Goal: Task Accomplishment & Management: Manage account settings

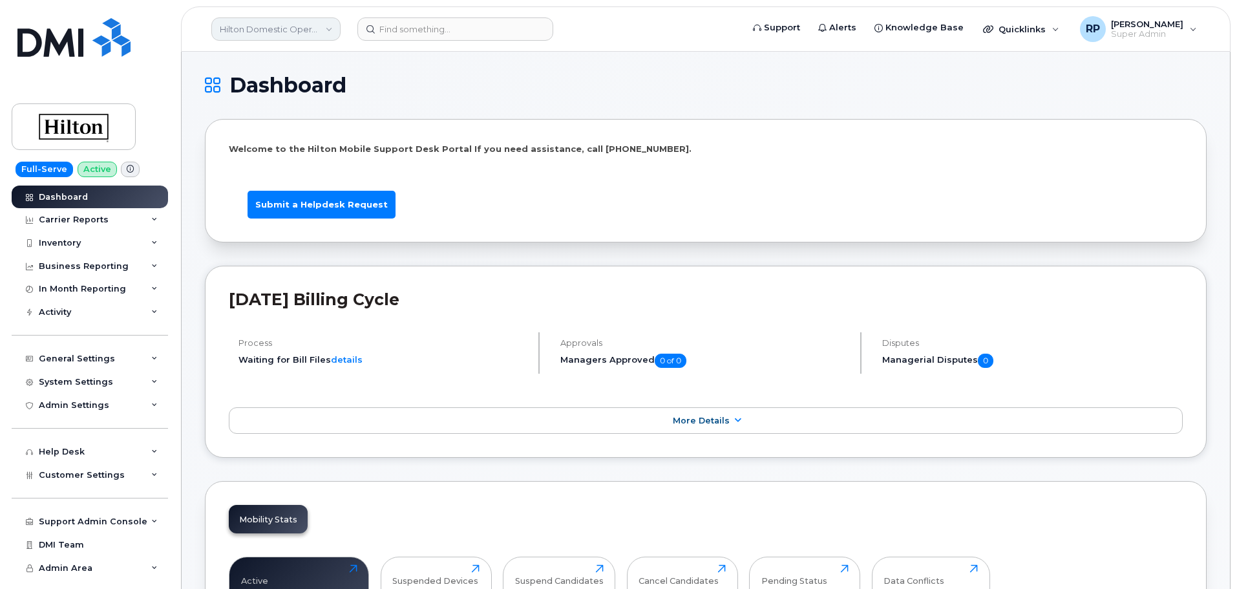
scroll to position [1935, 0]
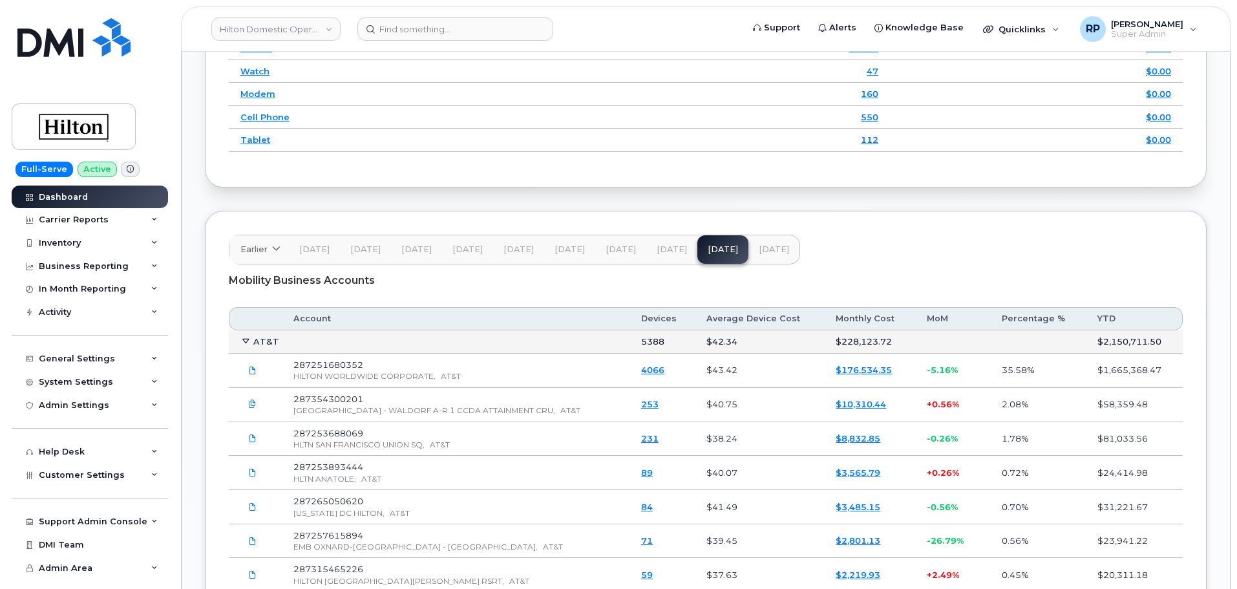
click at [251, 404] on icon "button" at bounding box center [252, 404] width 8 height 8
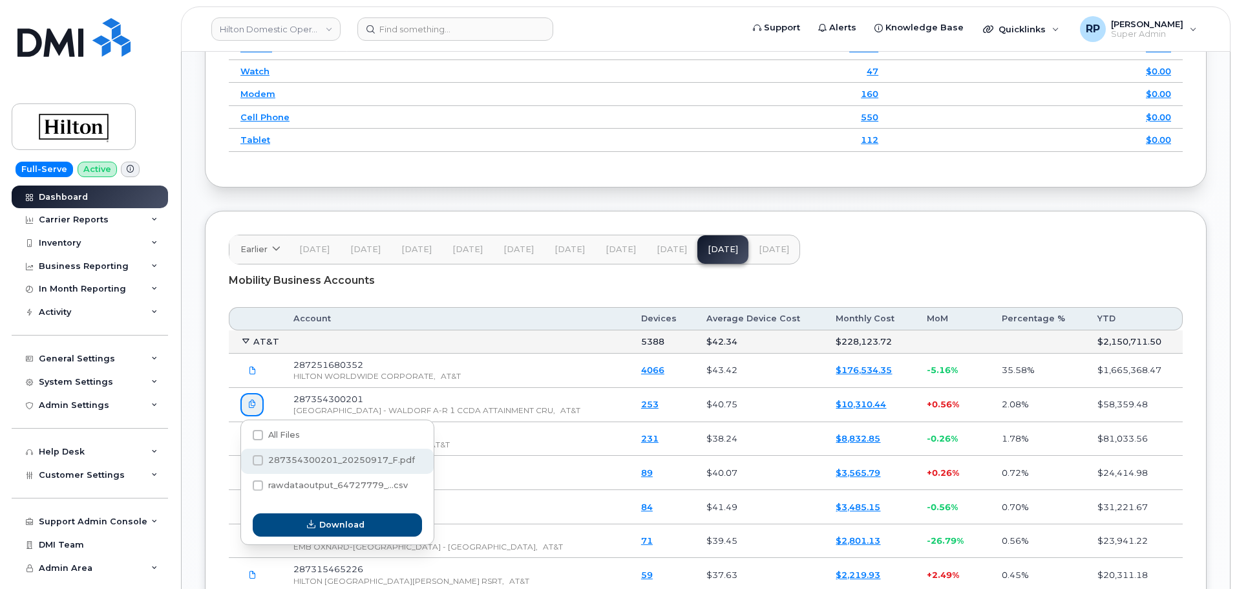
click at [255, 464] on span at bounding box center [258, 460] width 10 height 10
click at [244, 464] on input "287354300201_20250917_F.pdf" at bounding box center [240, 460] width 6 height 6
checkbox input "true"
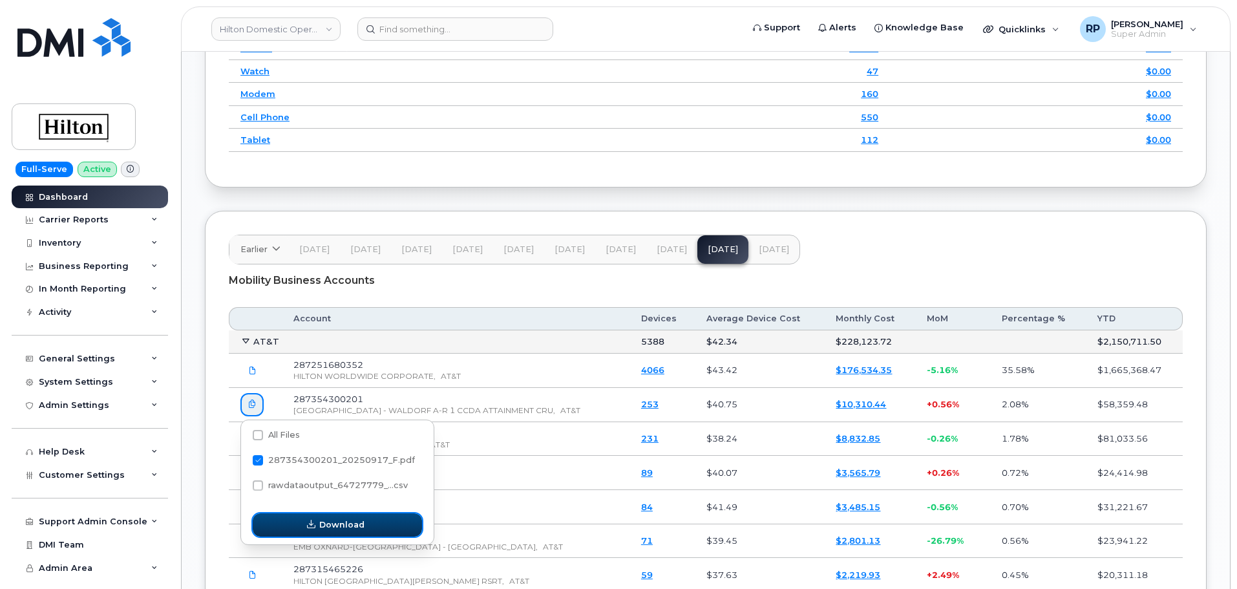
click at [335, 523] on span "Download" at bounding box center [341, 524] width 45 height 12
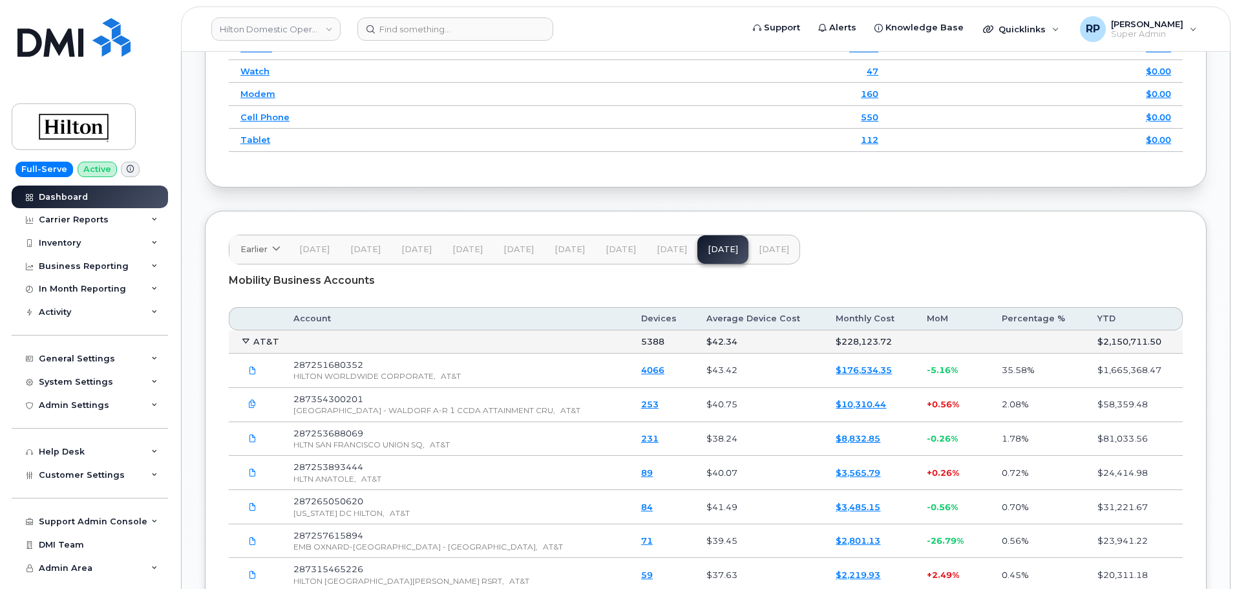
click at [251, 405] on icon "button" at bounding box center [252, 404] width 8 height 8
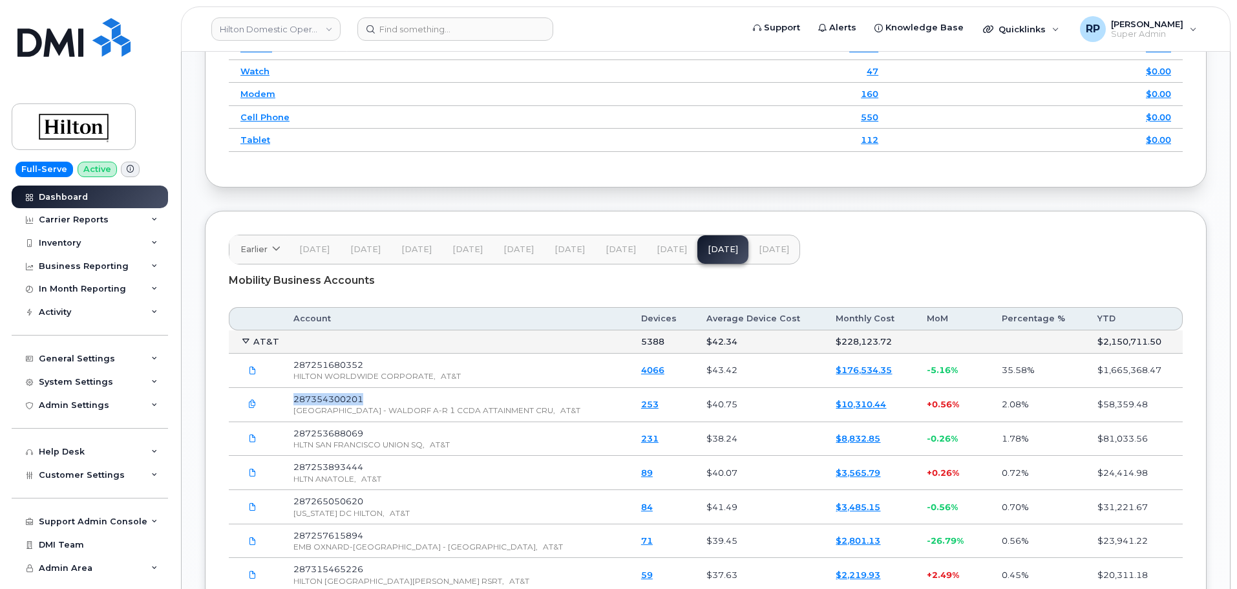
drag, startPoint x: 370, startPoint y: 398, endPoint x: 294, endPoint y: 401, distance: 76.3
click at [294, 401] on td "287354300201 HILTON HOTELES - WALDORF A-R 1 CCDA ATTAINMENT CRU, AT&T" at bounding box center [456, 405] width 348 height 34
copy span "287354300201"
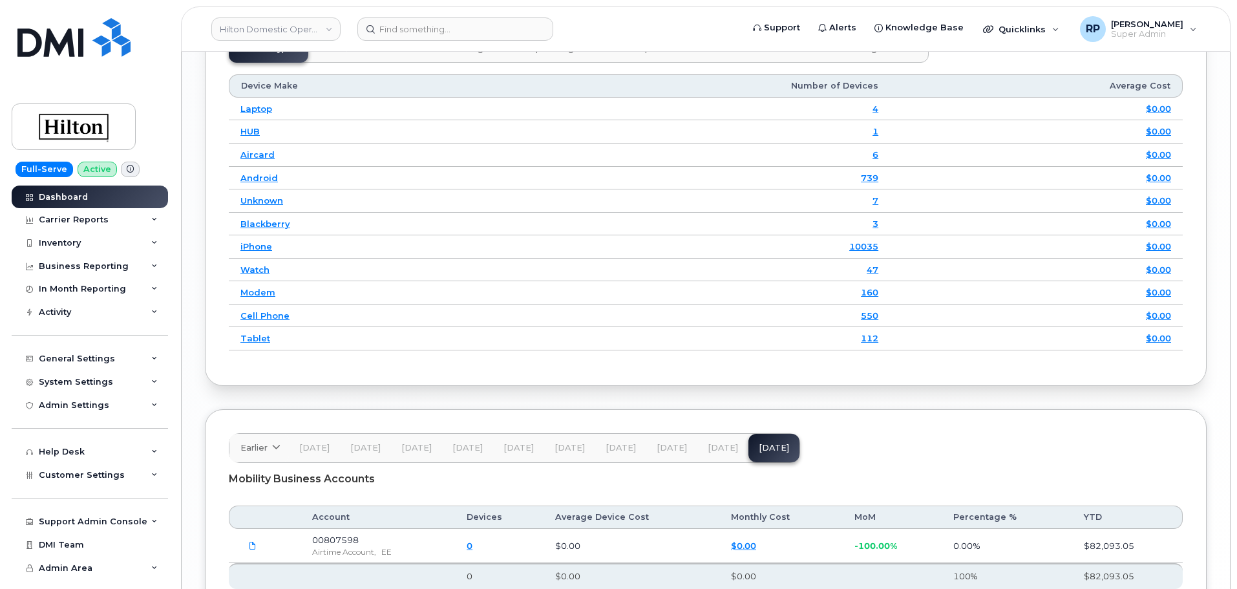
scroll to position [1845, 0]
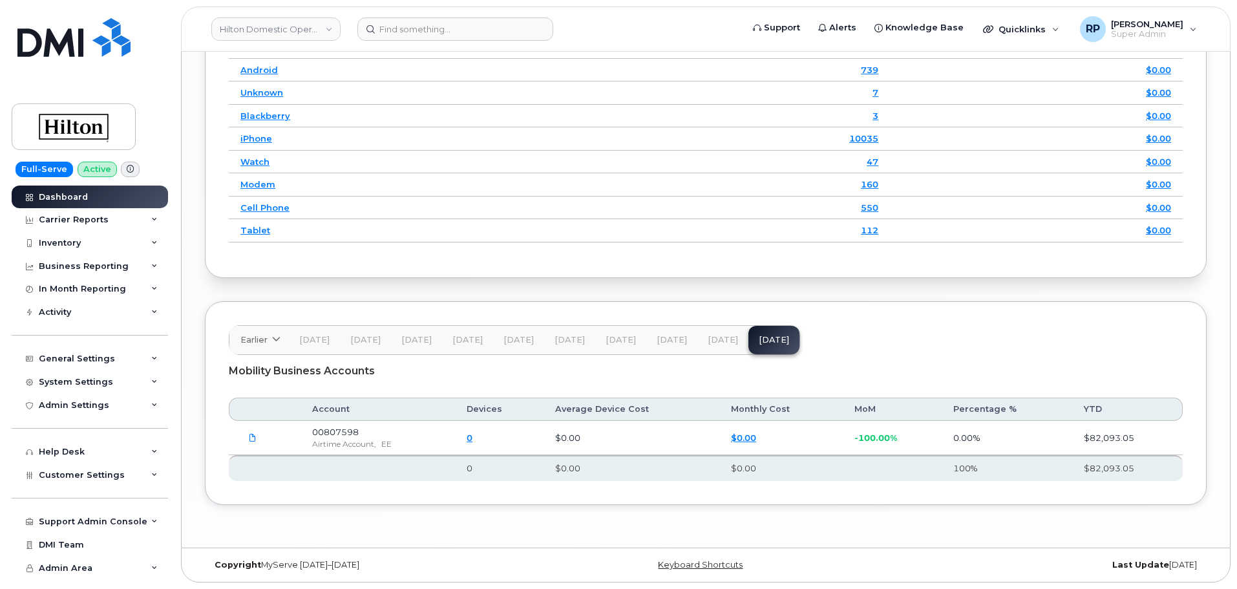
click at [251, 302] on div "Earlier 2024 December November October September August July June May April Mar…" at bounding box center [706, 403] width 1002 height 204
click at [89, 351] on div "General Settings" at bounding box center [90, 358] width 156 height 23
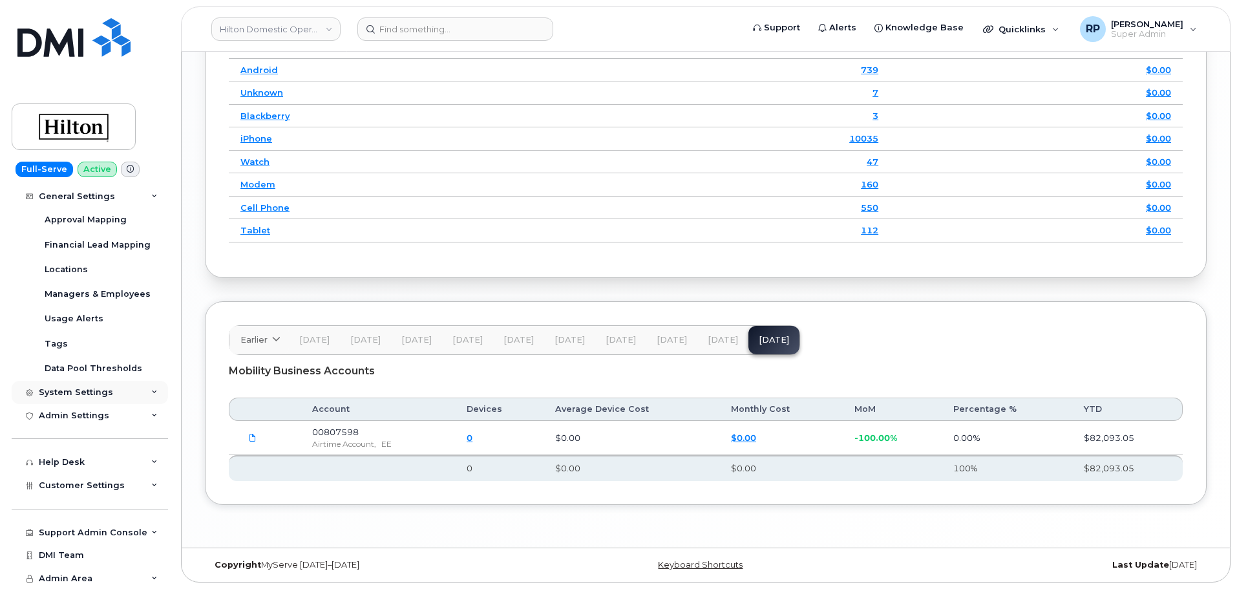
scroll to position [79, 0]
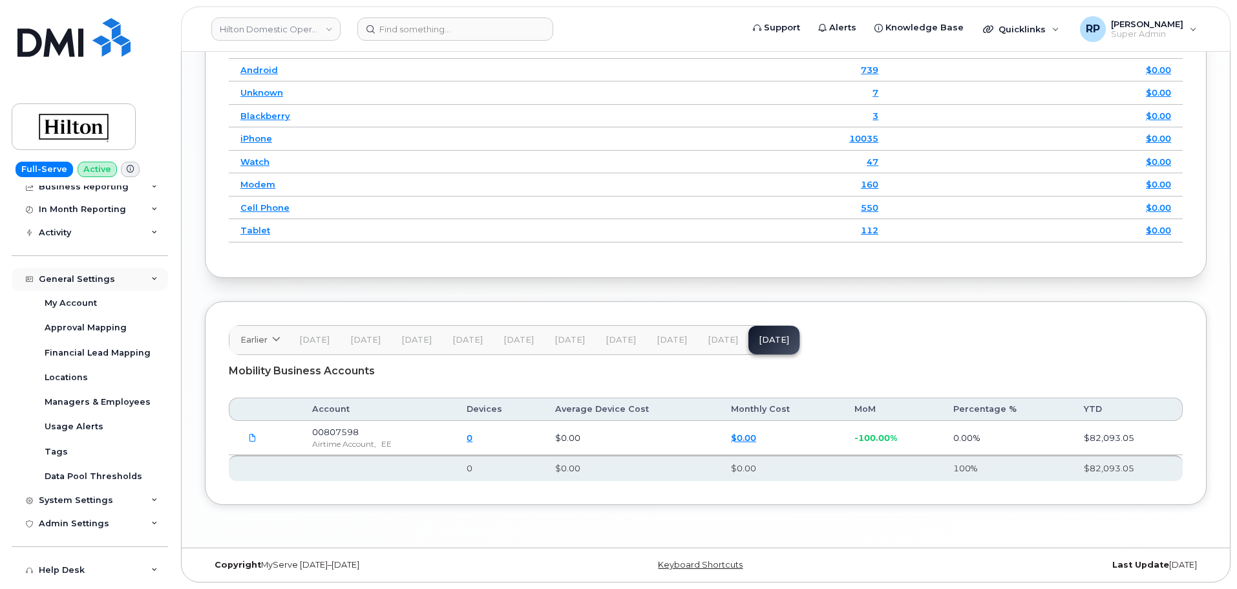
click at [107, 282] on div "General Settings" at bounding box center [77, 279] width 76 height 10
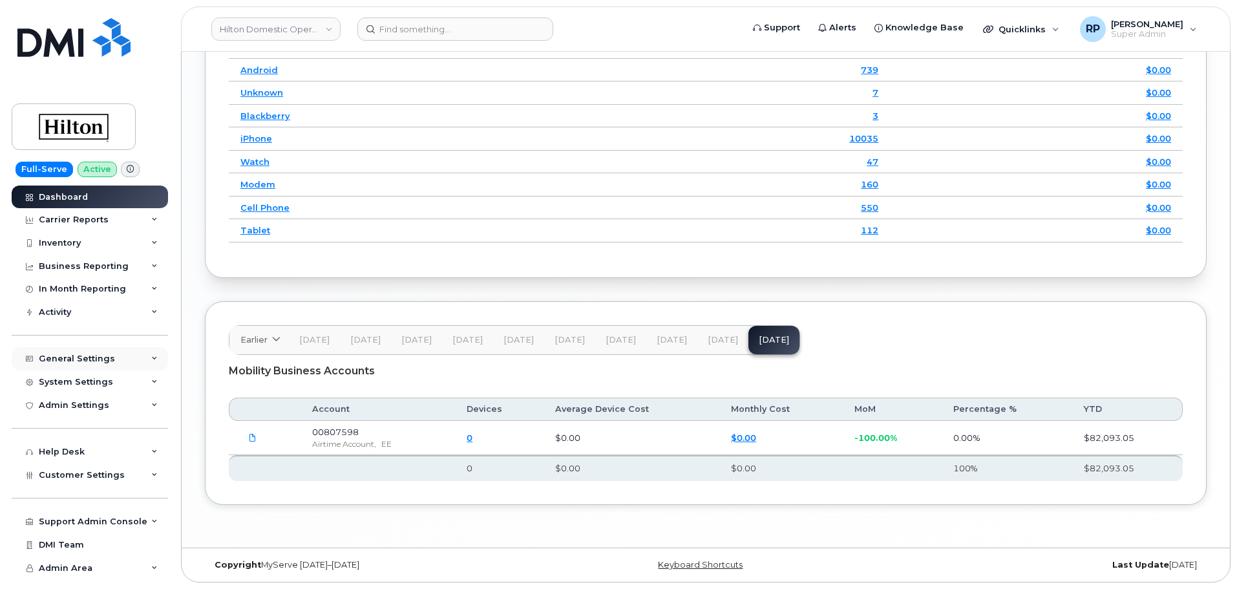
scroll to position [0, 0]
click at [95, 375] on div "System Settings" at bounding box center [90, 381] width 156 height 23
click at [85, 473] on span "Customer Settings" at bounding box center [82, 475] width 86 height 10
click at [70, 496] on div "General" at bounding box center [63, 498] width 36 height 12
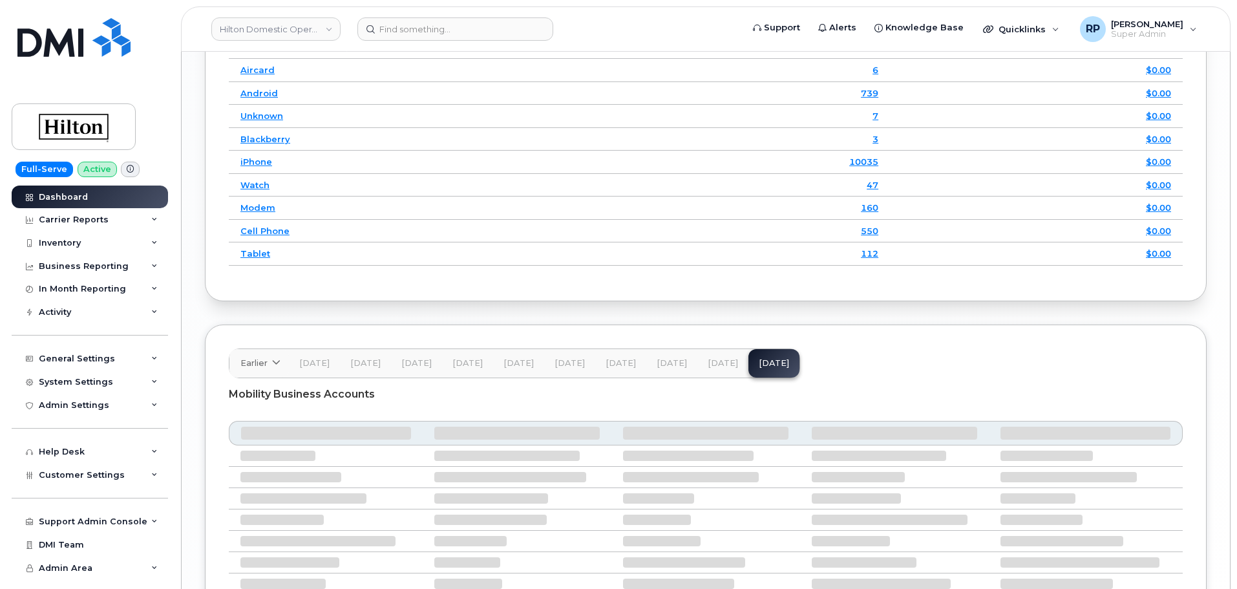
scroll to position [1831, 0]
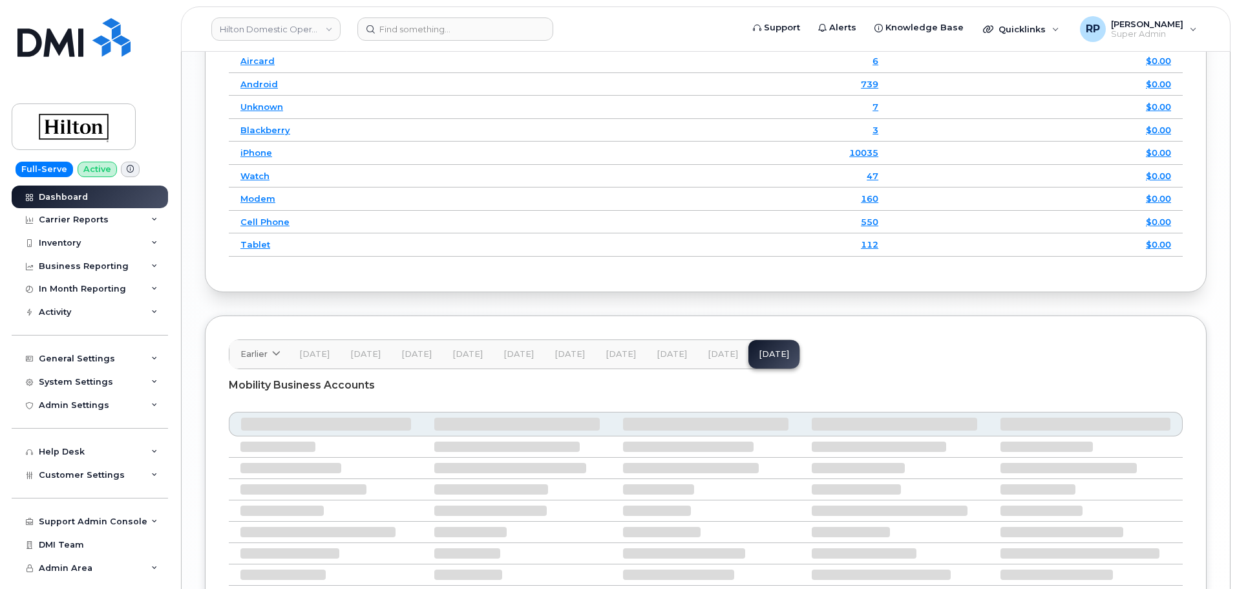
click at [708, 354] on span "[DATE]" at bounding box center [723, 354] width 30 height 10
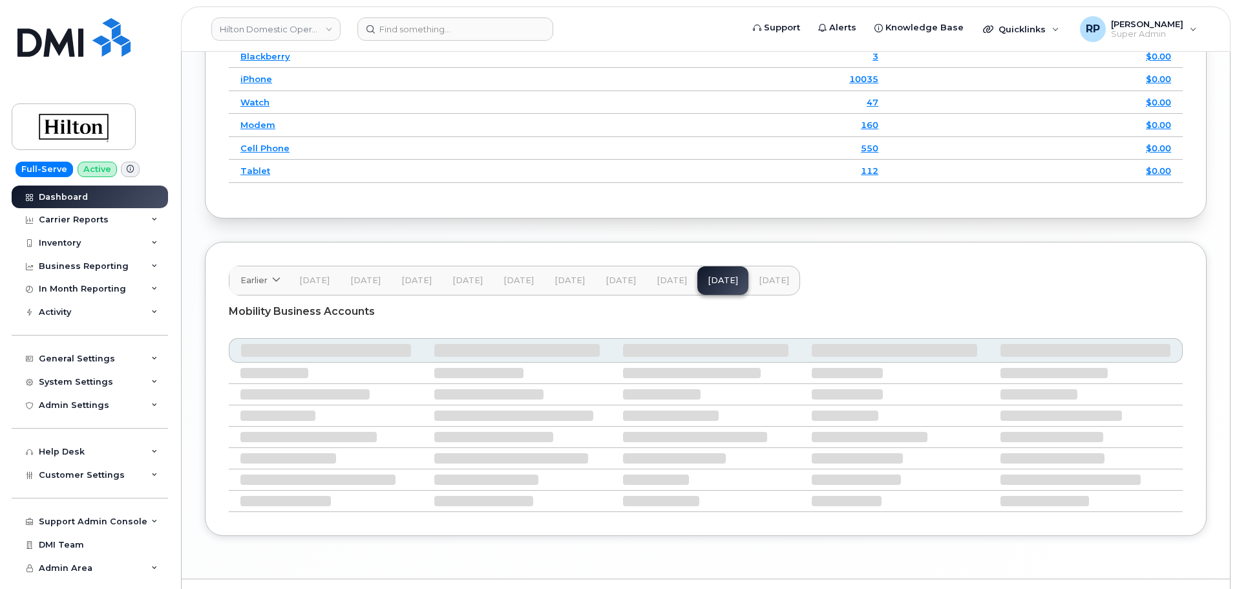
scroll to position [1935, 0]
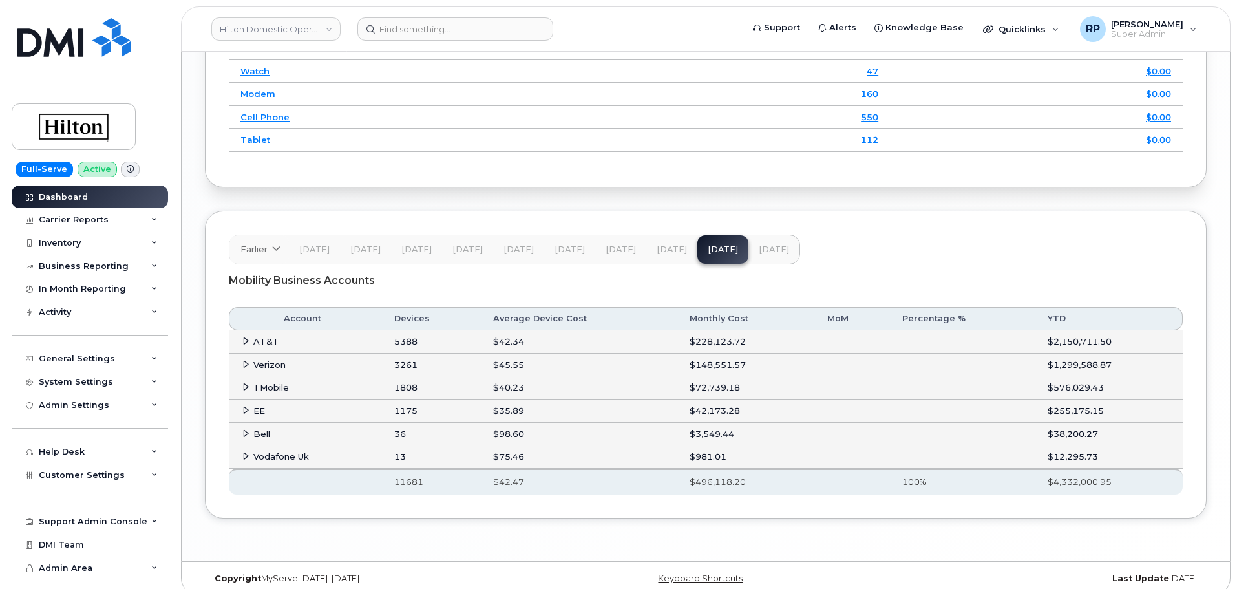
click at [244, 342] on icon at bounding box center [246, 341] width 8 height 8
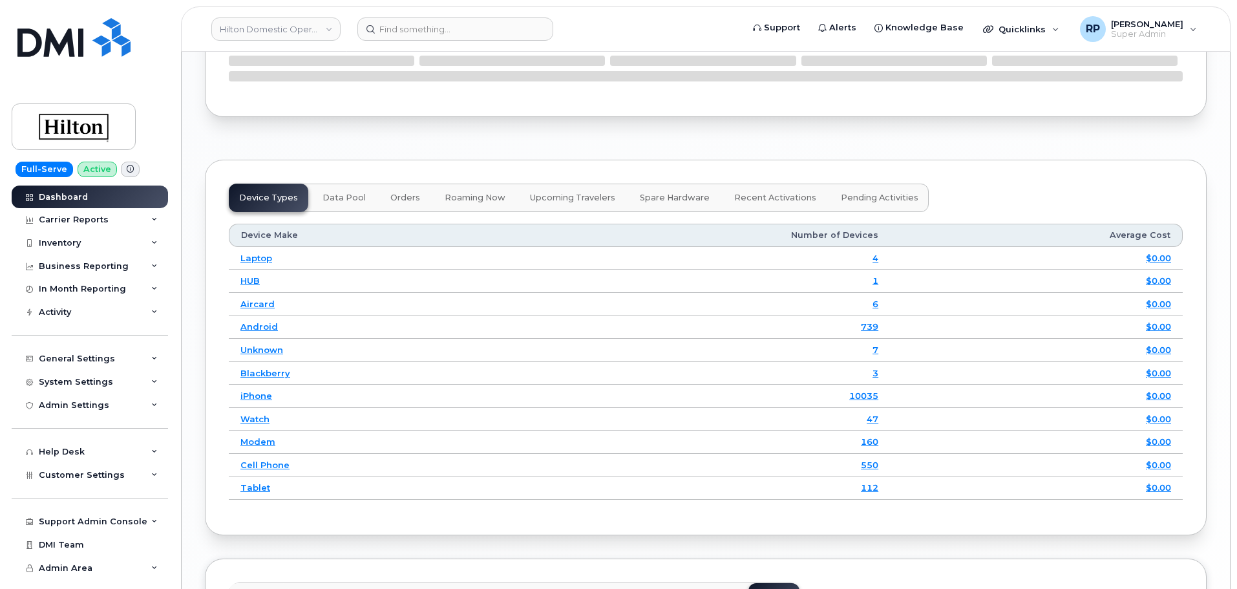
scroll to position [1872, 0]
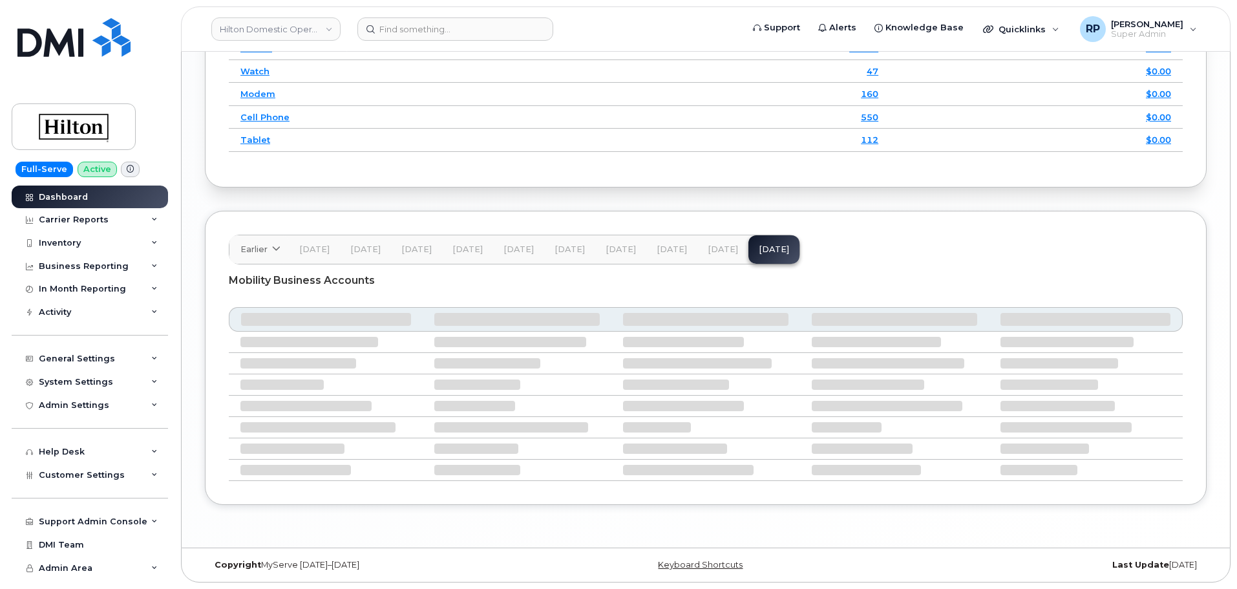
click at [719, 246] on span "[DATE]" at bounding box center [723, 249] width 30 height 10
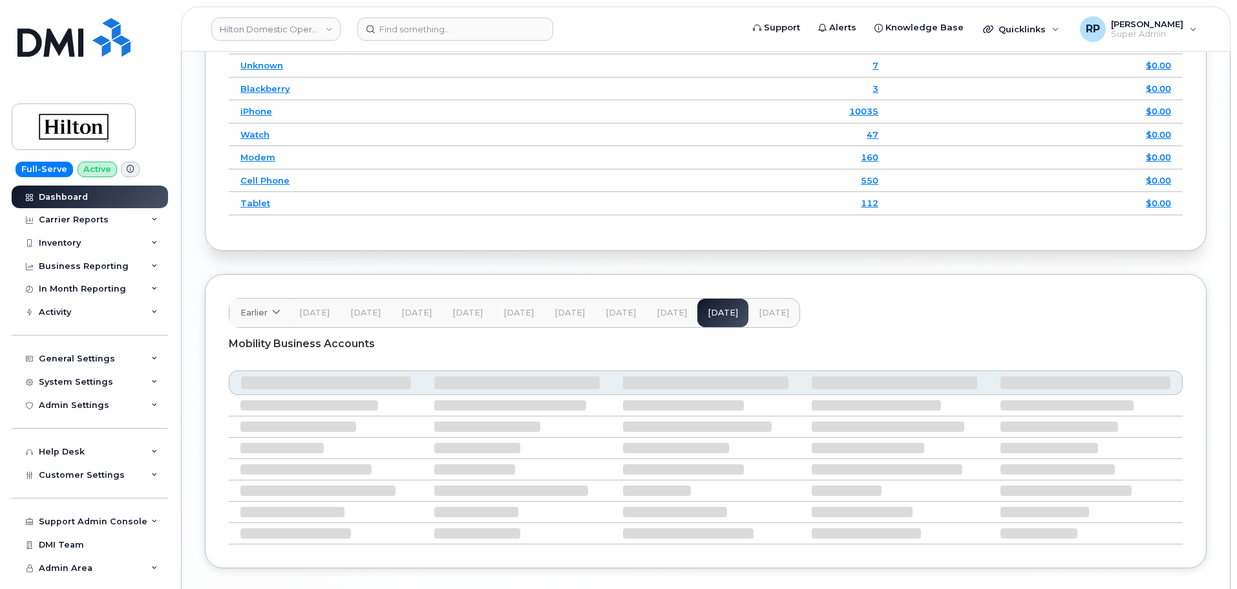
scroll to position [1935, 0]
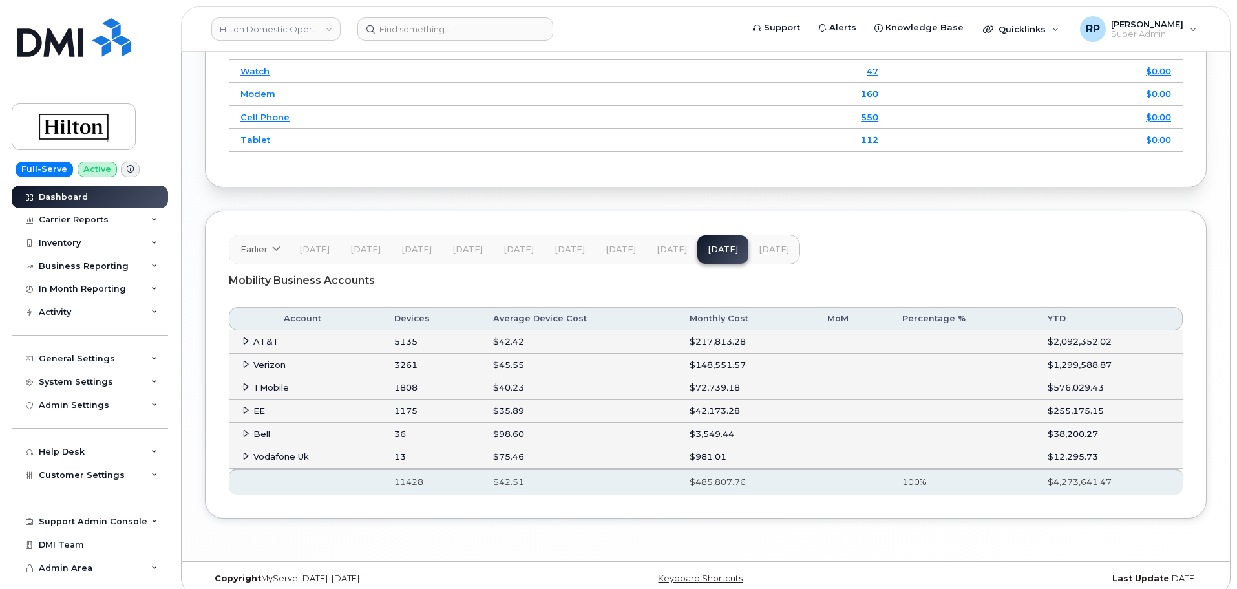
click at [240, 342] on td "AT&T" at bounding box center [306, 341] width 154 height 23
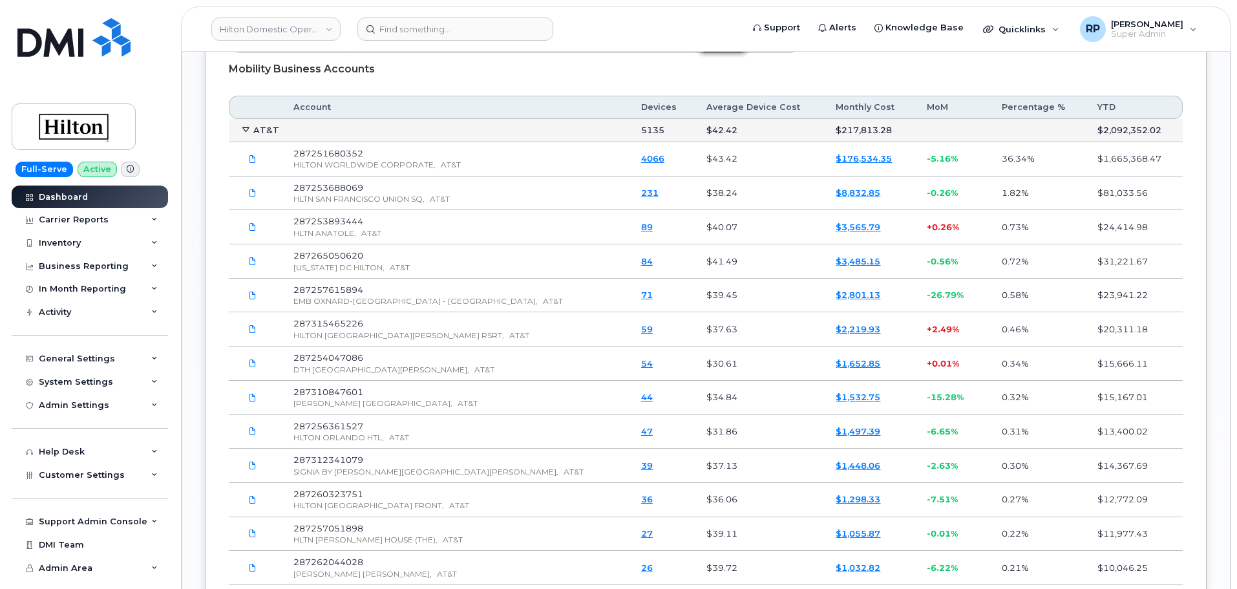
scroll to position [2150, 0]
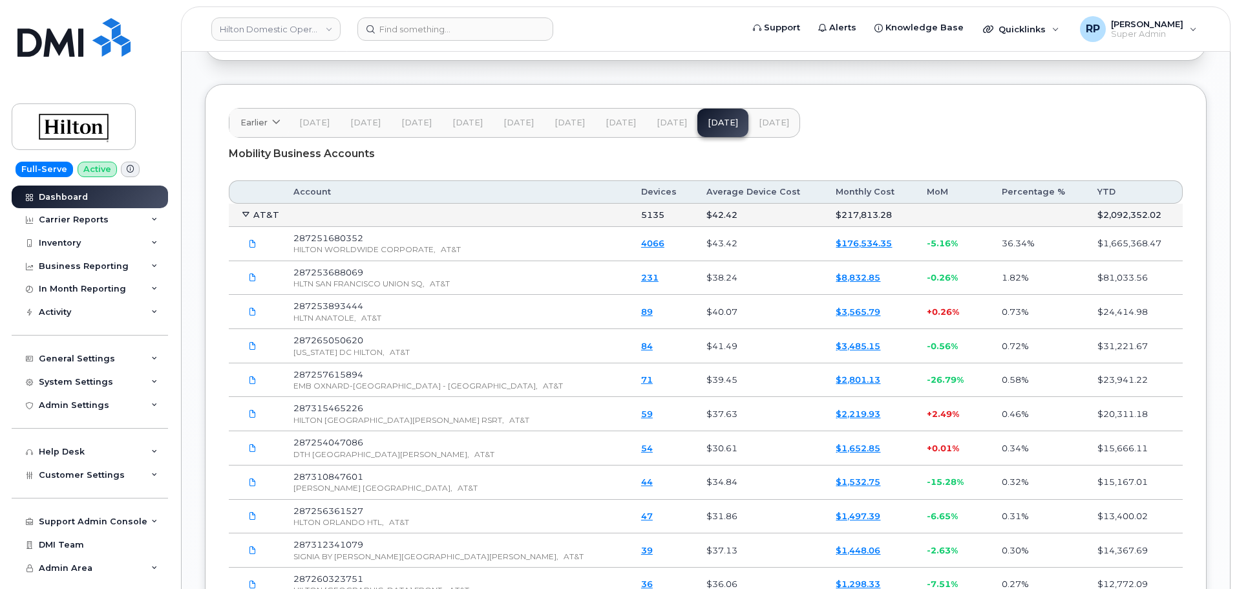
scroll to position [1833, 0]
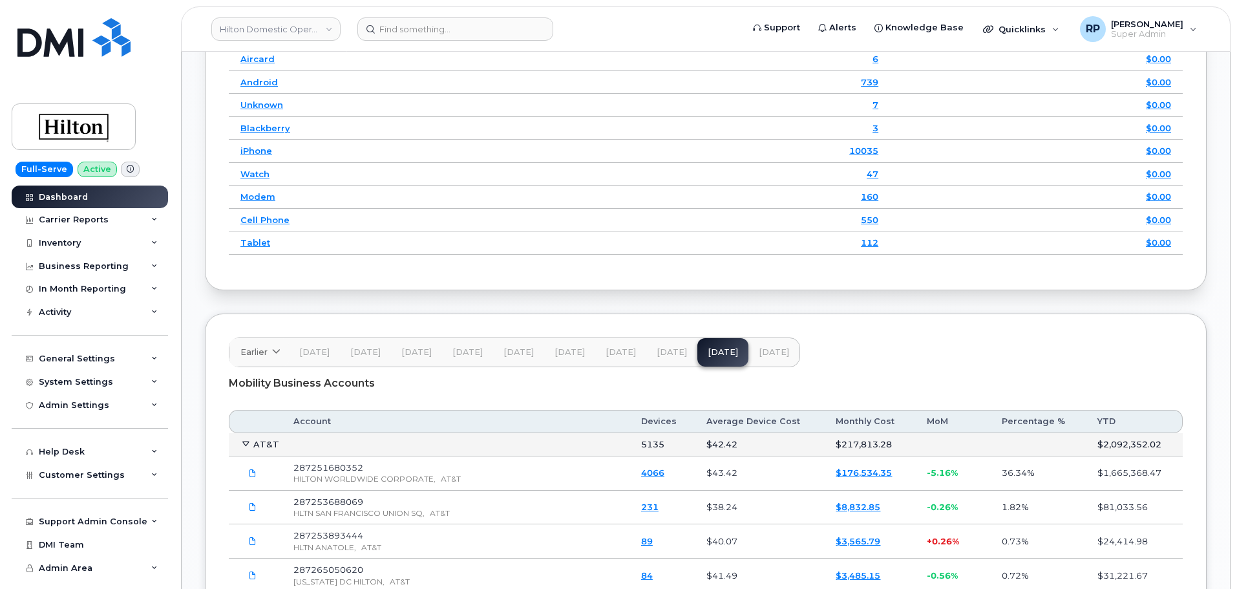
click at [246, 447] on icon at bounding box center [246, 443] width 8 height 8
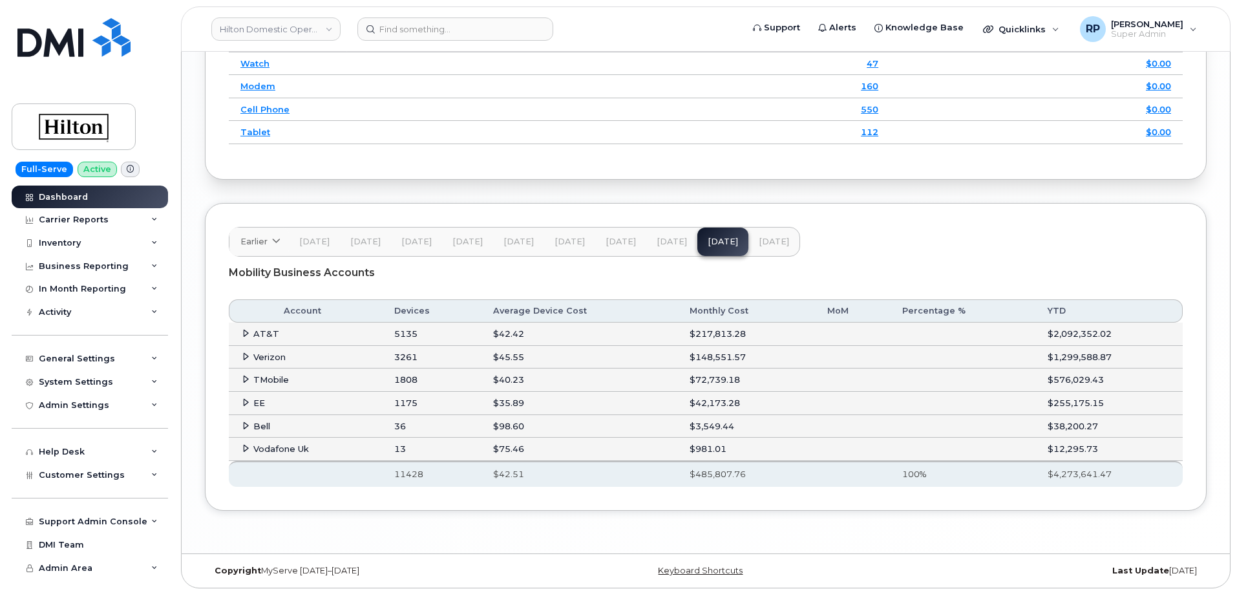
scroll to position [1949, 0]
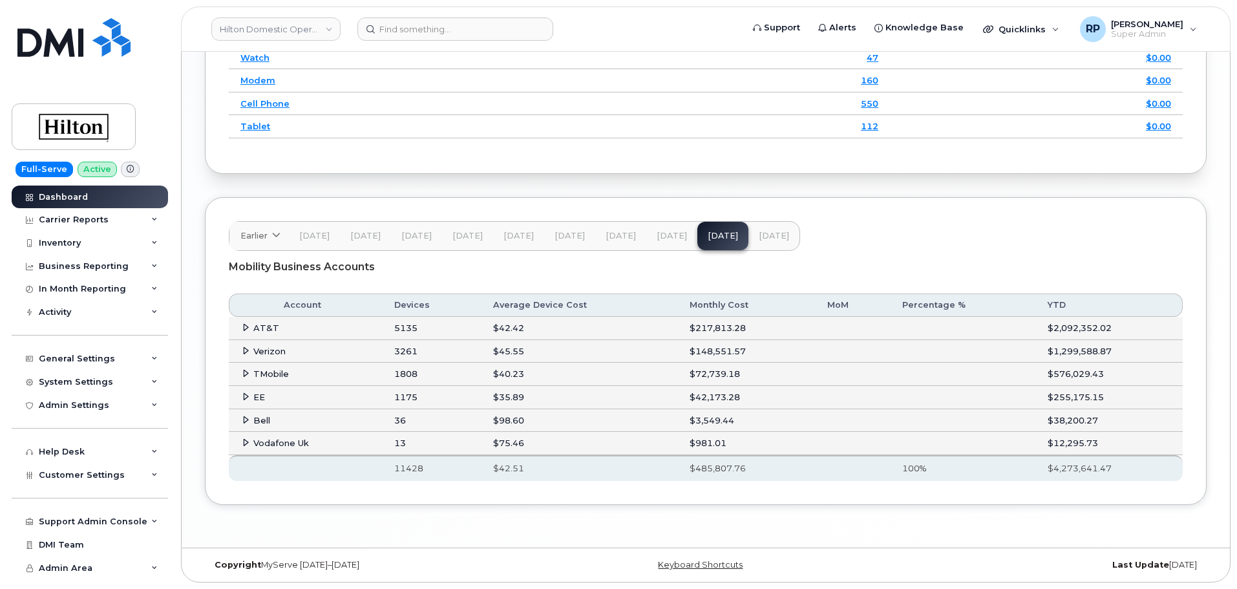
click at [245, 348] on icon at bounding box center [246, 350] width 8 height 8
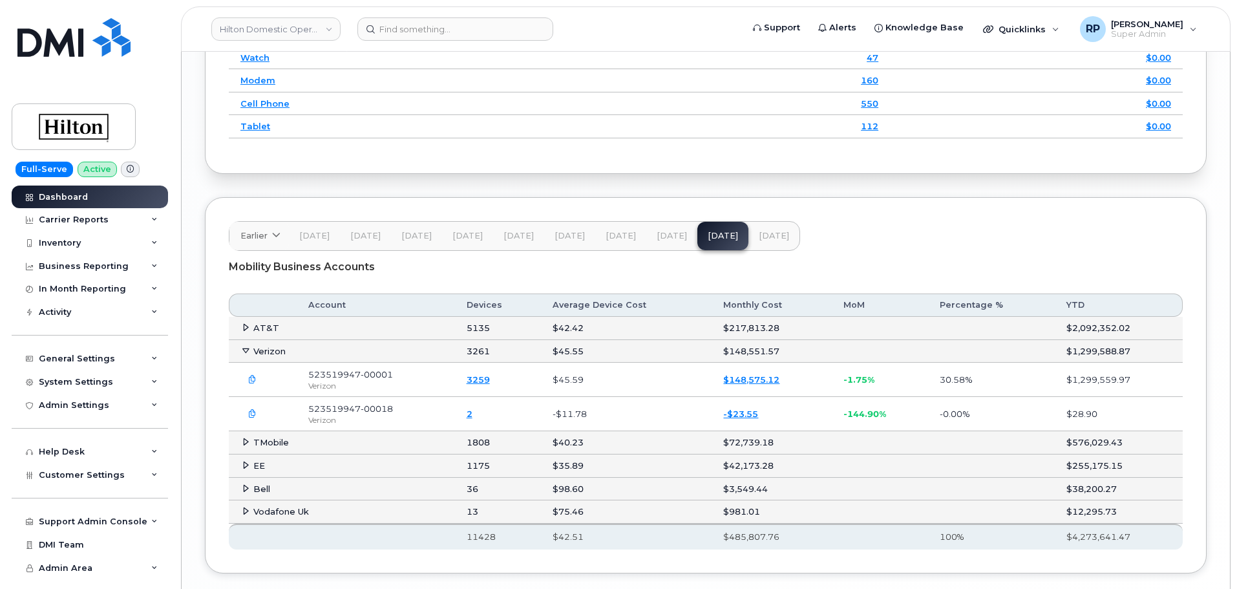
scroll to position [2017, 0]
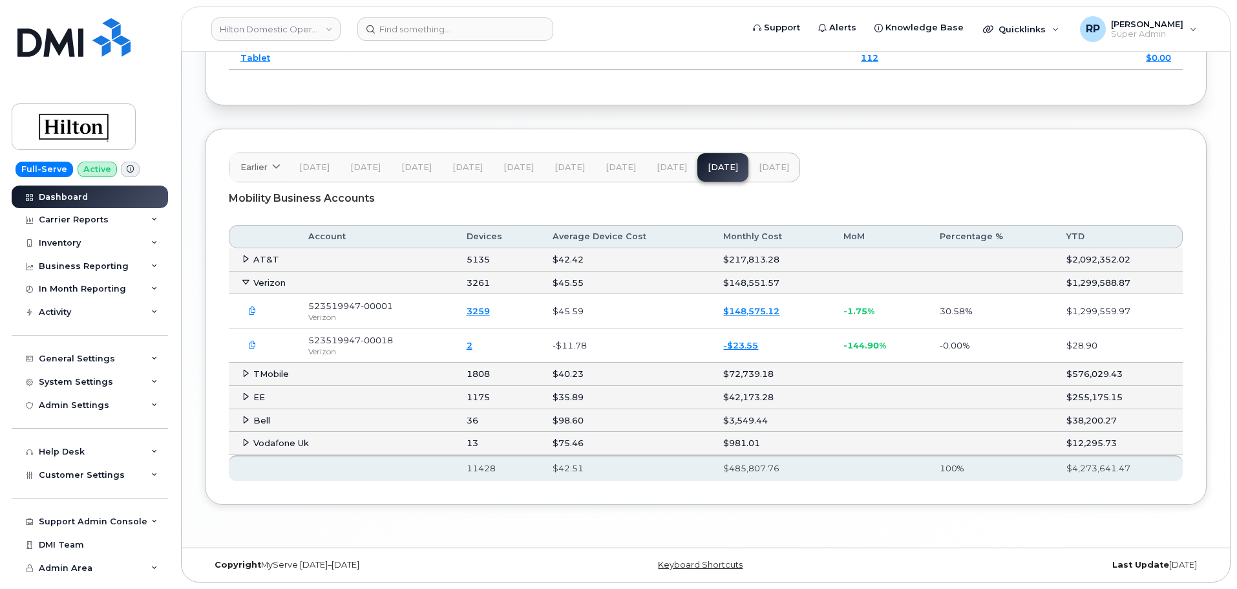
click at [251, 310] on icon "button" at bounding box center [252, 311] width 8 height 8
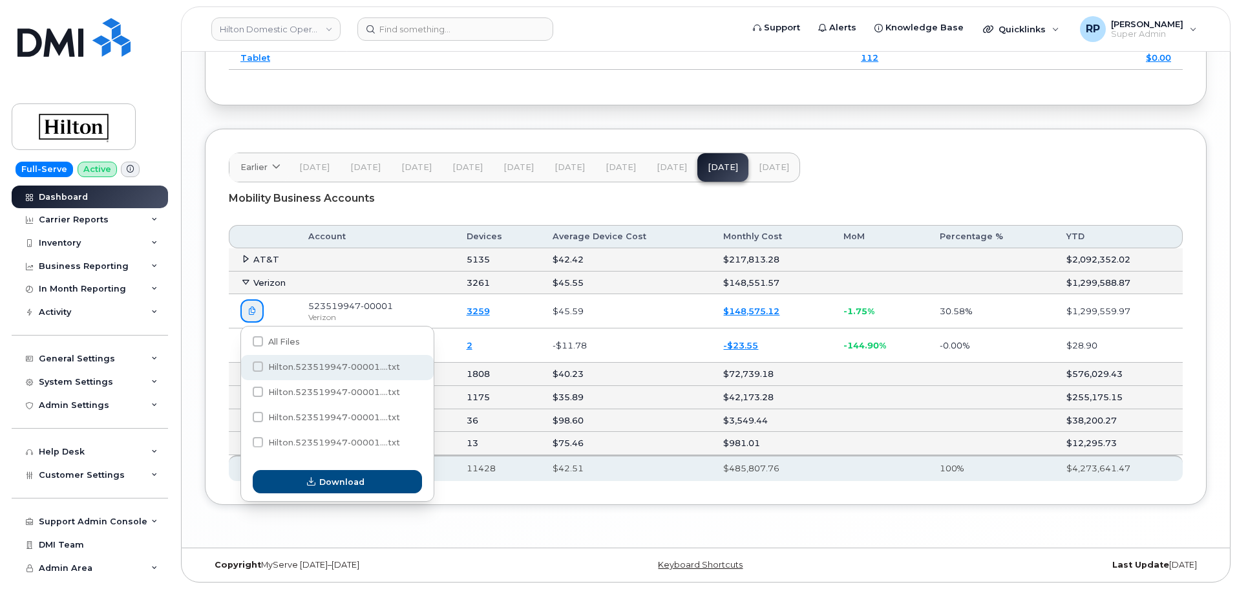
click at [327, 367] on span "Hilton.523519947-00001....txt" at bounding box center [334, 367] width 132 height 10
click at [244, 367] on input "Hilton.523519947-00001....txt" at bounding box center [240, 367] width 6 height 6
checkbox input "true"
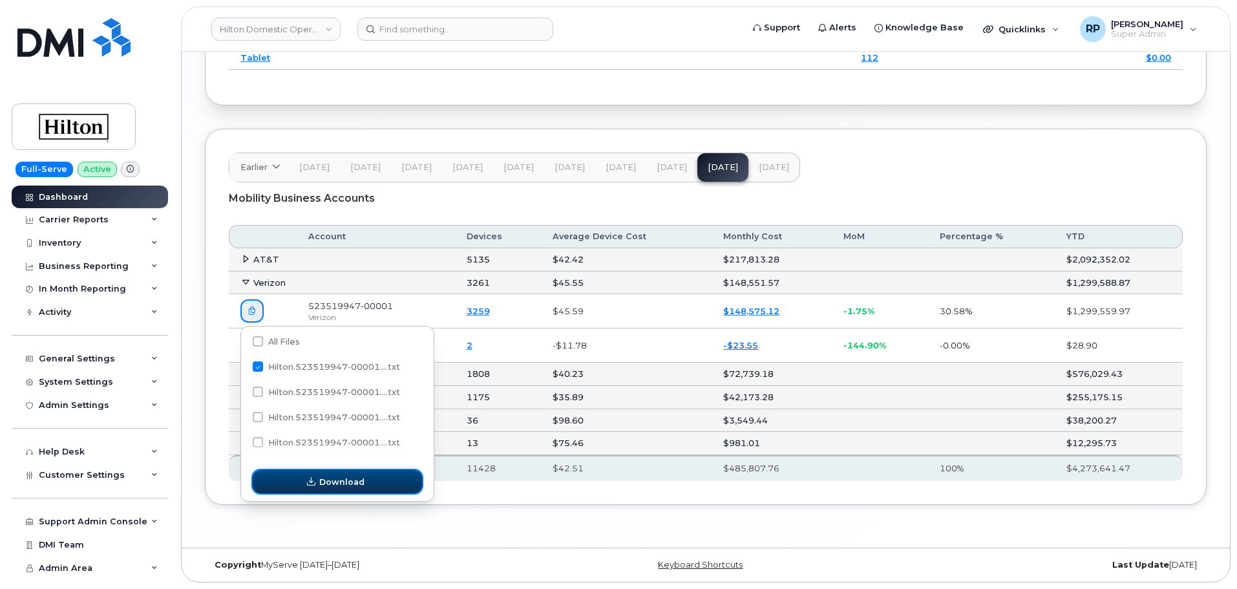
click at [342, 476] on span "Download" at bounding box center [341, 482] width 45 height 12
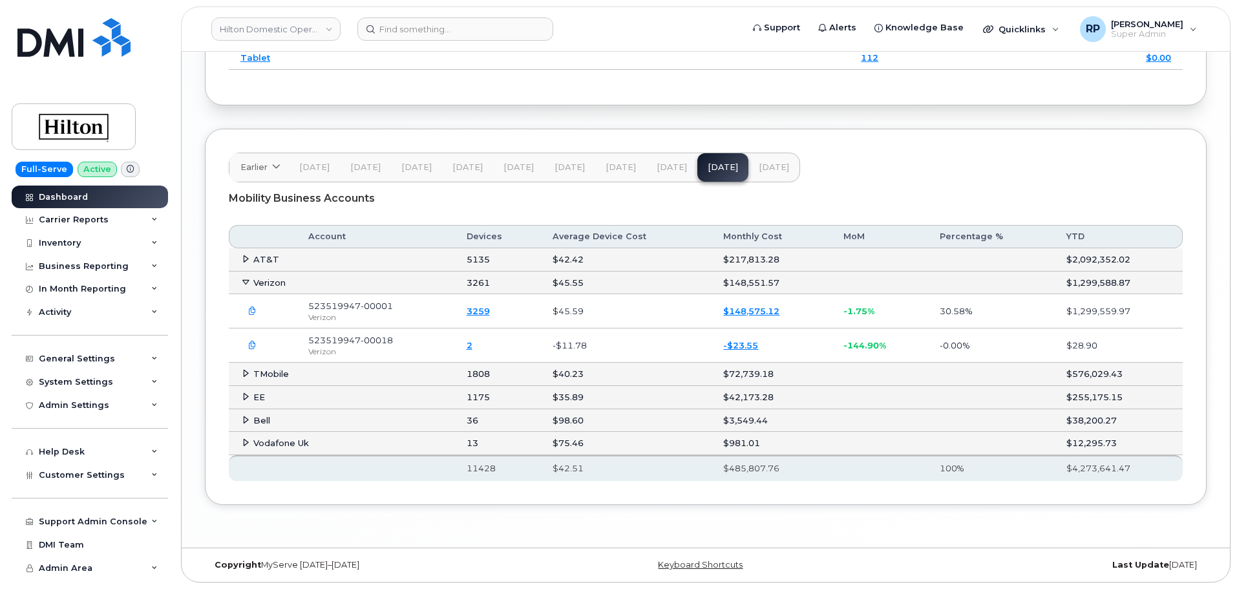
click at [243, 260] on icon at bounding box center [246, 259] width 8 height 8
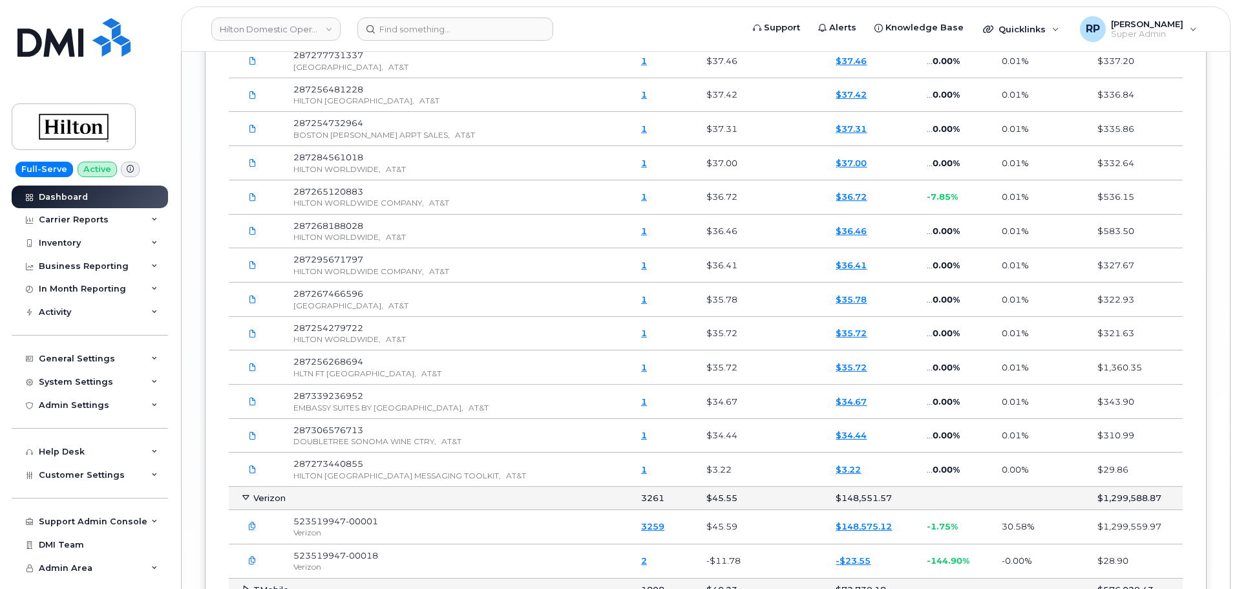
scroll to position [3732, 0]
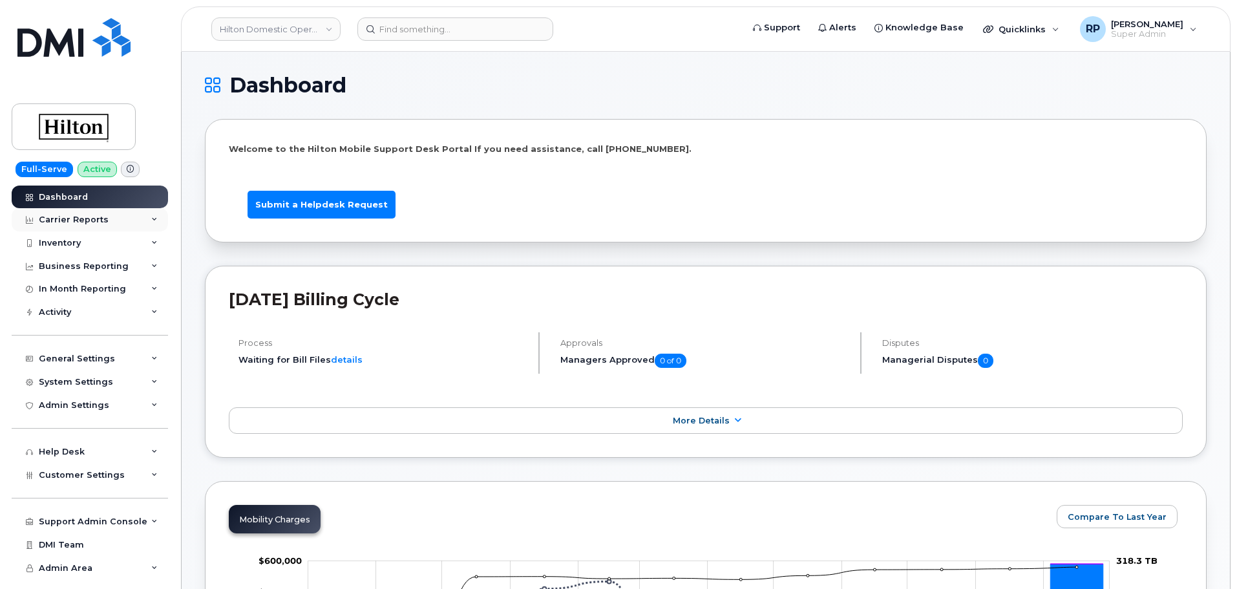
click at [80, 220] on div "Carrier Reports" at bounding box center [74, 220] width 70 height 10
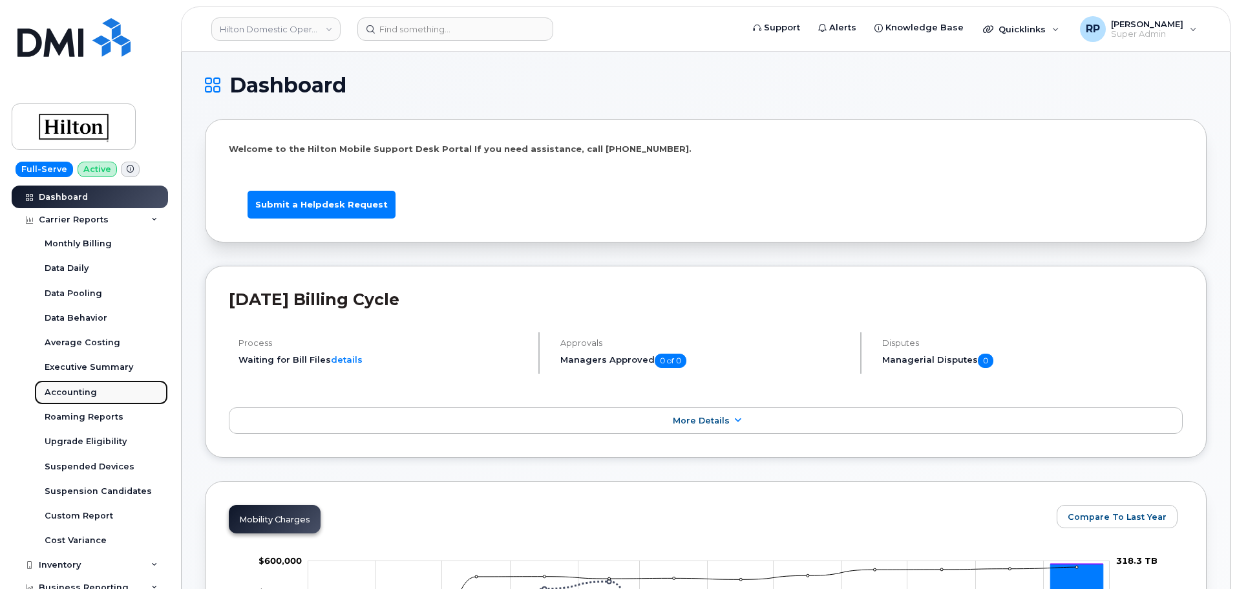
click at [78, 388] on div "Accounting" at bounding box center [71, 392] width 52 height 12
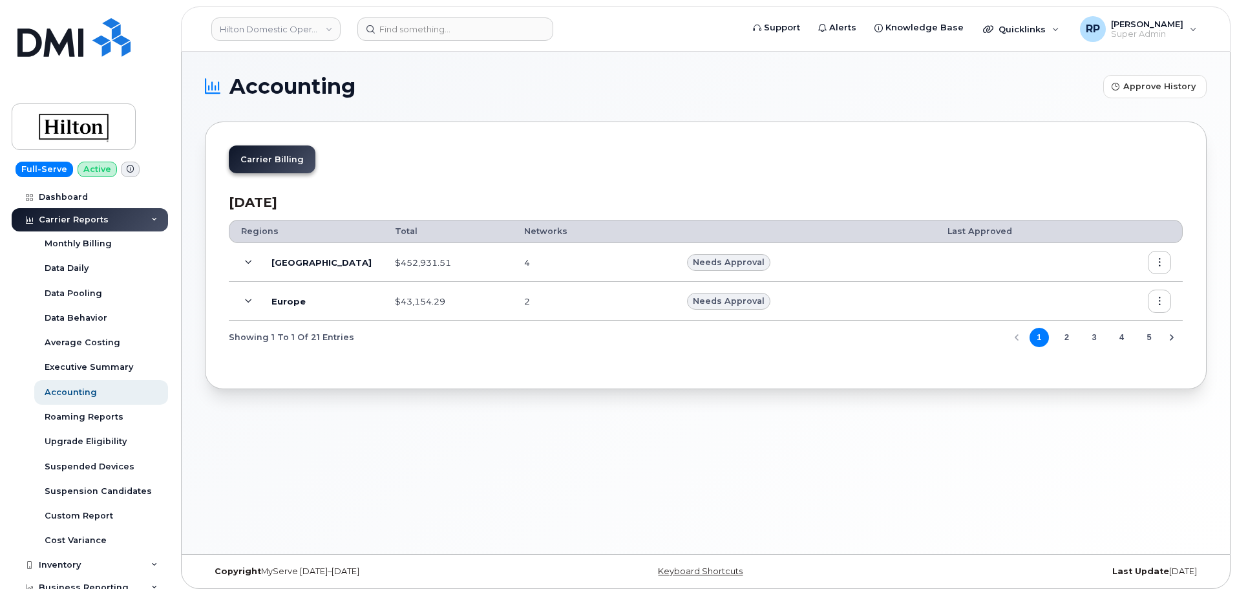
click at [251, 260] on icon at bounding box center [248, 262] width 7 height 7
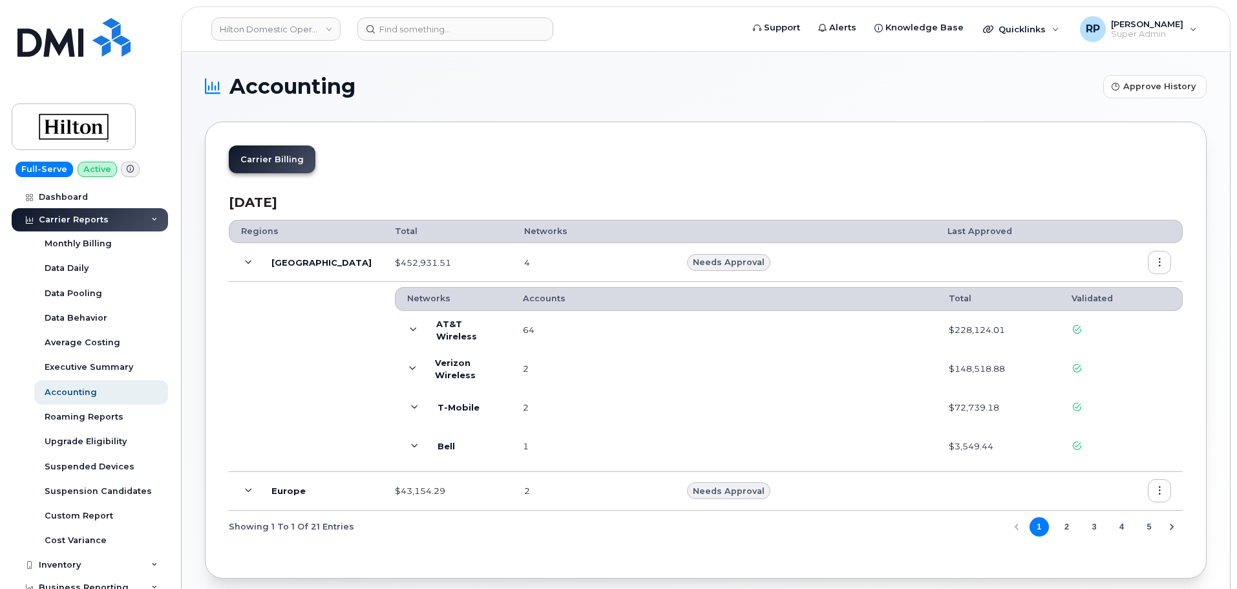
click at [406, 367] on span at bounding box center [412, 369] width 13 height 16
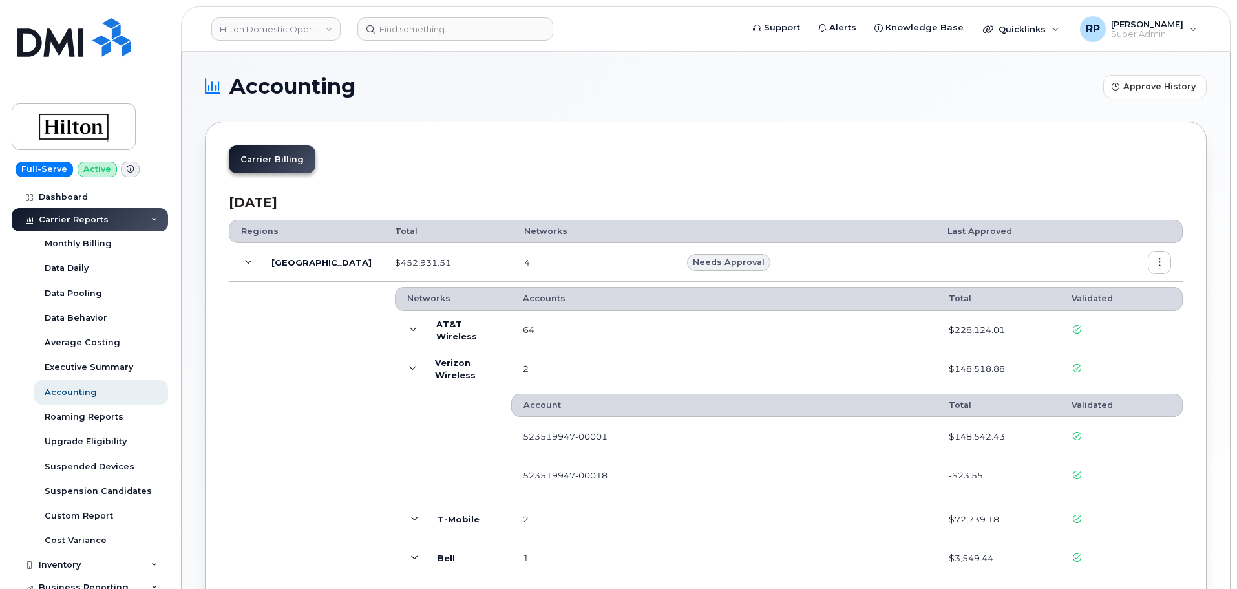
click at [1161, 262] on icon "button" at bounding box center [1159, 262] width 8 height 8
click at [1093, 342] on span "Download" at bounding box center [1100, 340] width 50 height 12
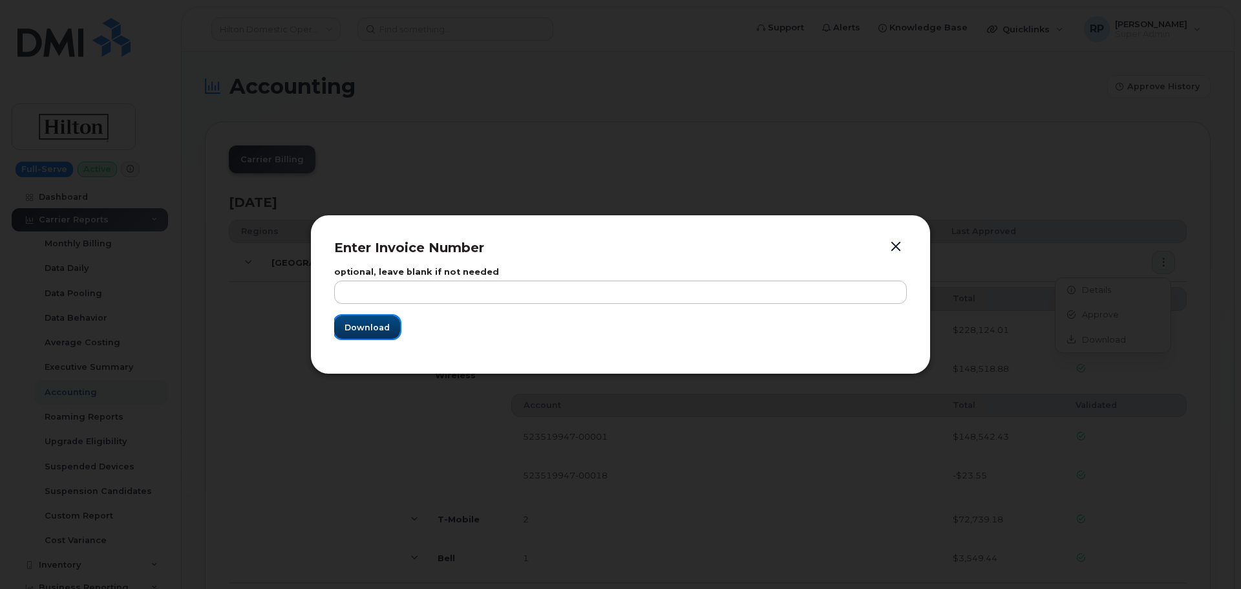
click at [355, 330] on span "Download" at bounding box center [366, 327] width 45 height 12
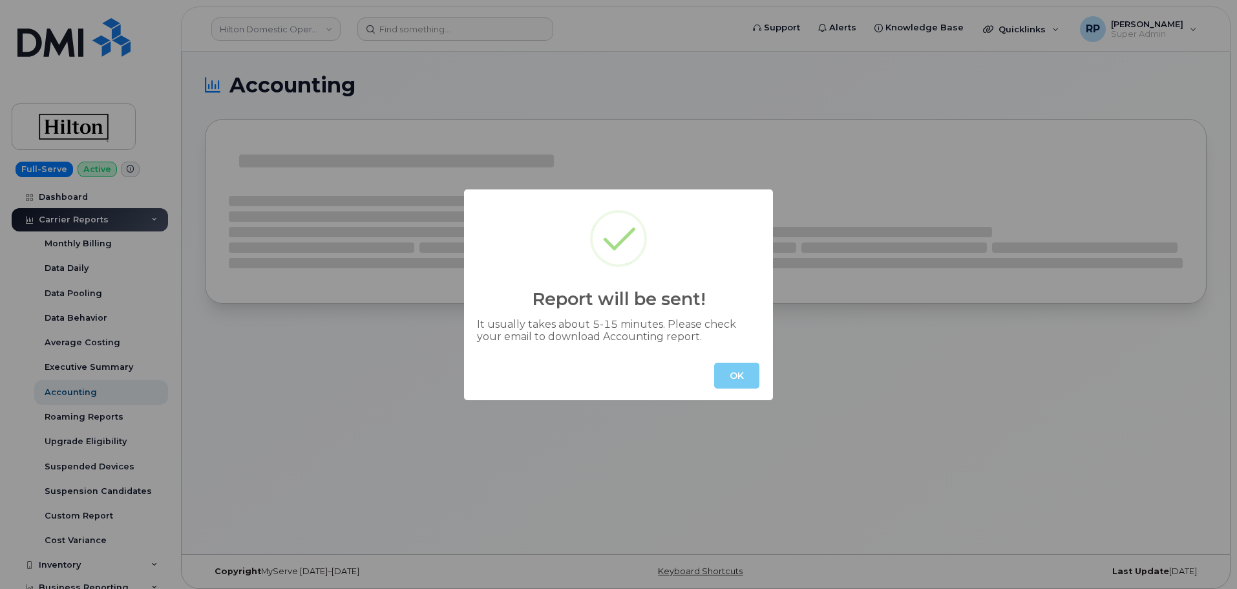
click at [719, 371] on button "OK" at bounding box center [736, 376] width 45 height 26
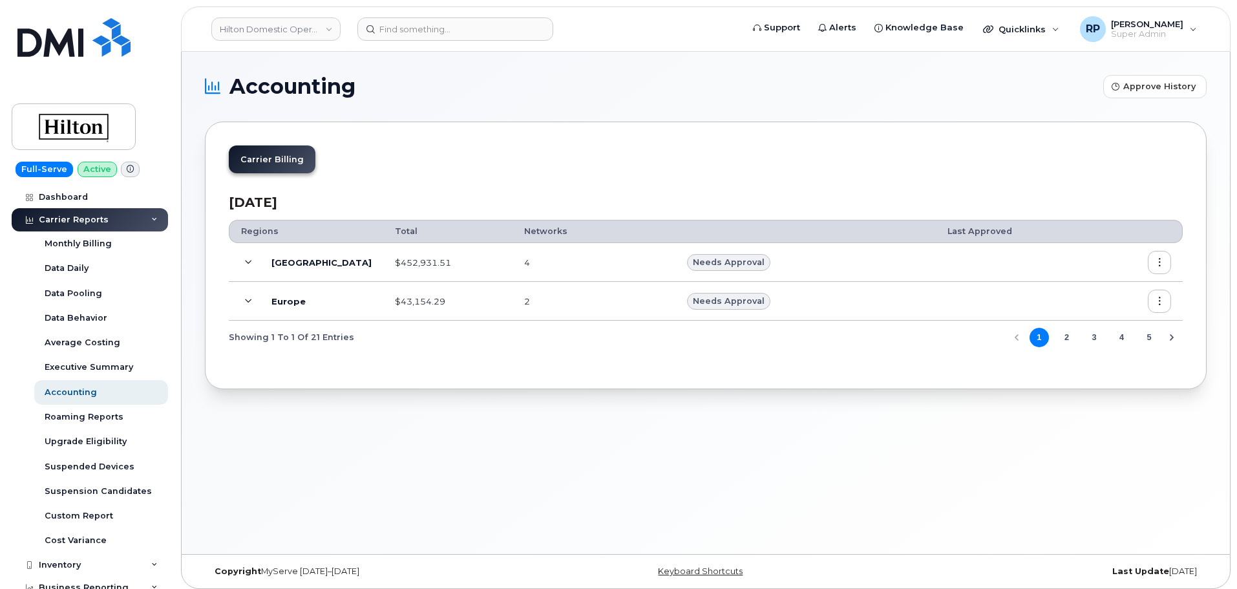
click at [249, 263] on icon at bounding box center [248, 262] width 7 height 7
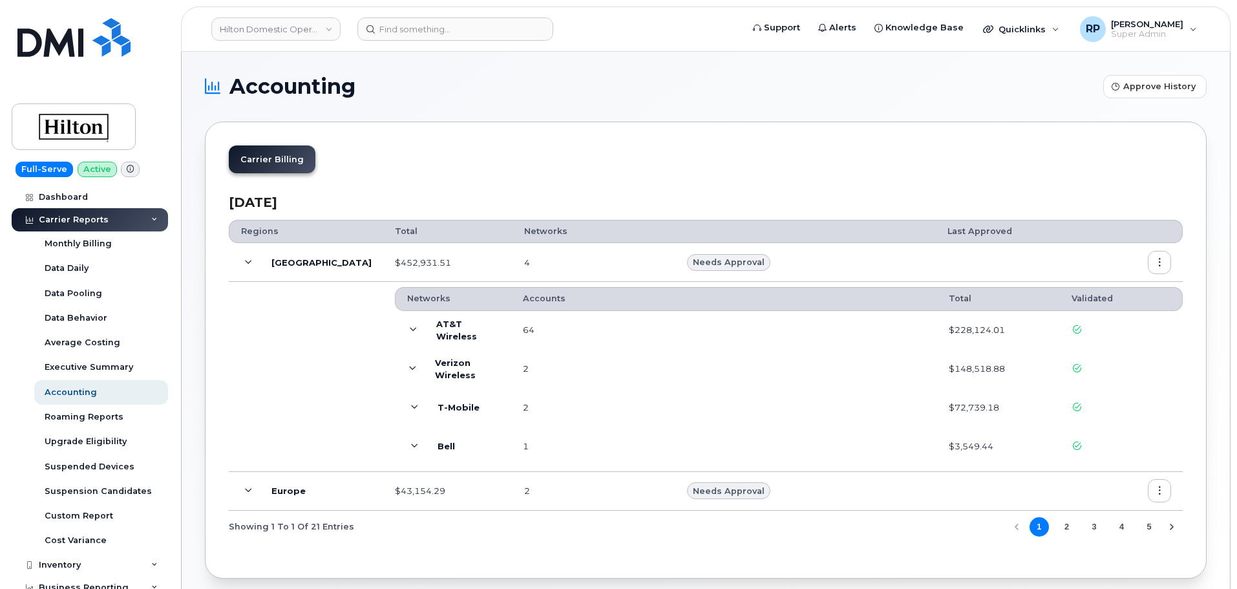
click at [410, 330] on icon at bounding box center [413, 329] width 7 height 7
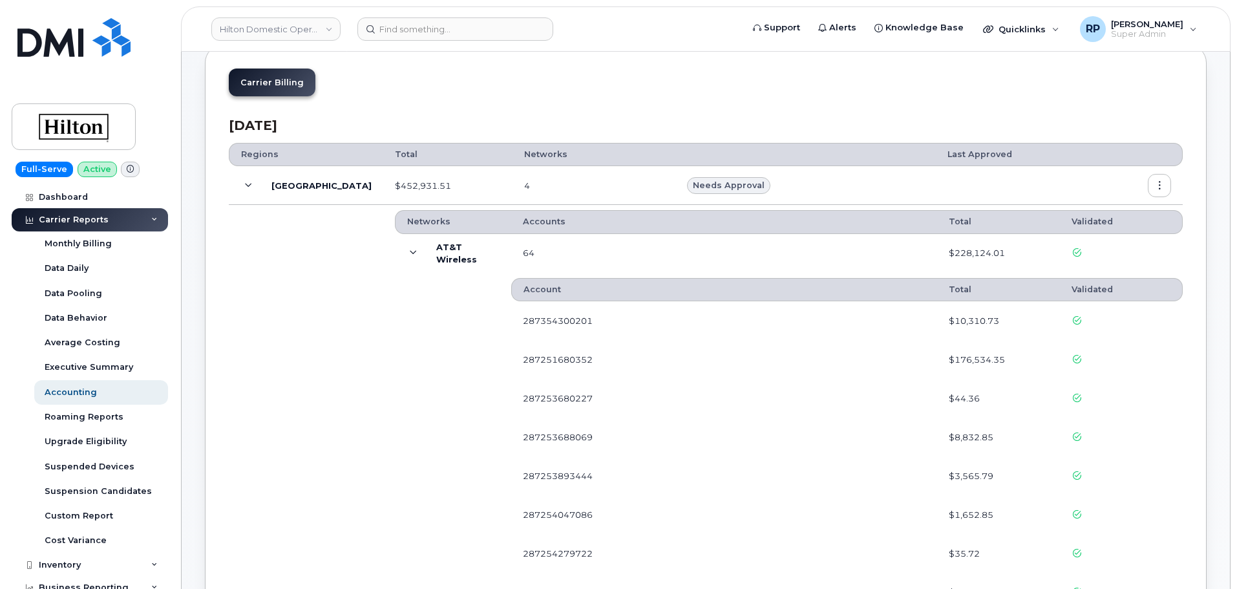
scroll to position [108, 0]
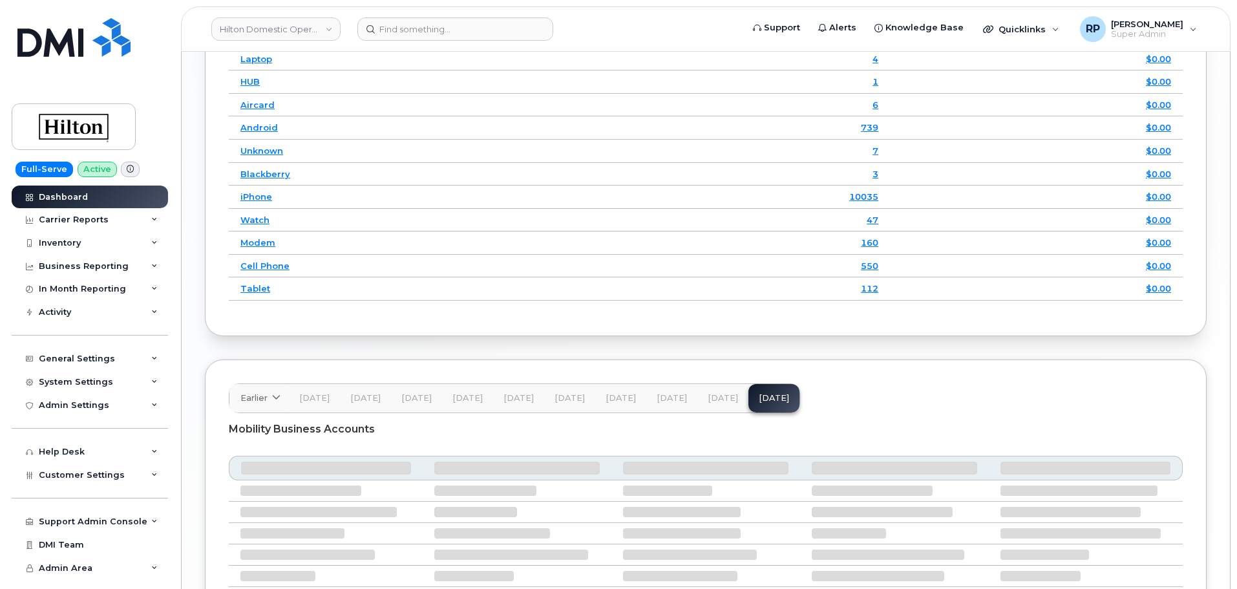
scroll to position [1872, 0]
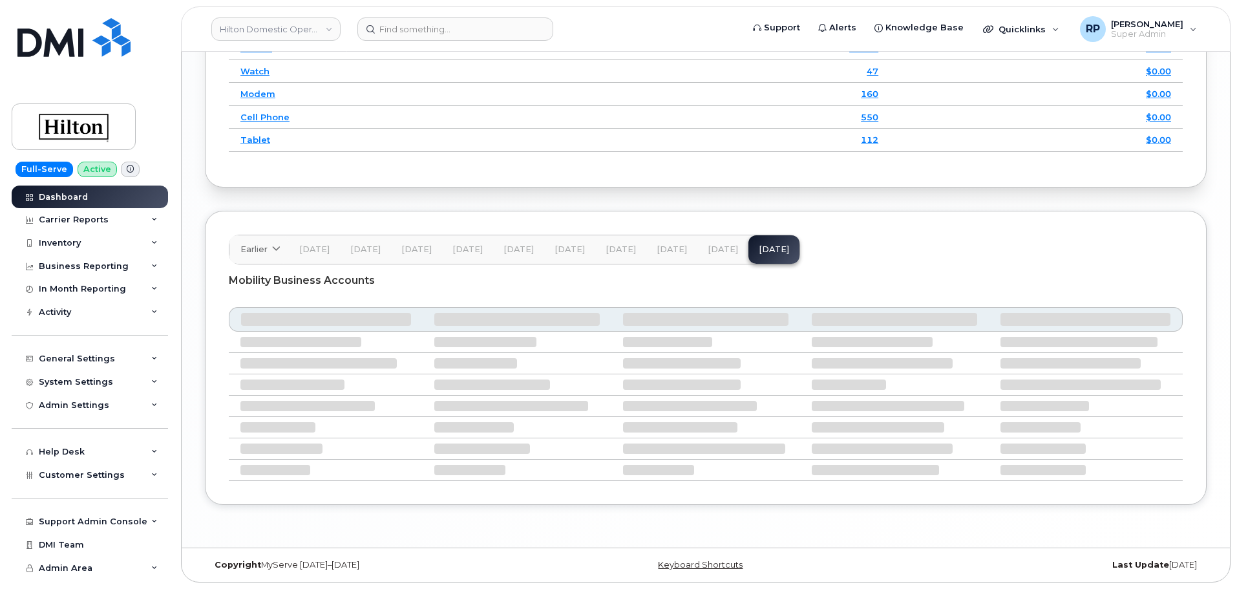
click at [711, 256] on button "[DATE]" at bounding box center [722, 249] width 51 height 28
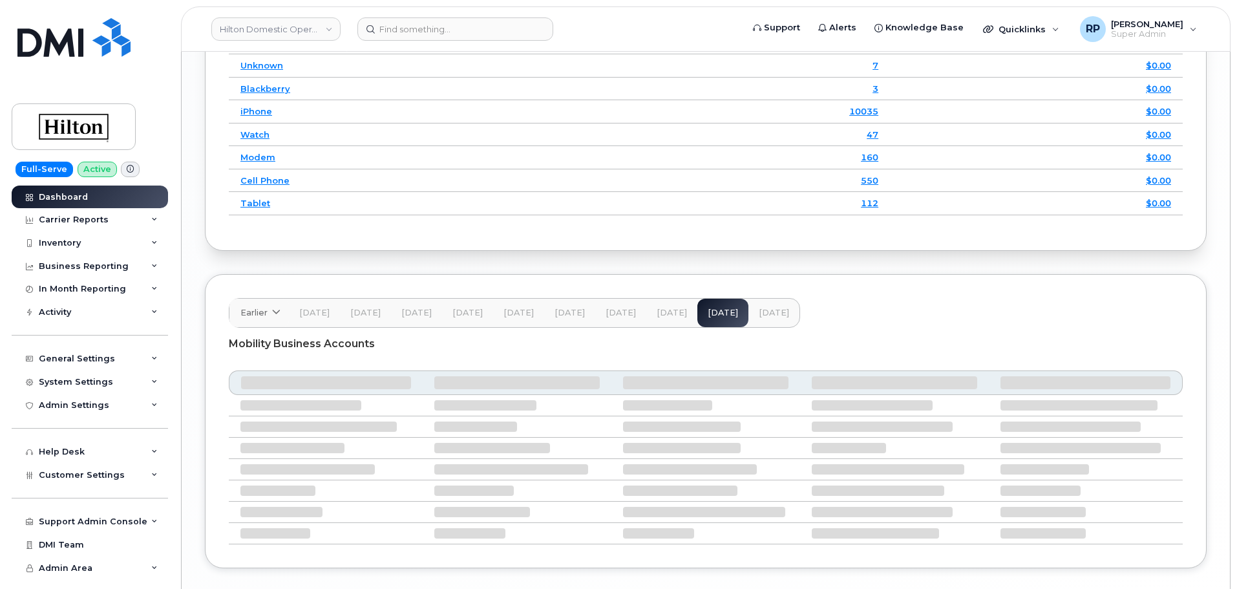
scroll to position [1935, 0]
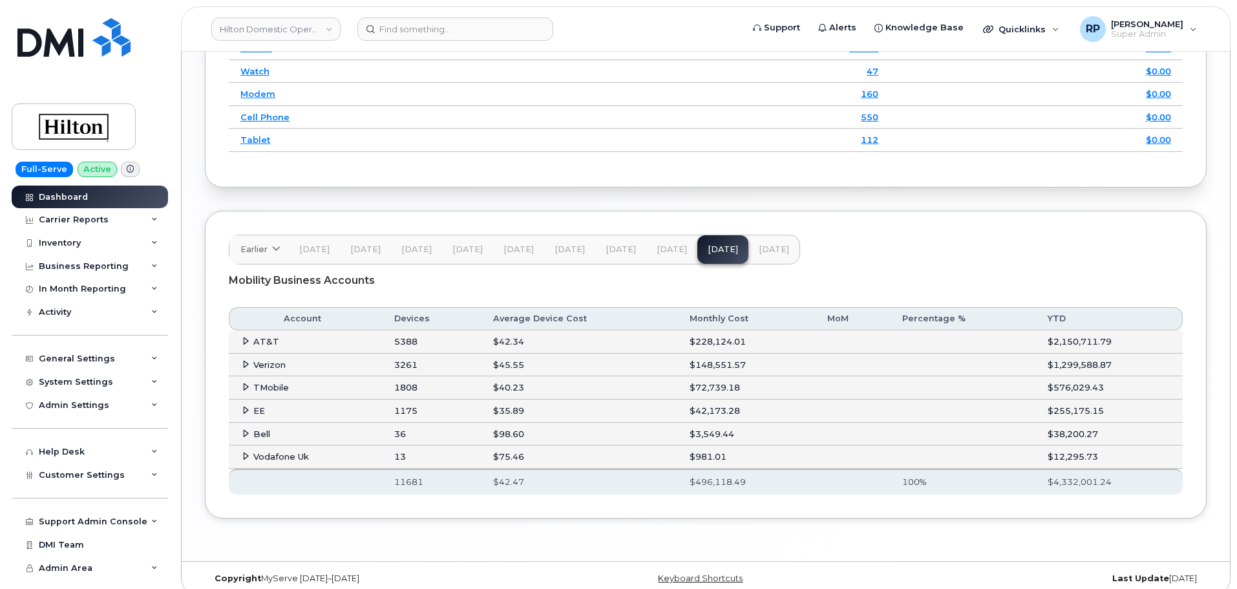
click at [244, 344] on icon at bounding box center [246, 341] width 8 height 8
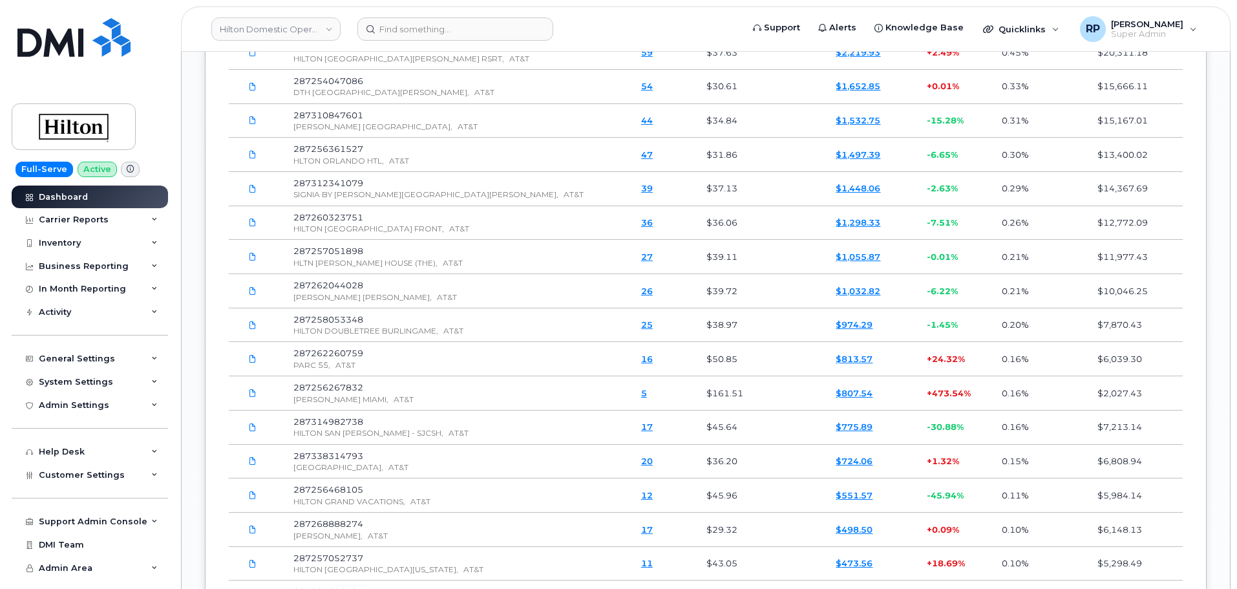
scroll to position [2043, 0]
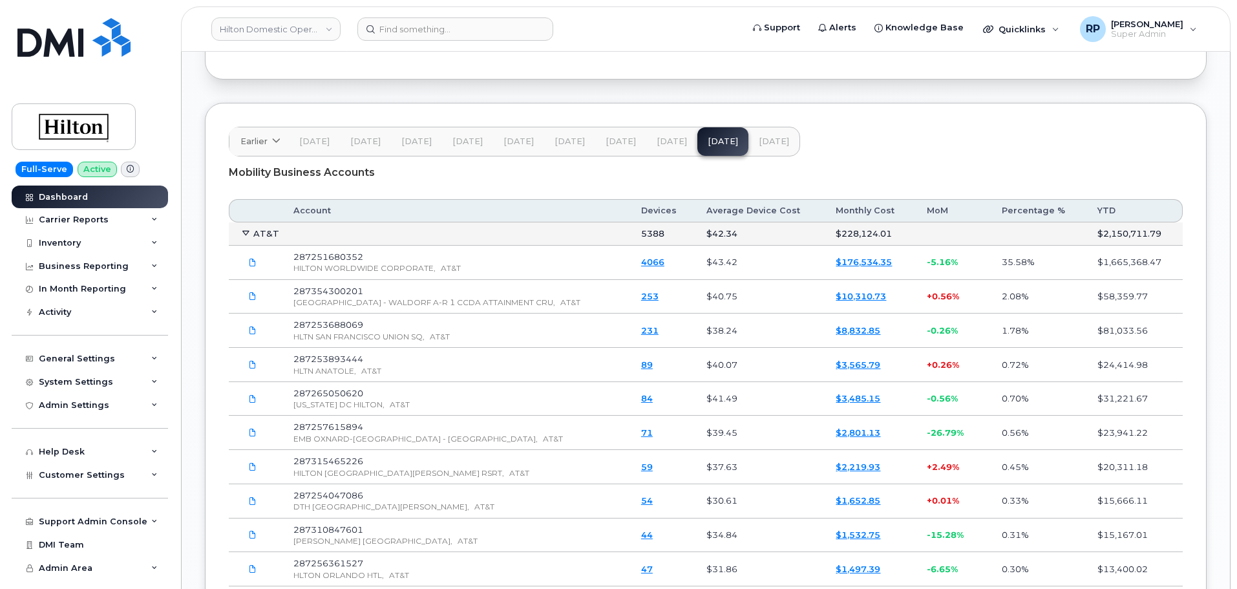
click at [245, 230] on icon at bounding box center [246, 233] width 8 height 8
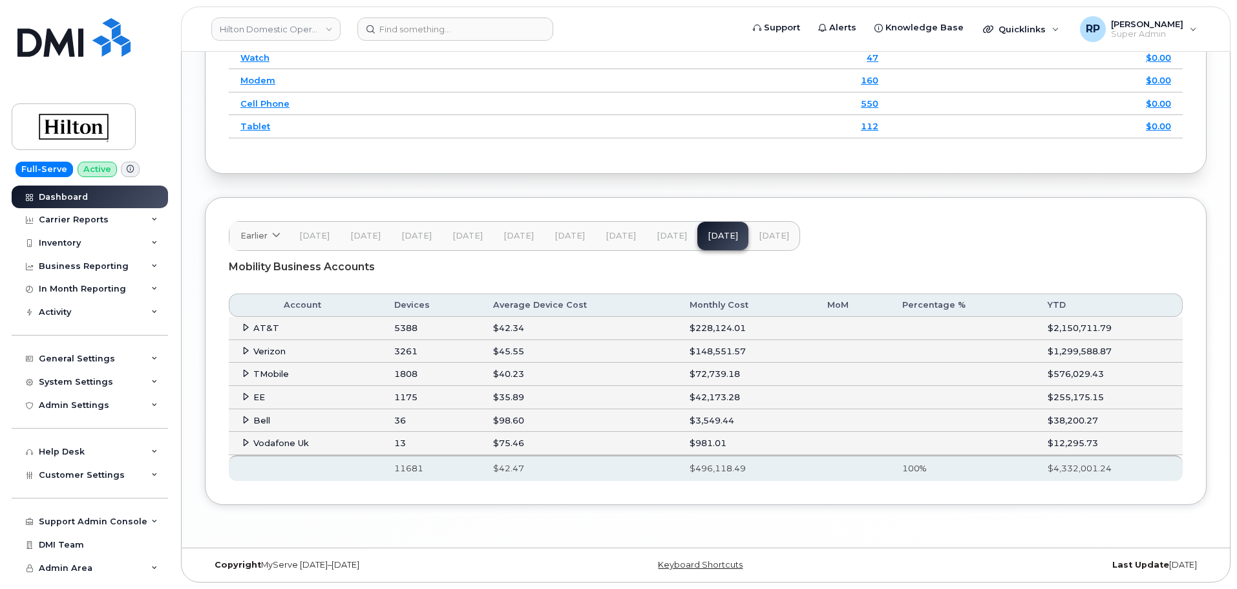
scroll to position [1949, 0]
click at [244, 354] on icon at bounding box center [246, 350] width 8 height 8
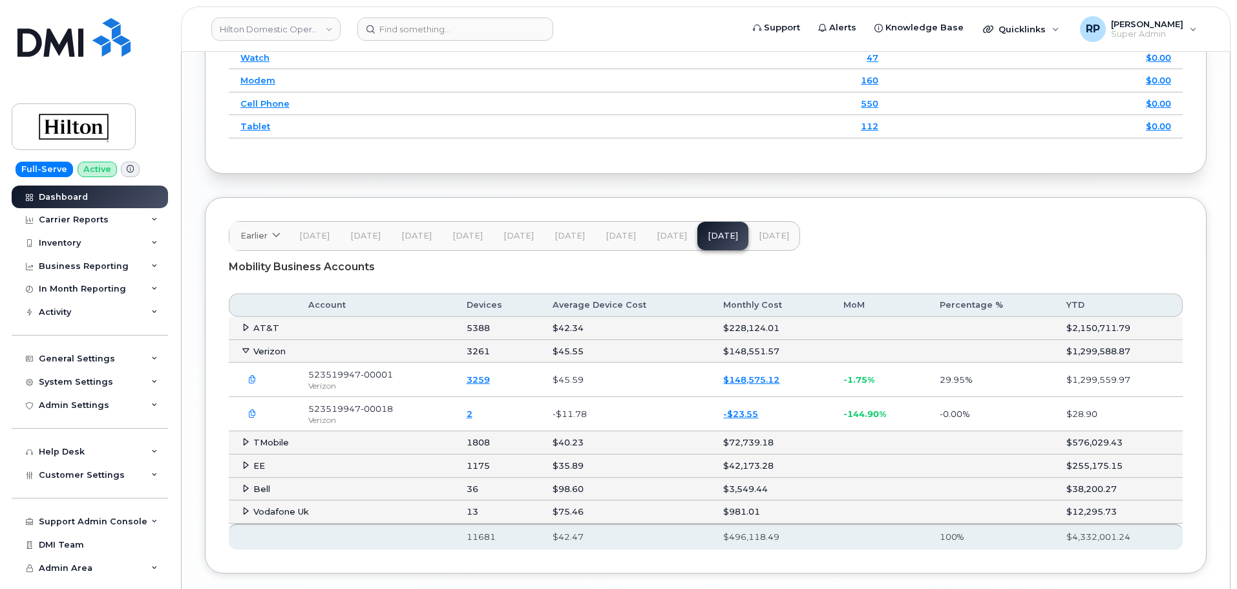
scroll to position [2017, 0]
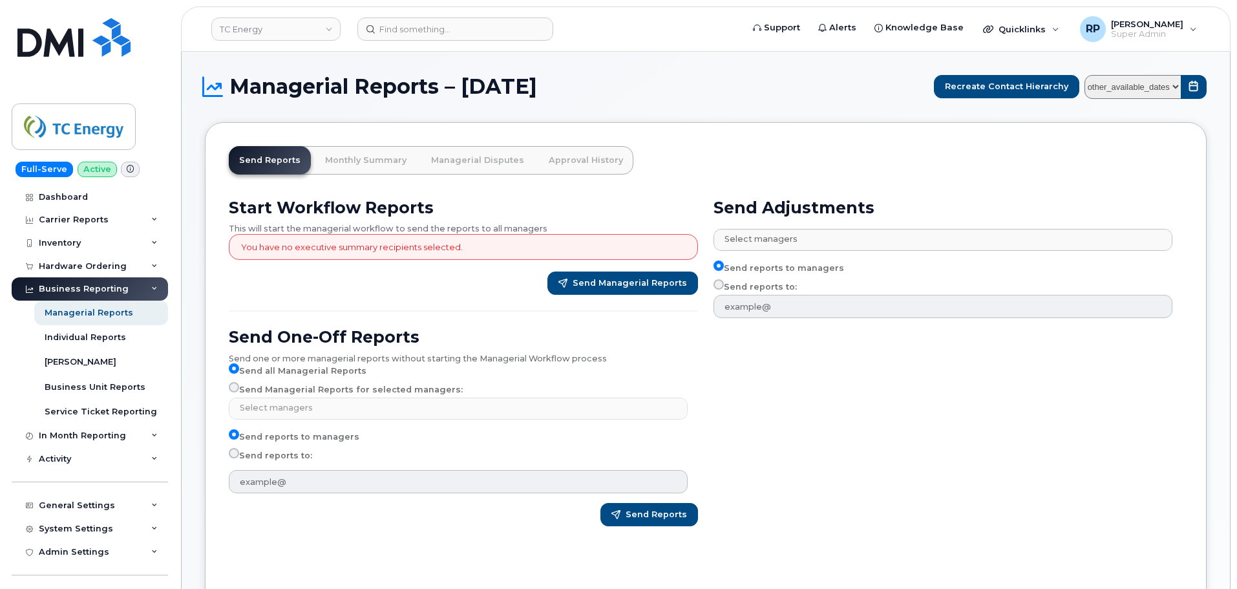
select select
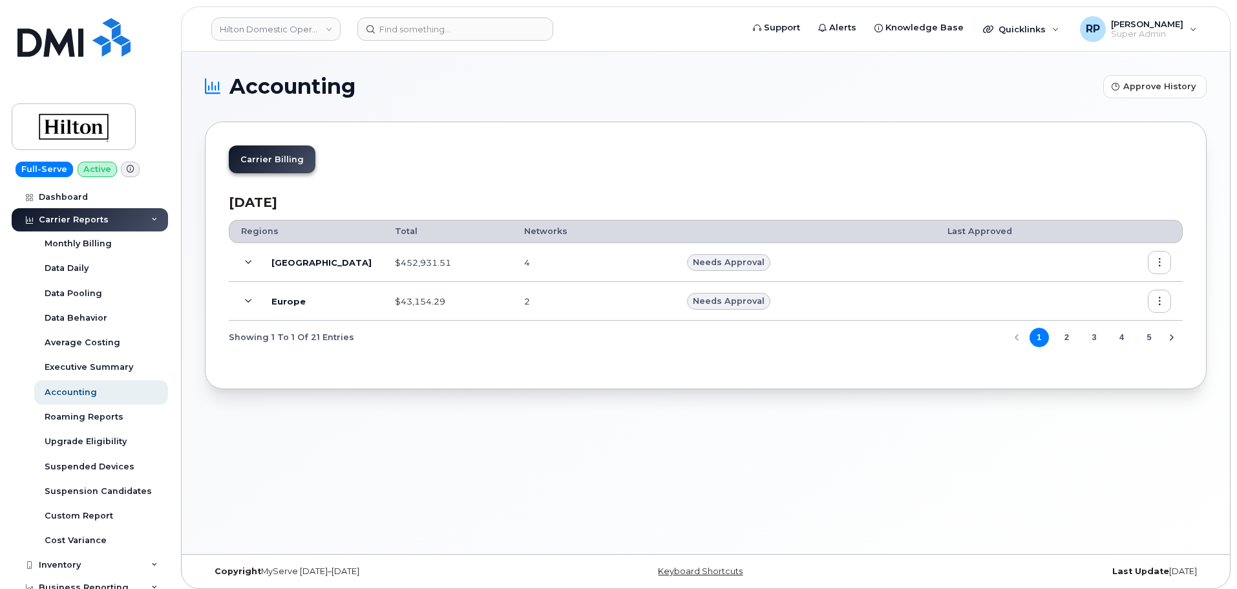
click at [246, 250] on td "North America" at bounding box center [306, 262] width 154 height 39
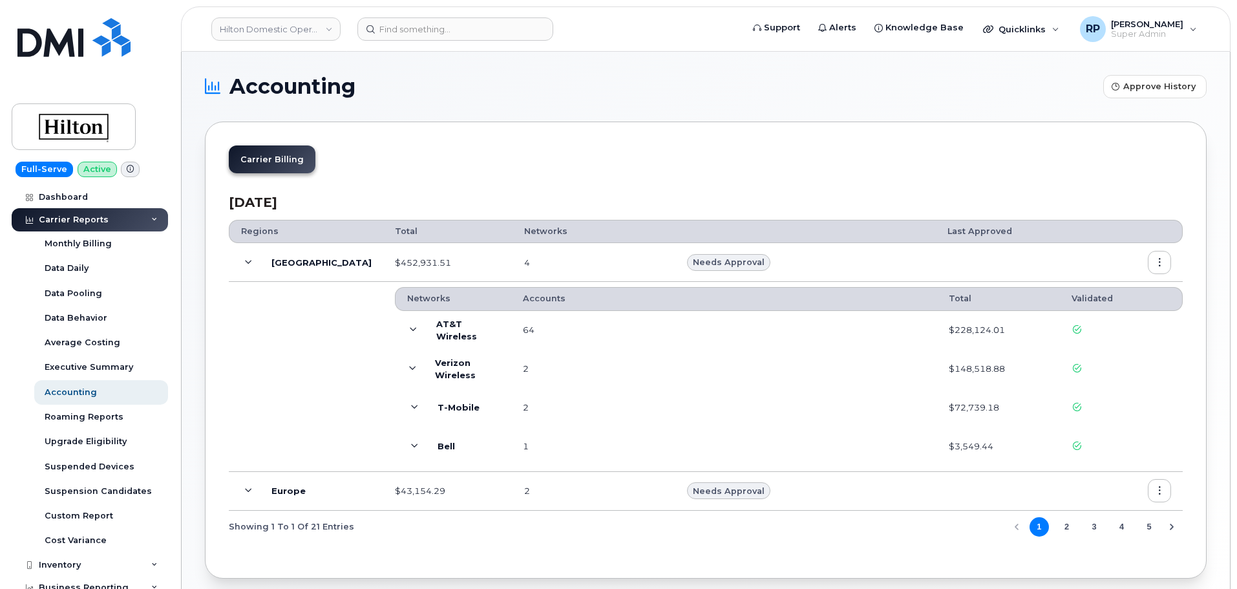
click at [410, 328] on icon at bounding box center [413, 329] width 7 height 7
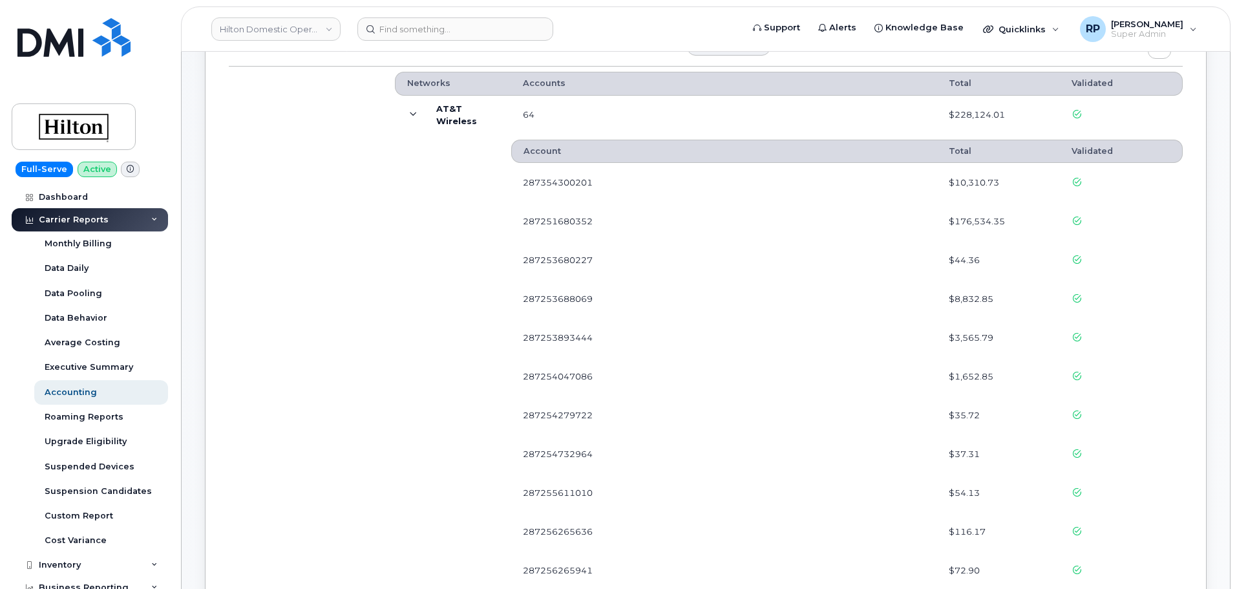
scroll to position [108, 0]
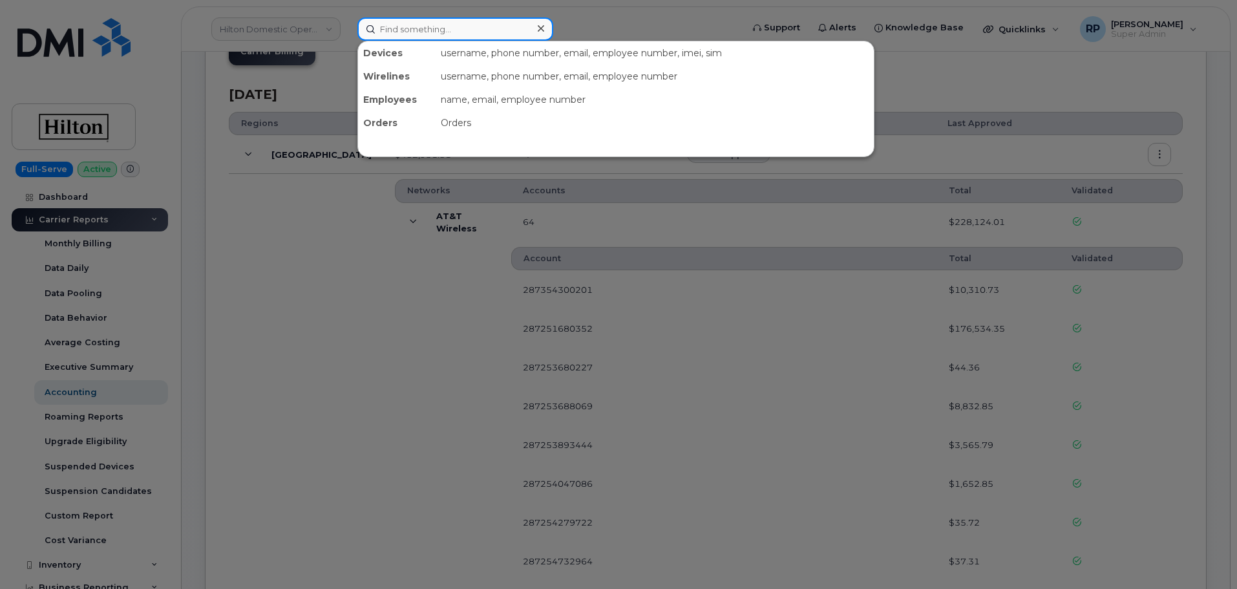
click at [438, 26] on input at bounding box center [455, 28] width 196 height 23
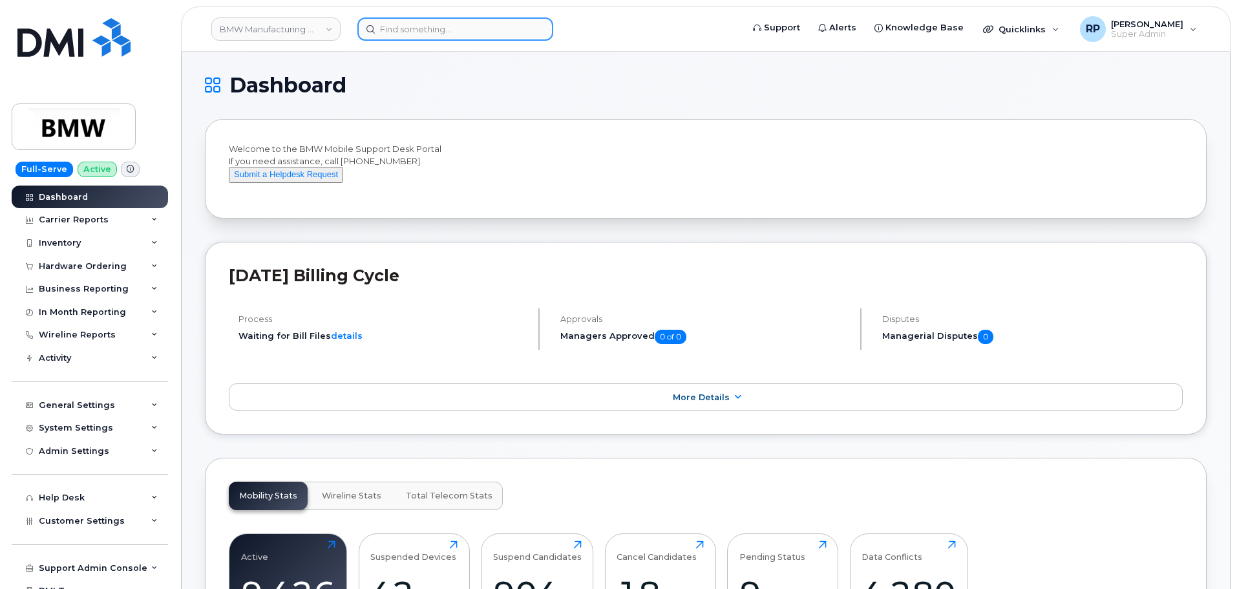
scroll to position [2196, 0]
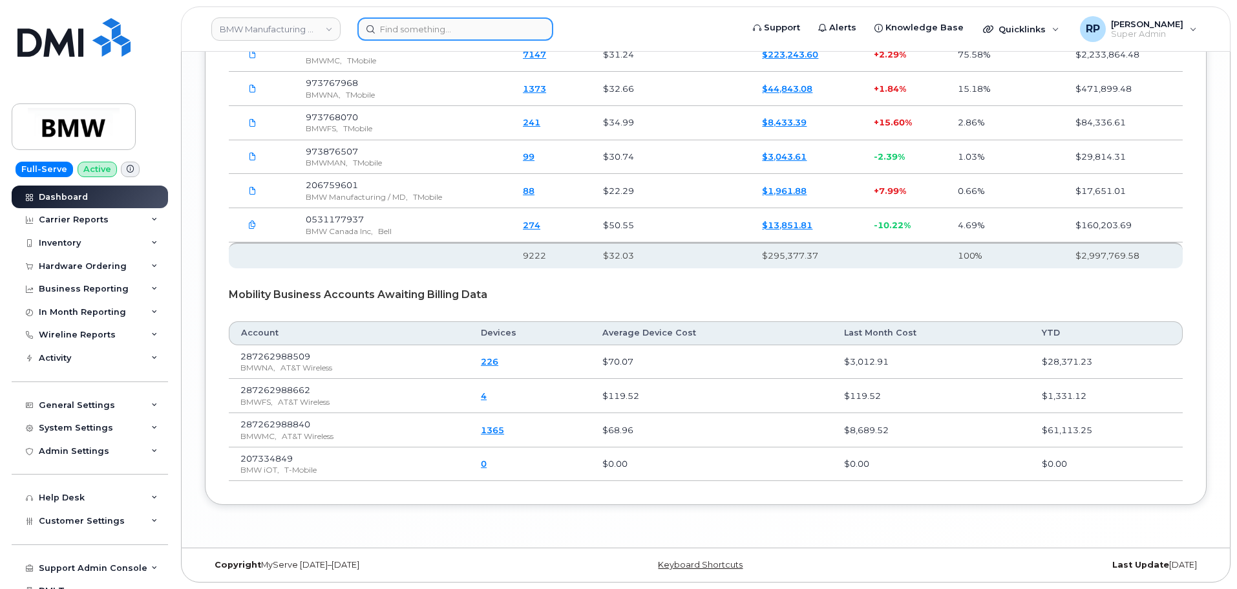
click at [444, 25] on input at bounding box center [455, 28] width 196 height 23
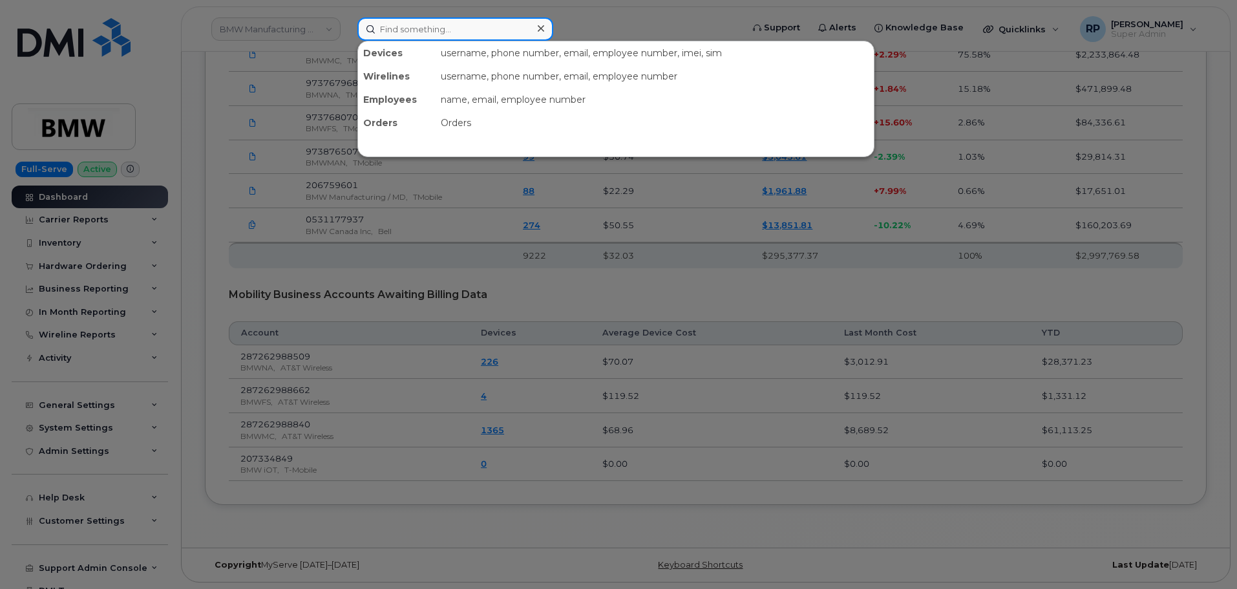
paste input "[PHONE_NUMBER]"
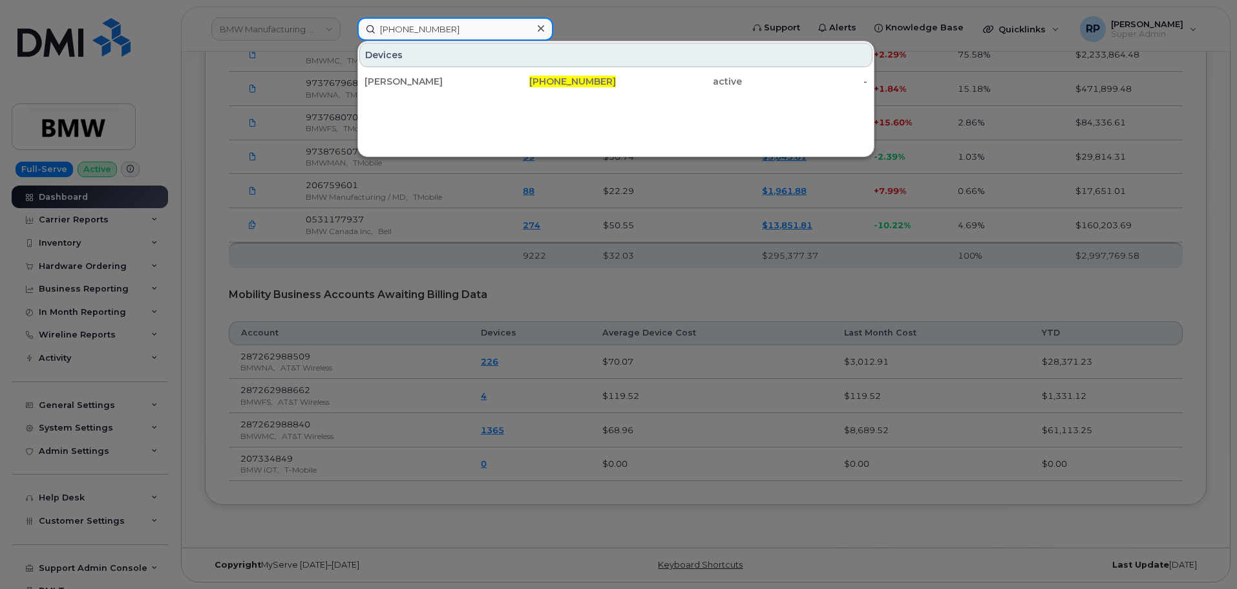
type input "[PHONE_NUMBER]"
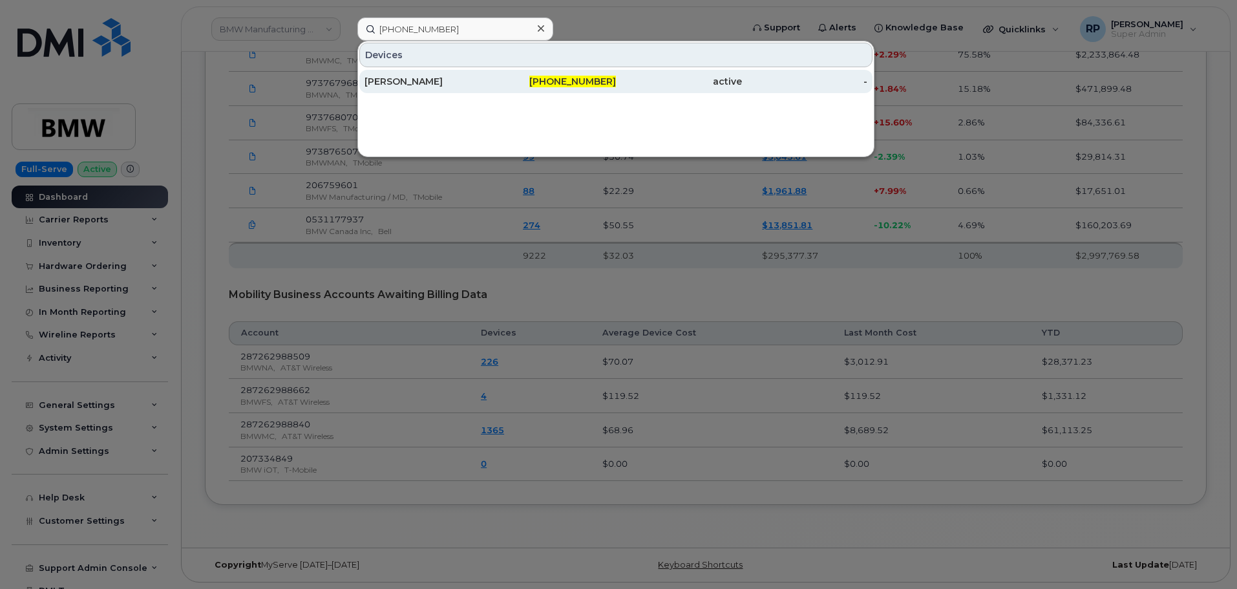
click at [467, 75] on div "[PERSON_NAME]" at bounding box center [427, 81] width 126 height 23
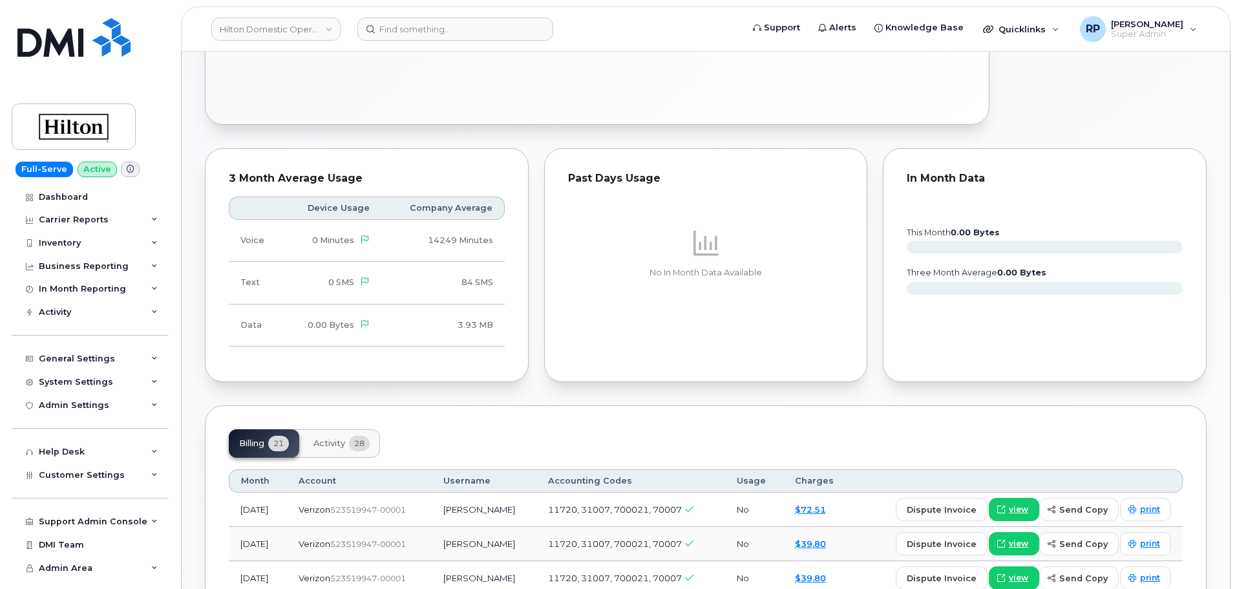
scroll to position [861, 0]
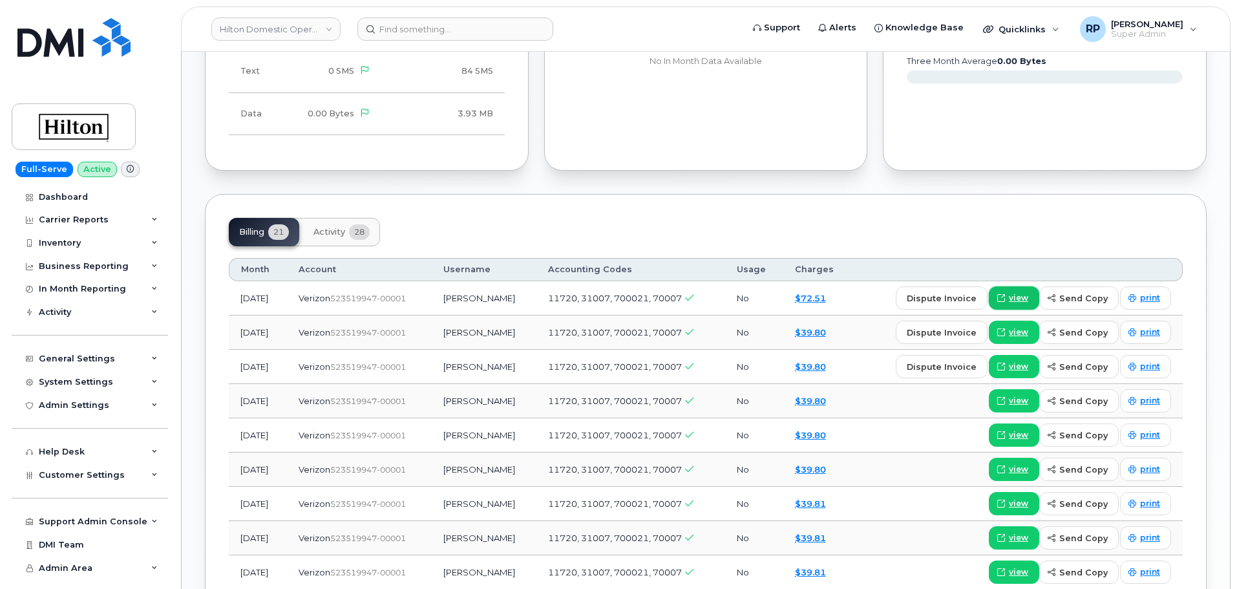
click at [1011, 286] on link "view" at bounding box center [1014, 297] width 50 height 23
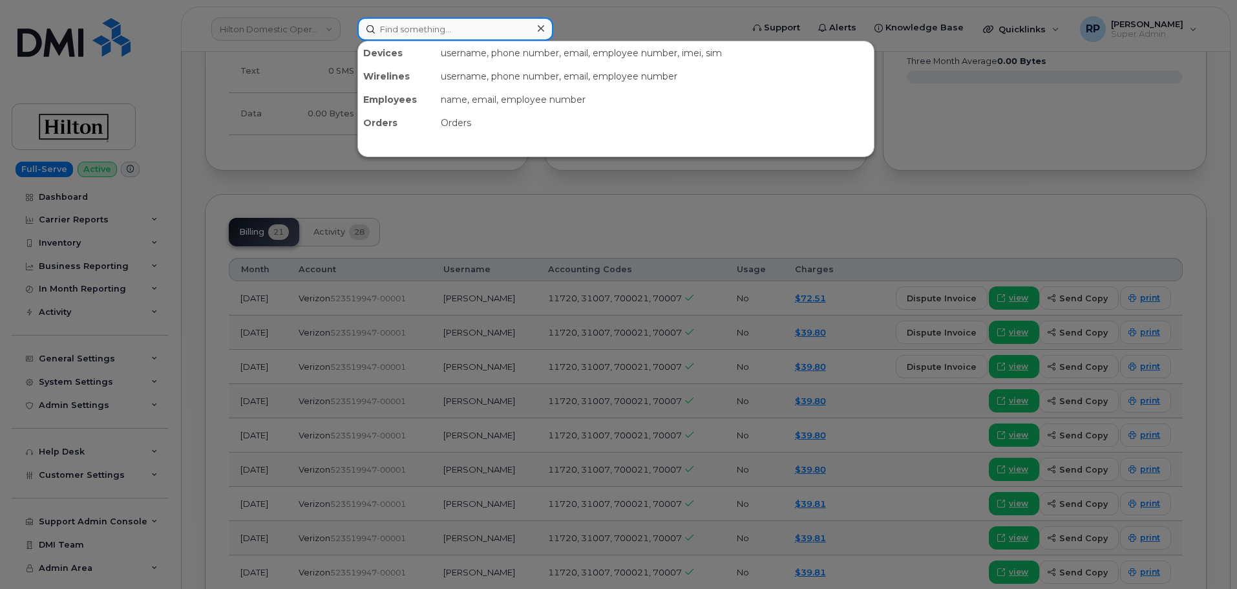
click at [469, 23] on input at bounding box center [455, 28] width 196 height 23
paste input "• 203-213-9845"
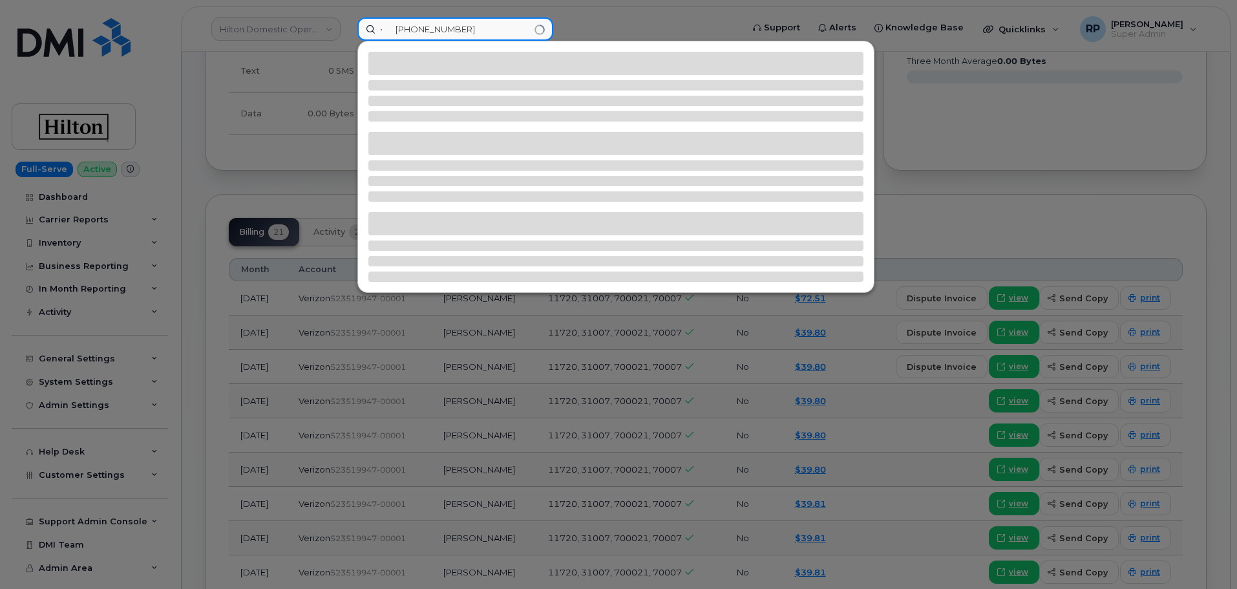
drag, startPoint x: 399, startPoint y: 32, endPoint x: 330, endPoint y: 27, distance: 68.7
click at [347, 27] on div "• 203-213-9845" at bounding box center [545, 28] width 397 height 23
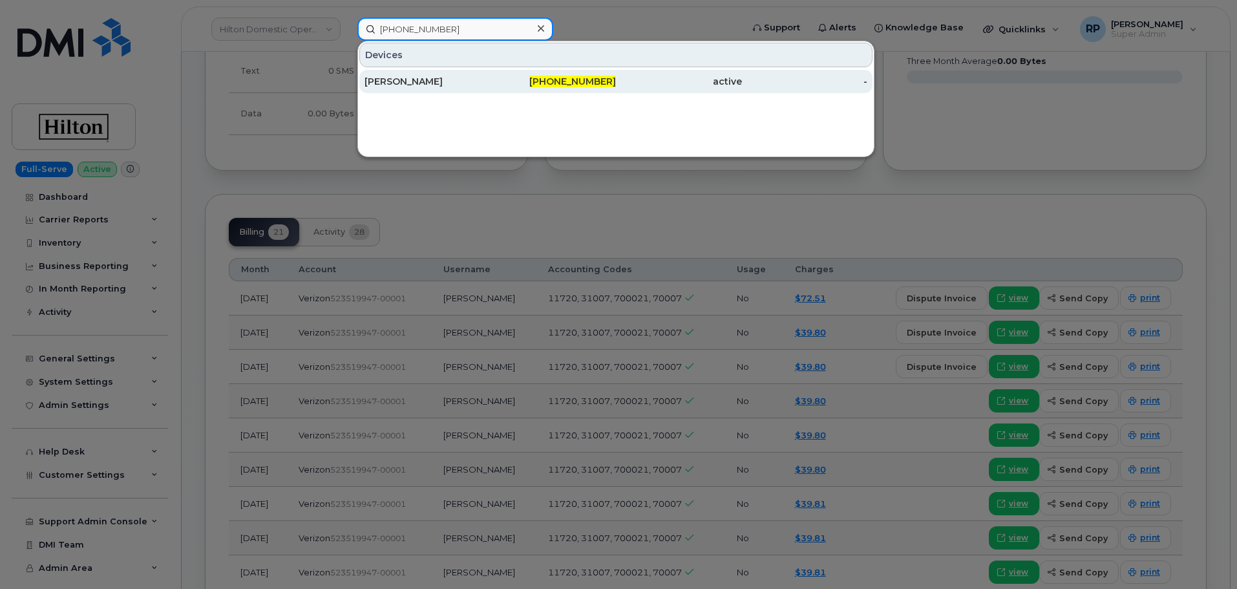
type input "203-213-9845"
click at [470, 83] on div "[PERSON_NAME]" at bounding box center [427, 81] width 126 height 13
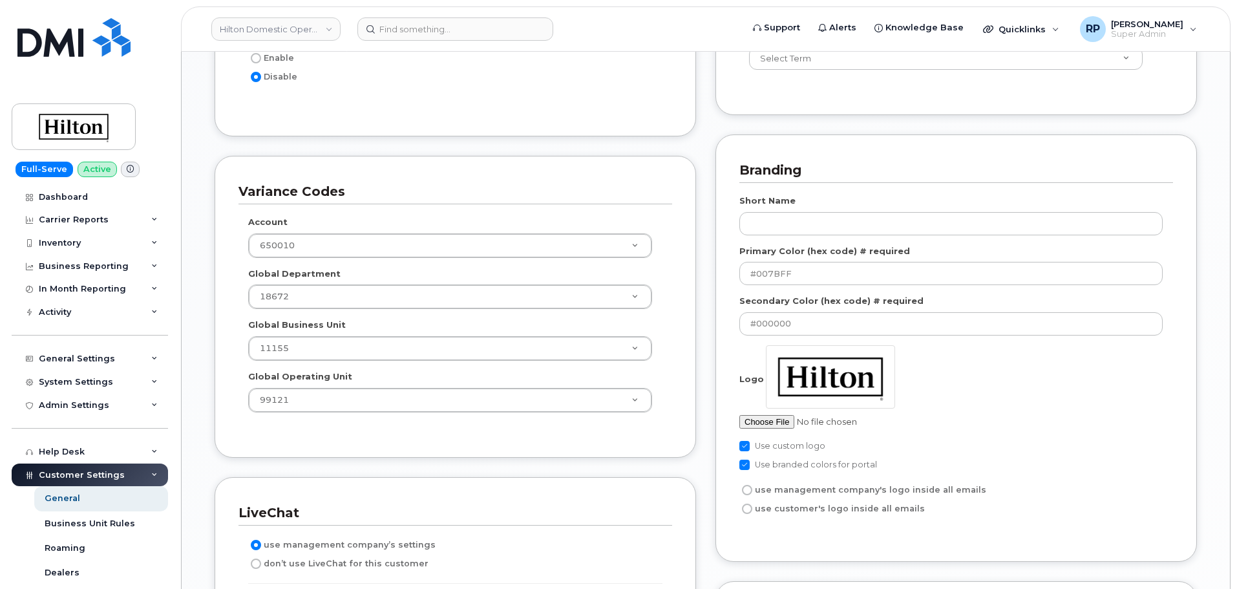
scroll to position [1831, 0]
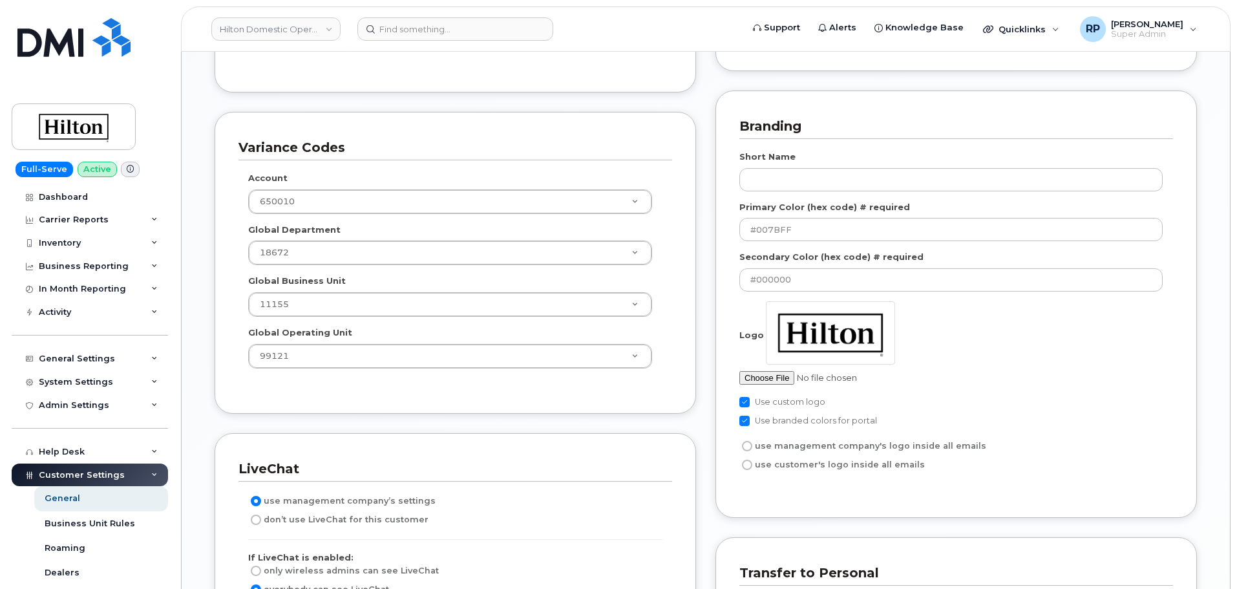
click at [477, 414] on div "Partial Accounting Codes Enable Partial Accounting Codes Accounting Report Down…" at bounding box center [455, 594] width 501 height 1915
click at [218, 276] on div "Variance Codes Account 650010 Global Department 18672 Global Business Unit 1115…" at bounding box center [455, 262] width 481 height 301
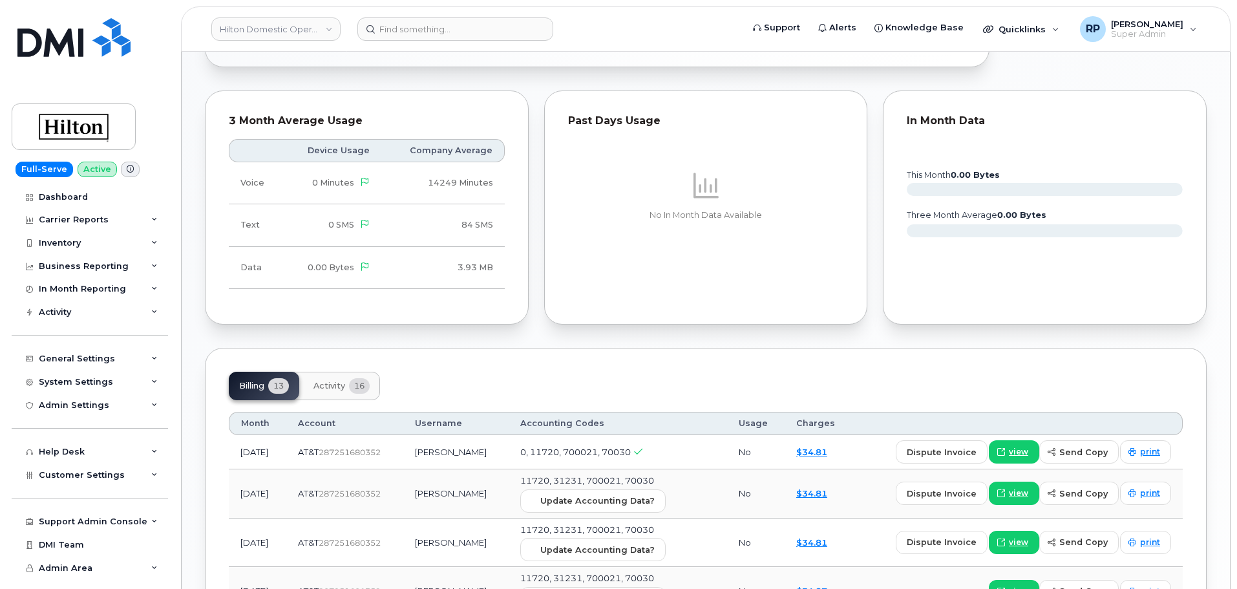
scroll to position [754, 0]
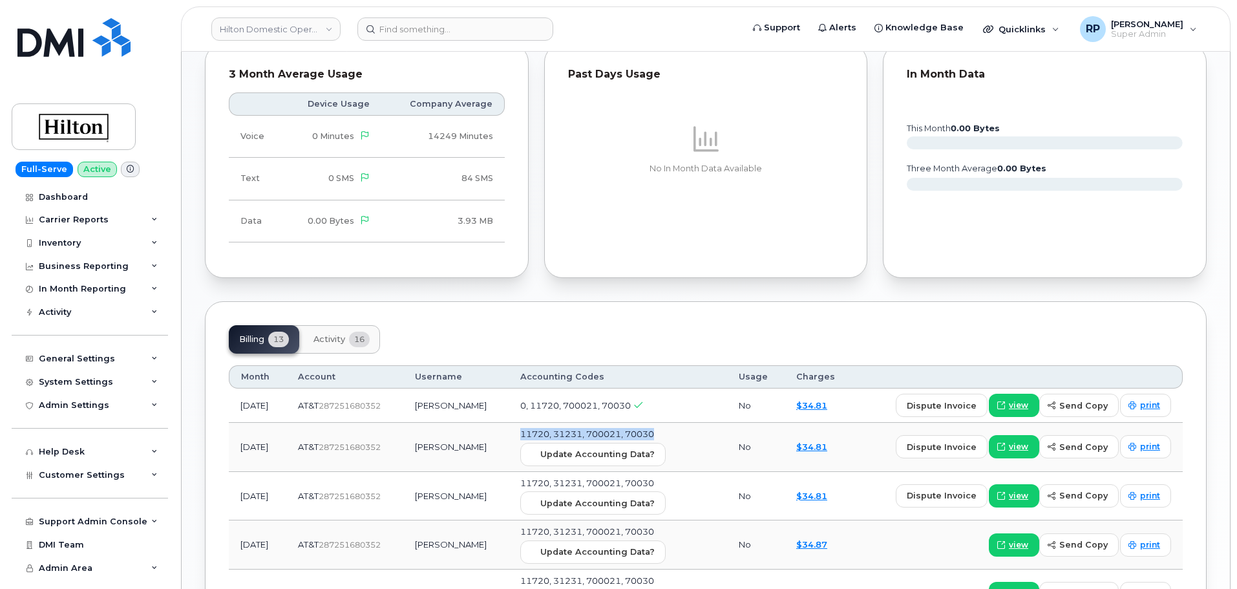
drag, startPoint x: 526, startPoint y: 419, endPoint x: 672, endPoint y: 419, distance: 146.0
click at [672, 423] on td "11720, 31231, 700021, 70030 Update Accounting Data?" at bounding box center [618, 447] width 218 height 49
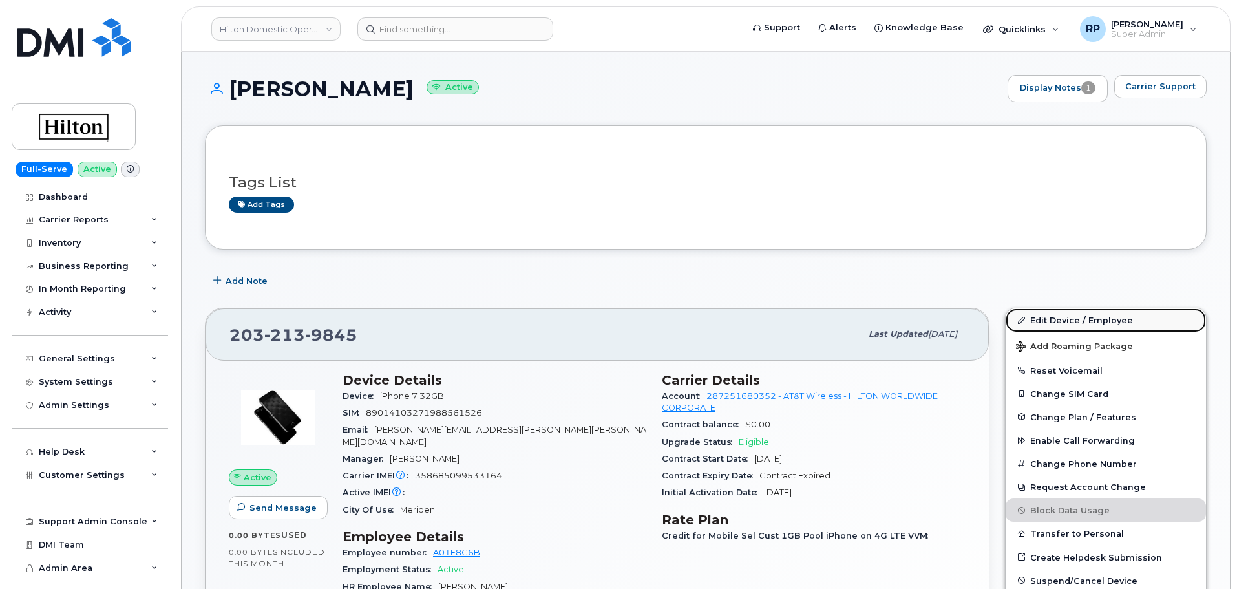
click at [1047, 322] on link "Edit Device / Employee" at bounding box center [1105, 319] width 200 height 23
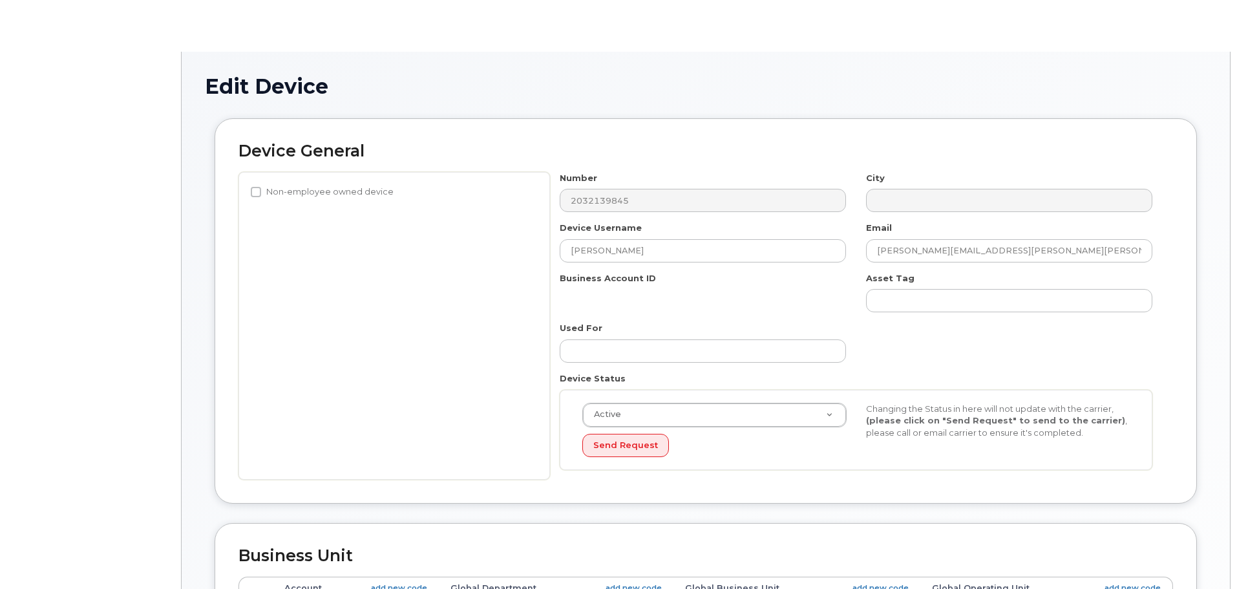
select select "34080331"
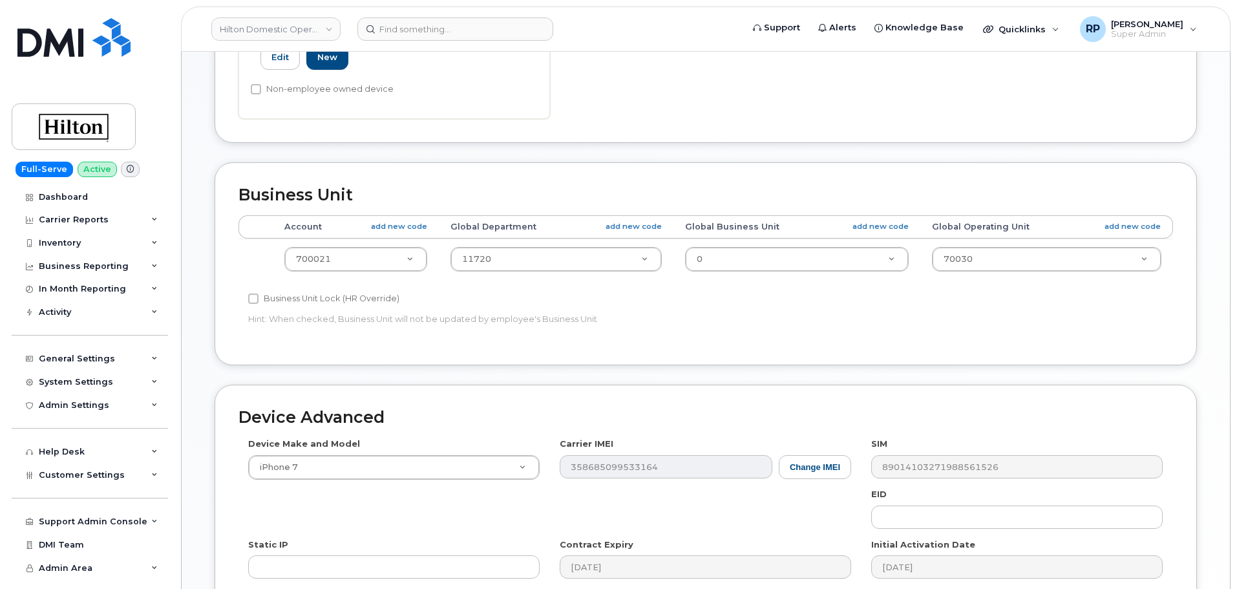
scroll to position [431, 0]
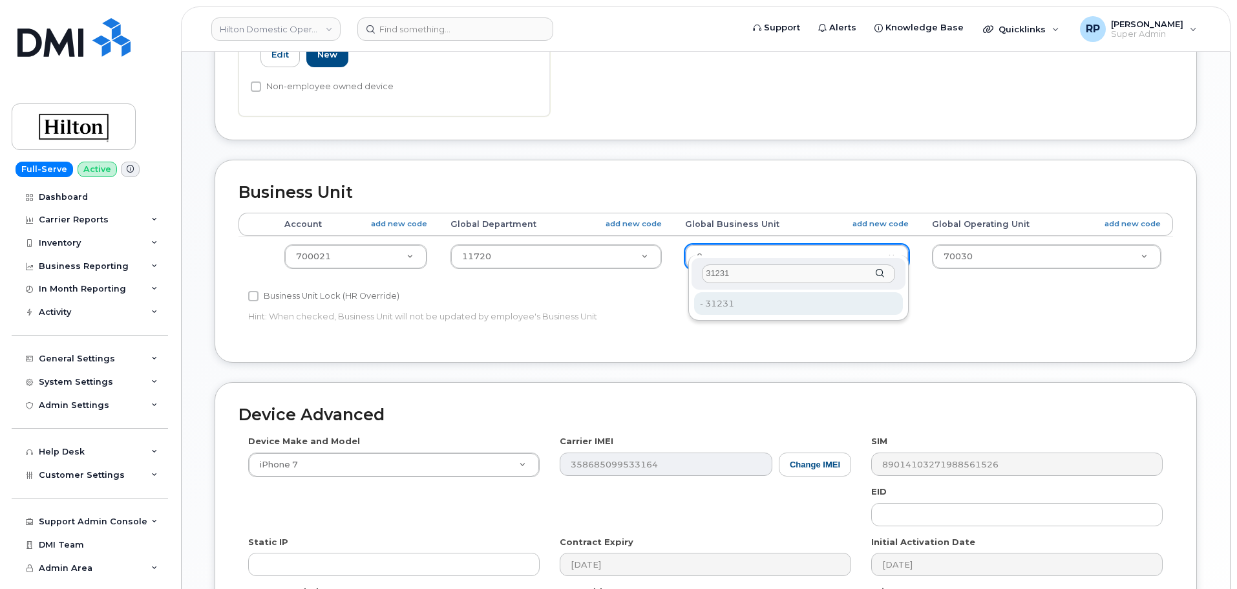
type input "31231"
type input "34542071"
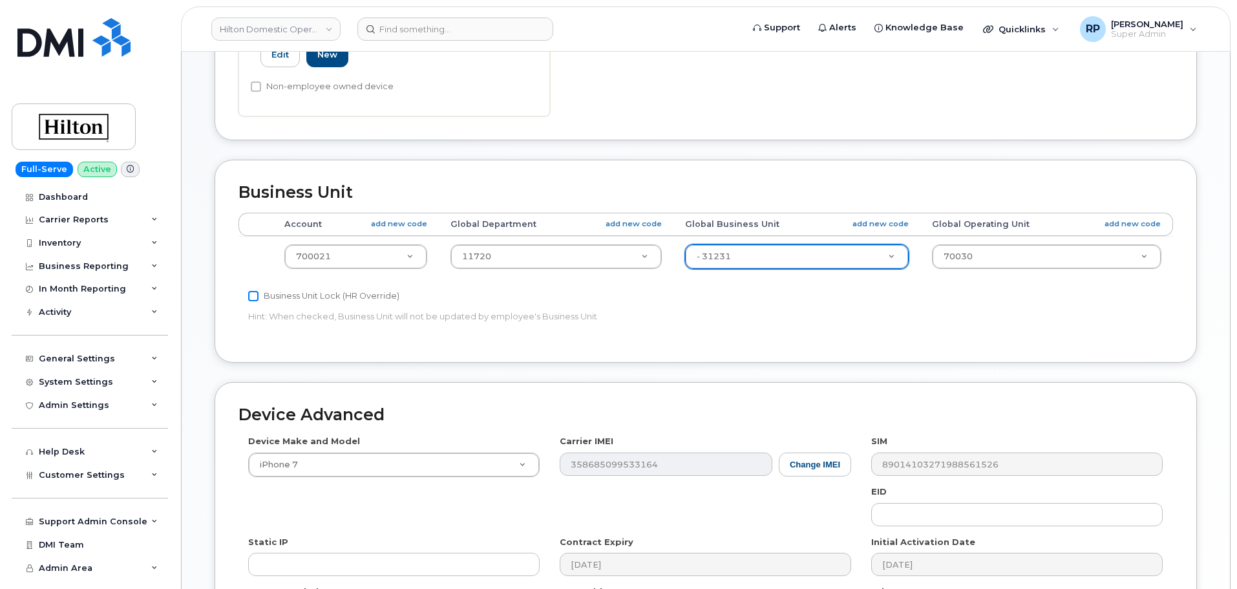
click at [254, 291] on input "Business Unit Lock (HR Override)" at bounding box center [253, 296] width 10 height 10
checkbox input "true"
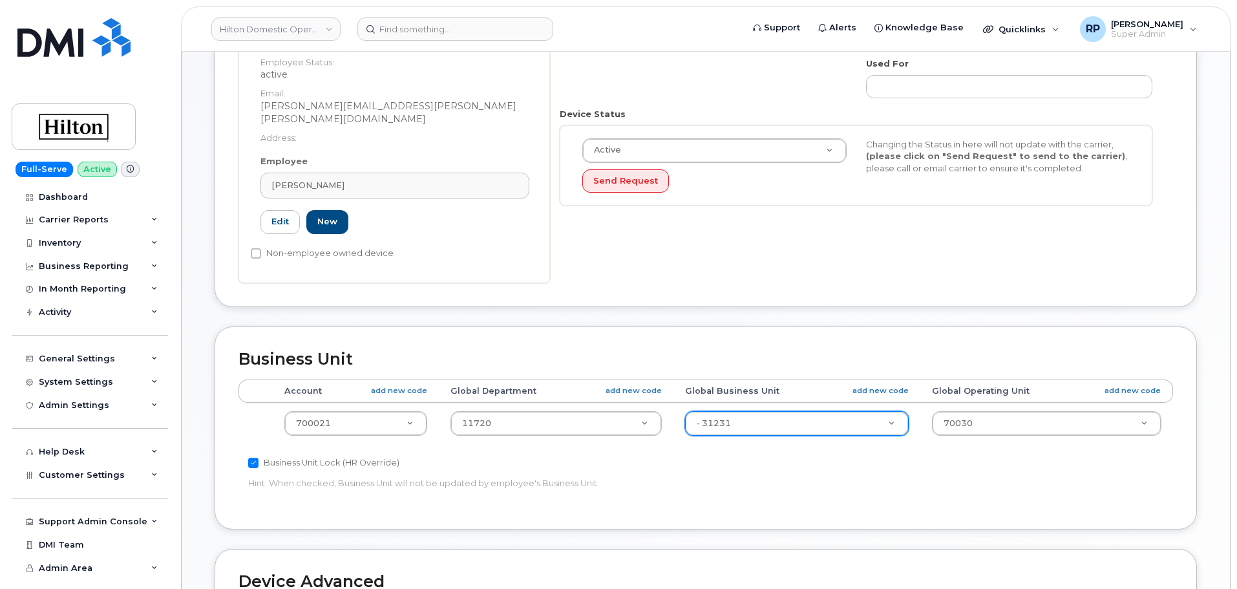
scroll to position [597, 0]
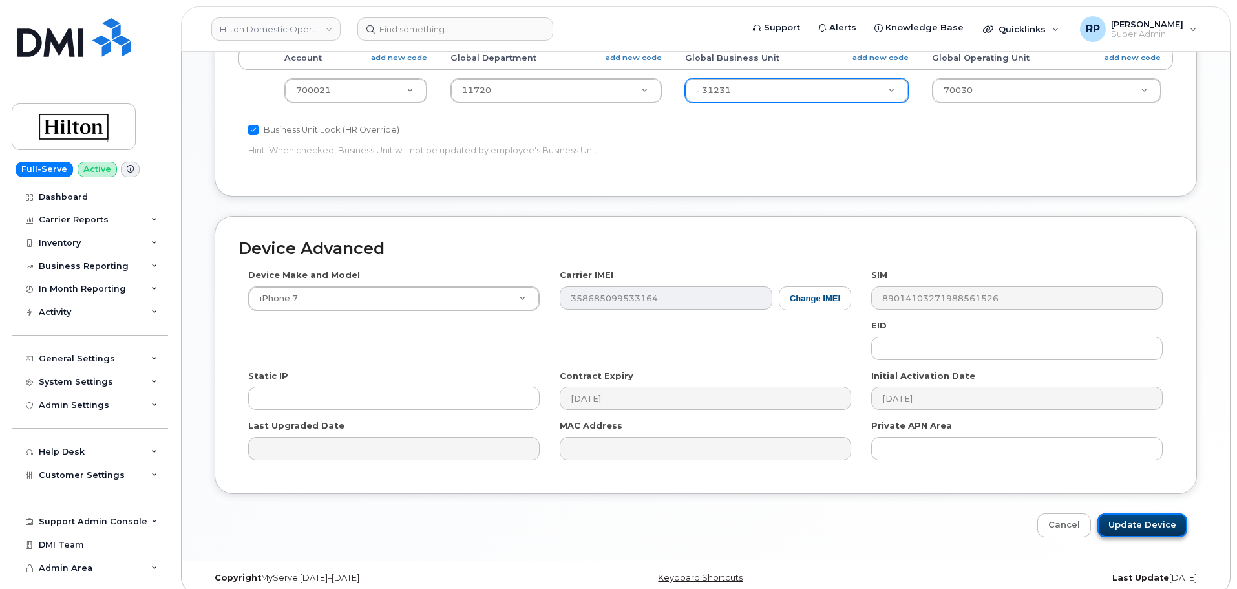
click at [1145, 513] on input "Update Device" at bounding box center [1142, 525] width 90 height 24
type input "Saving..."
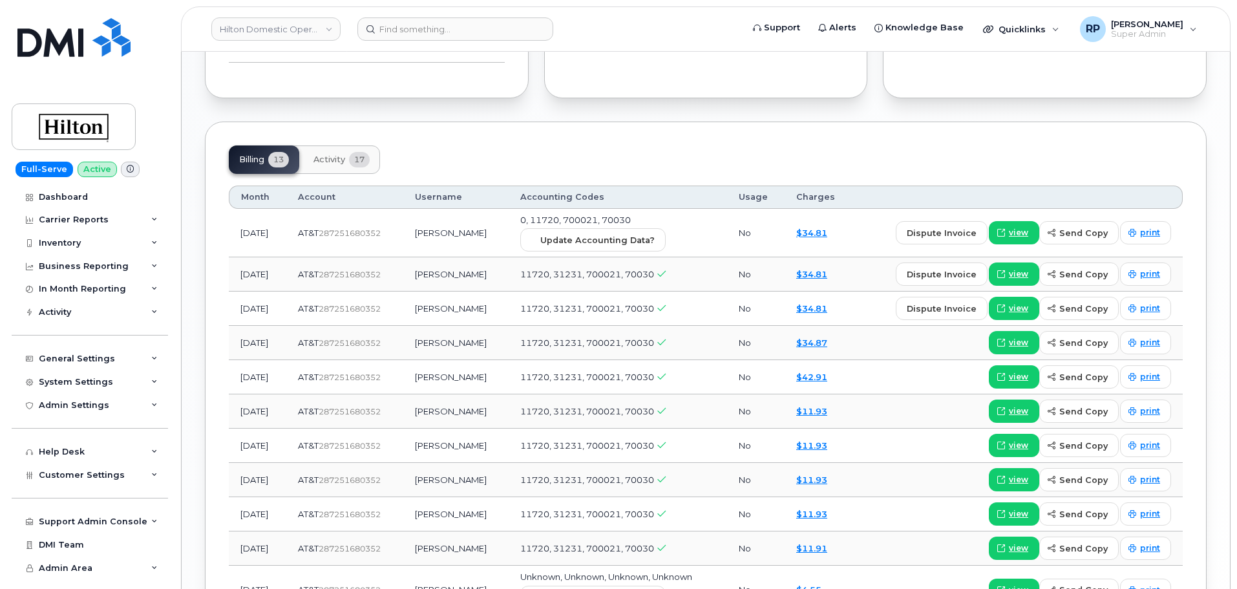
scroll to position [969, 0]
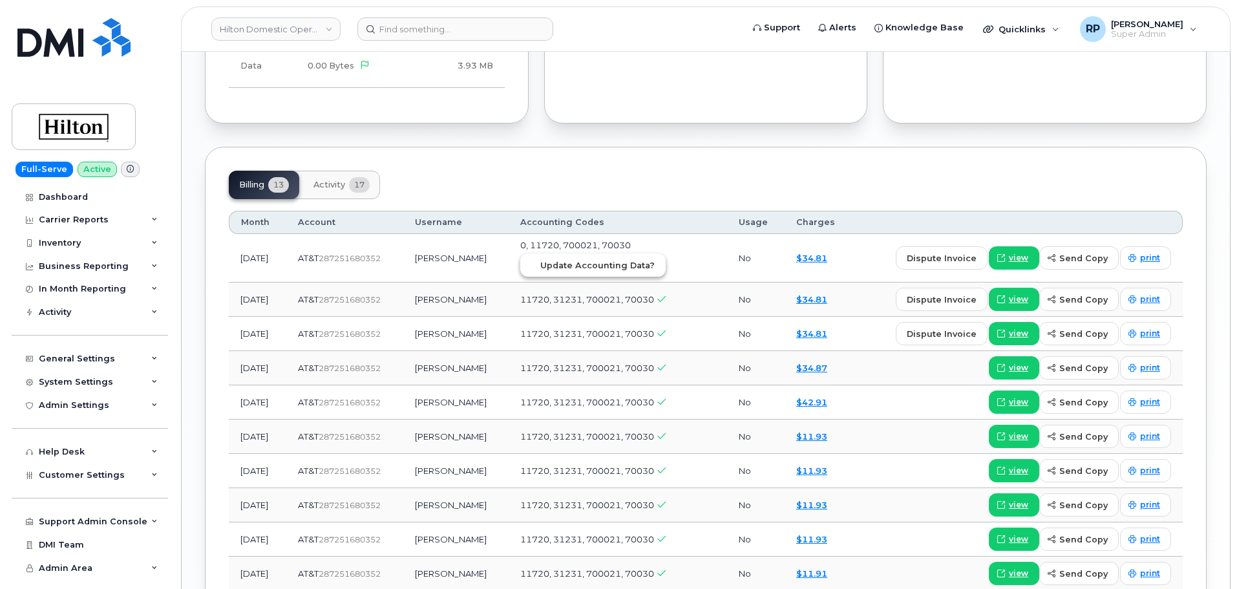
click at [585, 259] on span "Update Accounting Data?" at bounding box center [597, 265] width 114 height 12
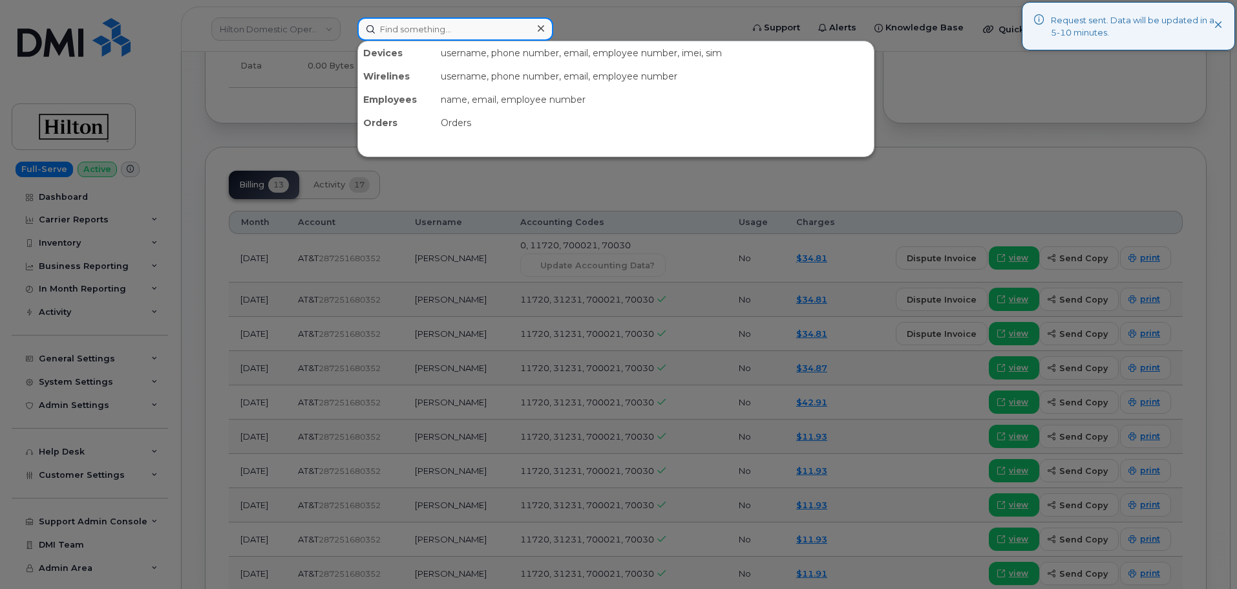
click at [430, 33] on input at bounding box center [455, 28] width 196 height 23
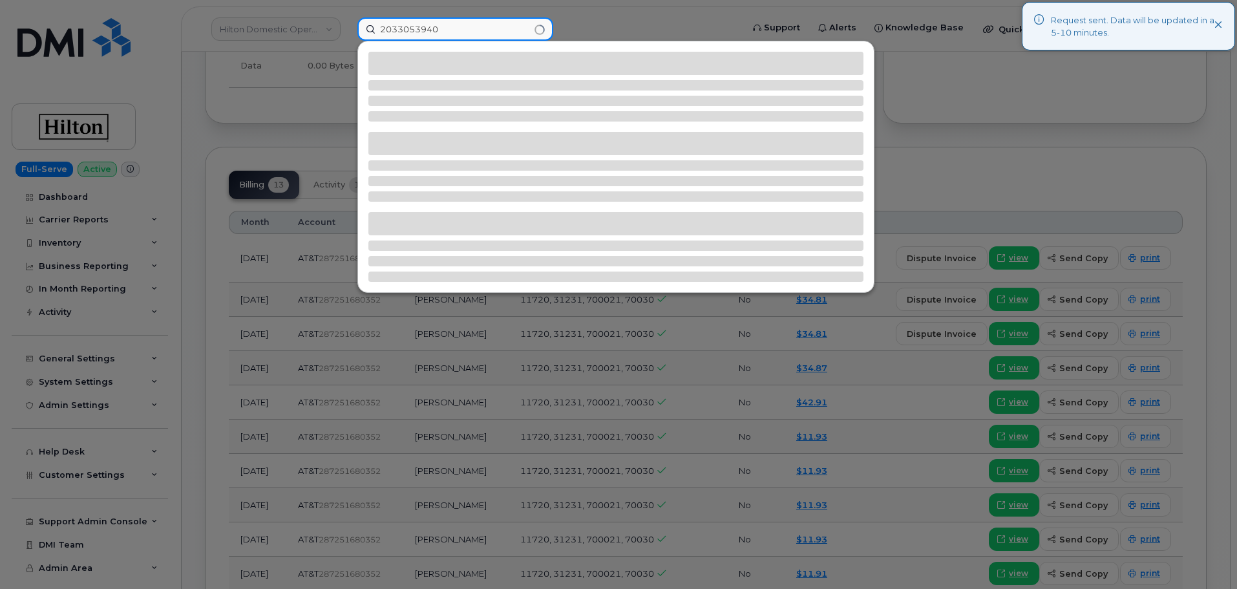
type input "2033053940"
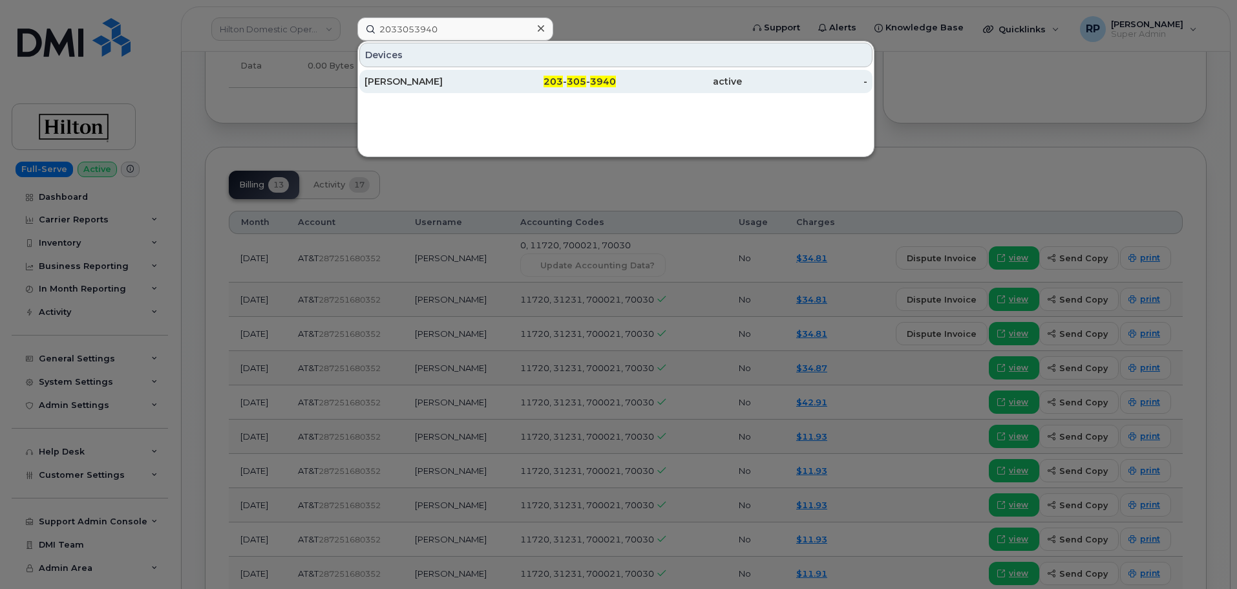
click at [457, 81] on div "CRYSTAL SPINACI" at bounding box center [427, 81] width 126 height 13
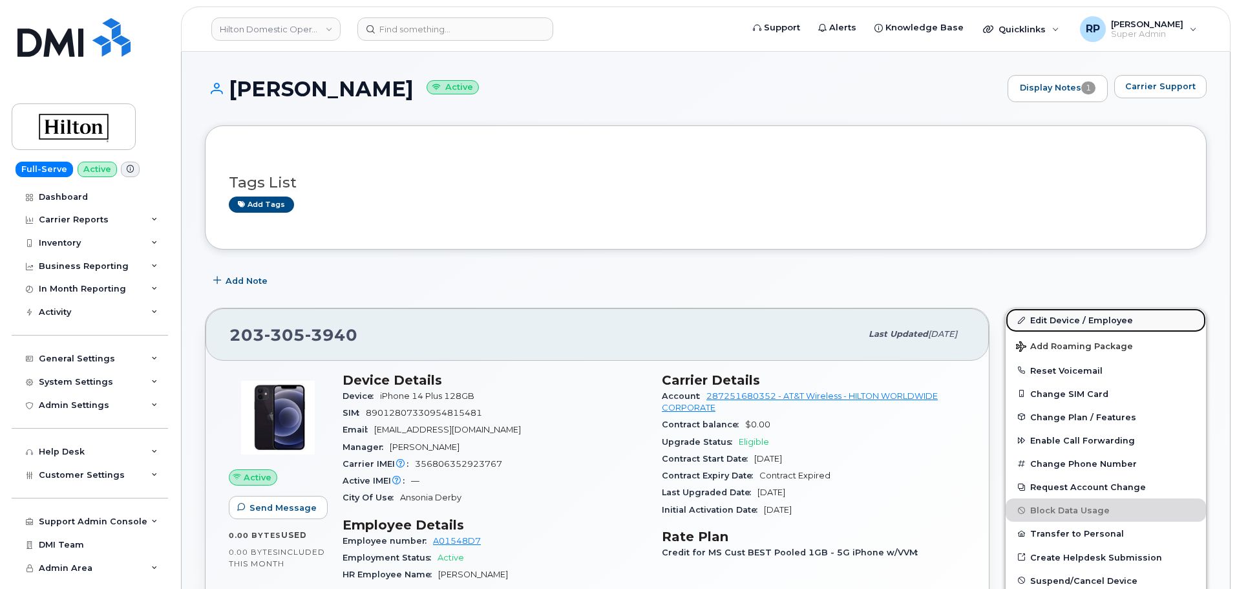
click at [1050, 316] on link "Edit Device / Employee" at bounding box center [1105, 319] width 200 height 23
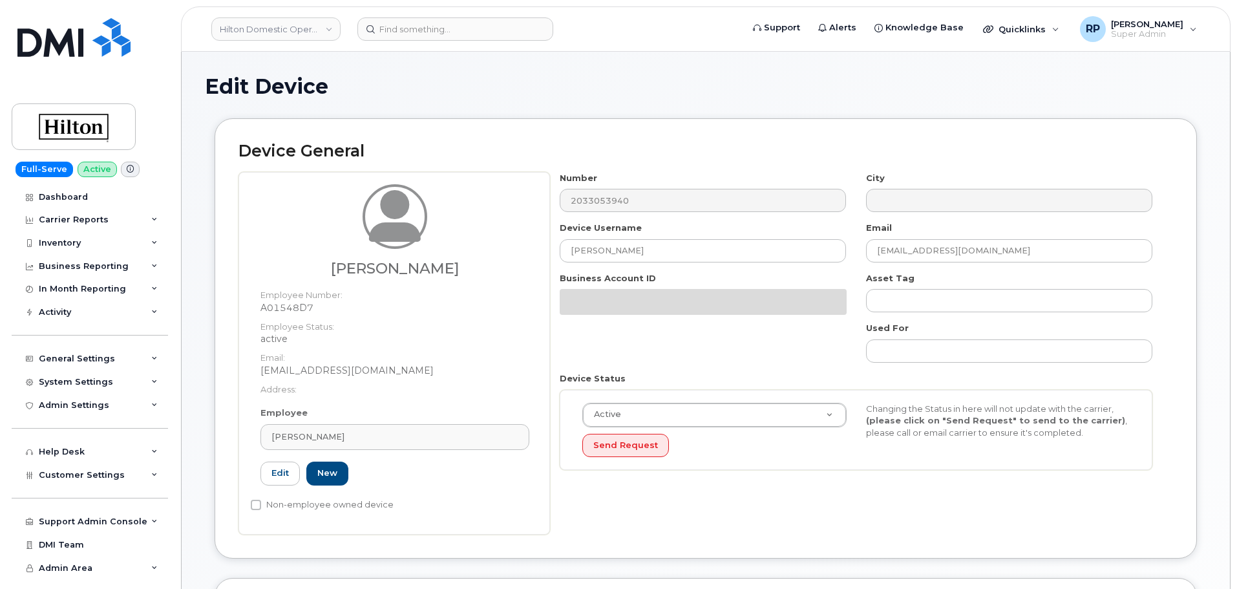
select select "34080331"
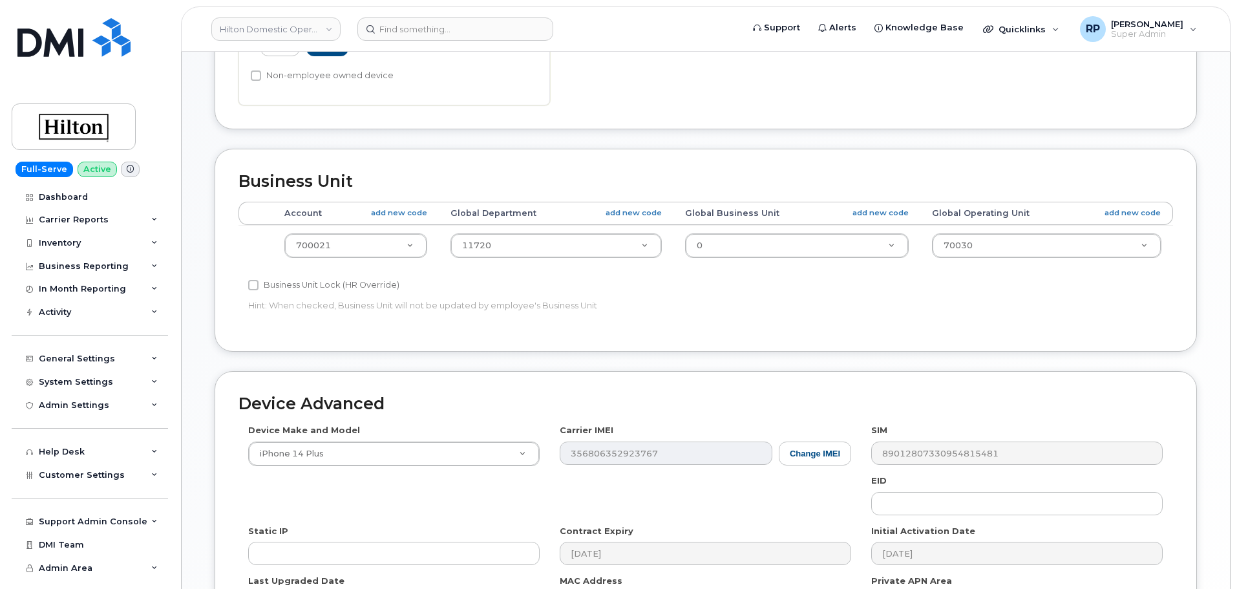
scroll to position [431, 0]
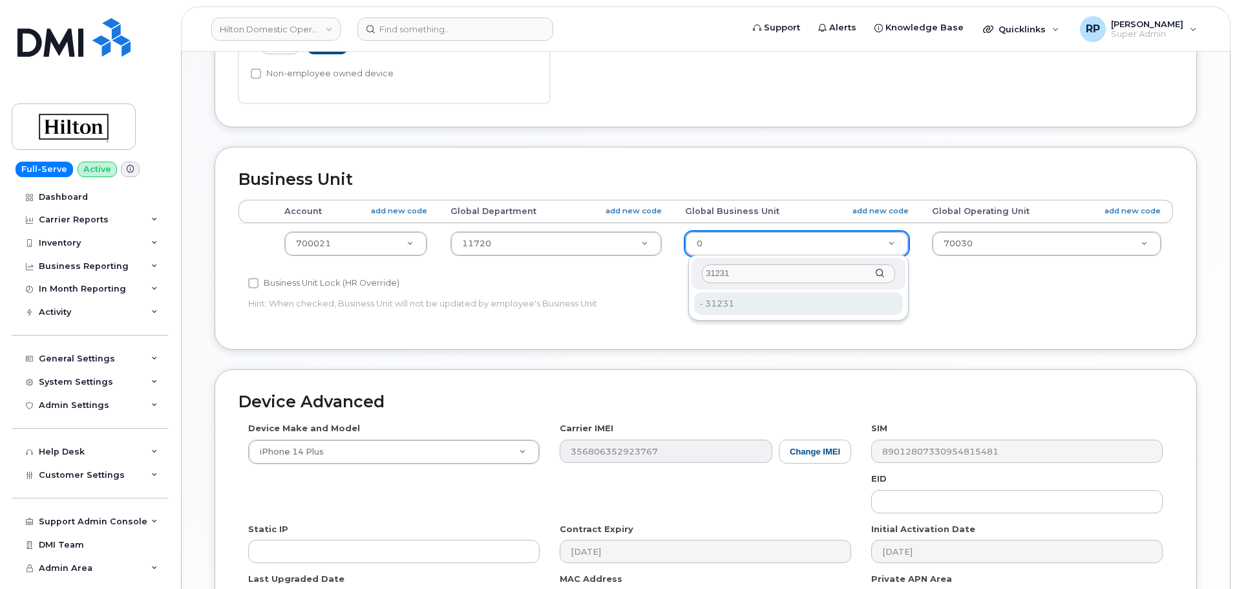
type input "31231"
type input "34542071"
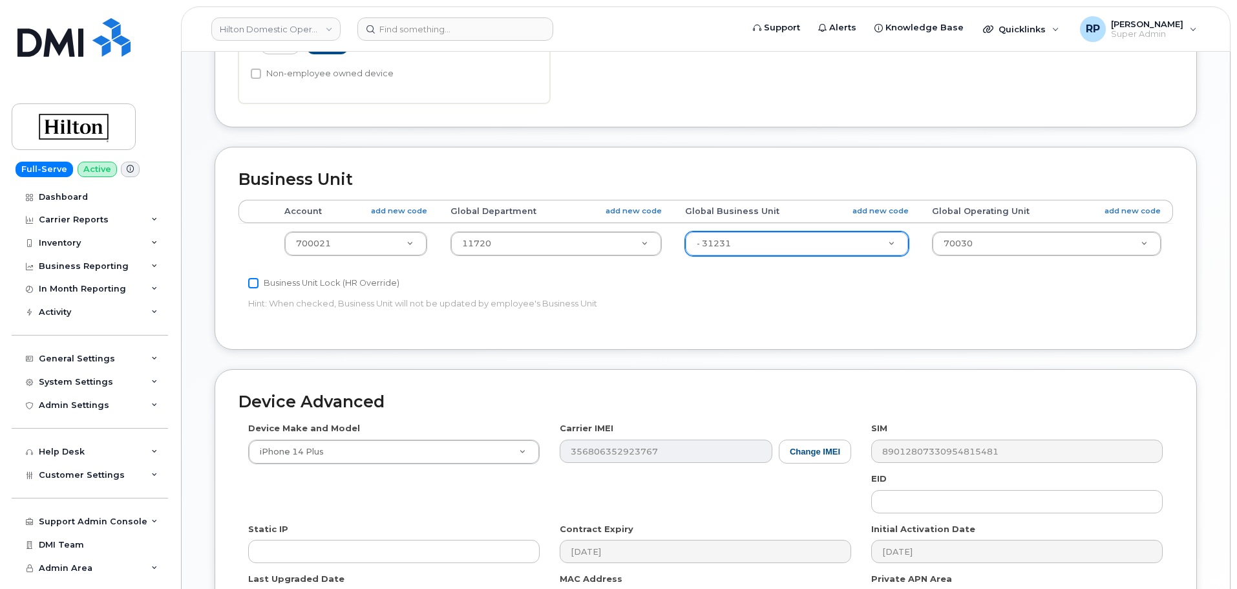
click at [255, 284] on input "Business Unit Lock (HR Override)" at bounding box center [253, 283] width 10 height 10
checkbox input "true"
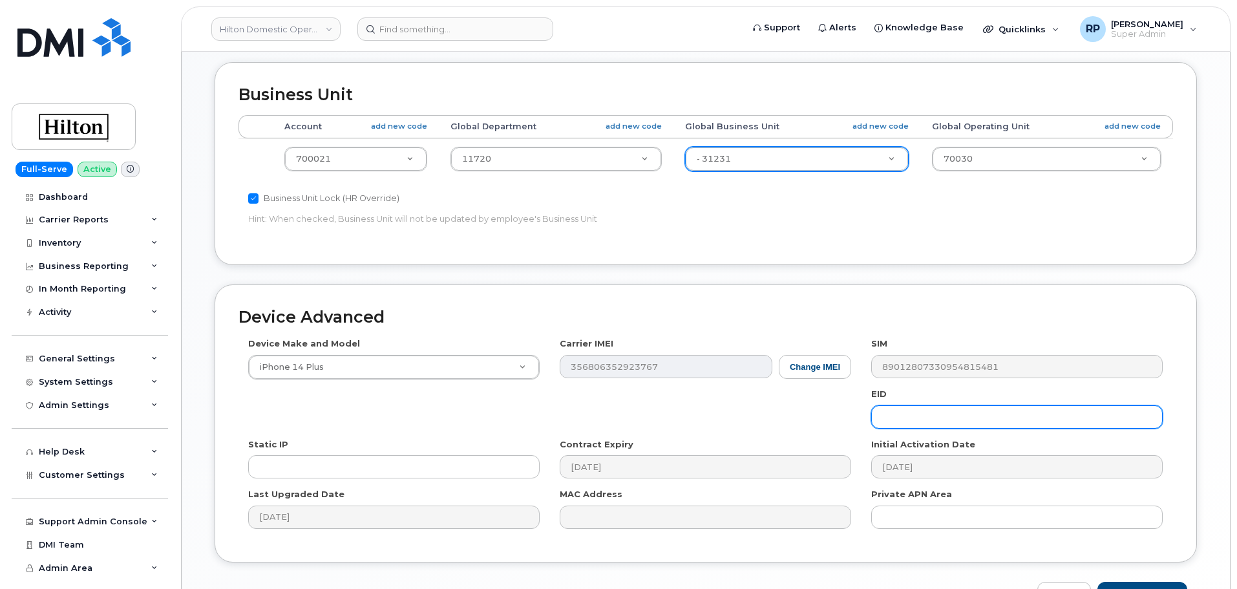
scroll to position [597, 0]
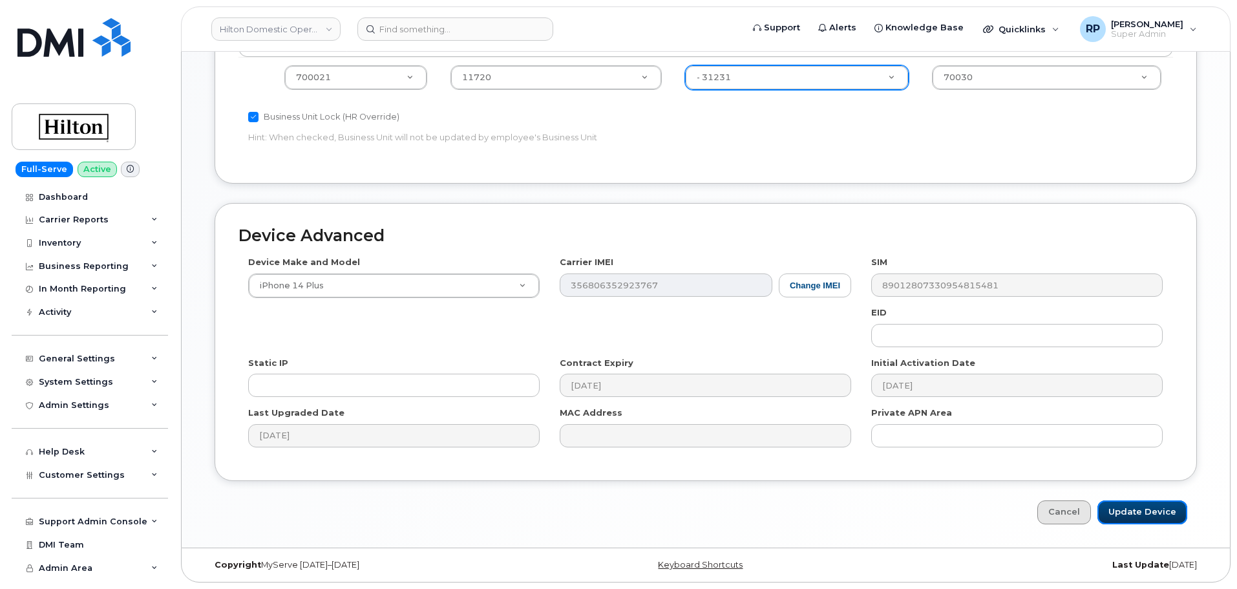
click at [1131, 514] on input "Update Device" at bounding box center [1142, 512] width 90 height 24
type input "Saving..."
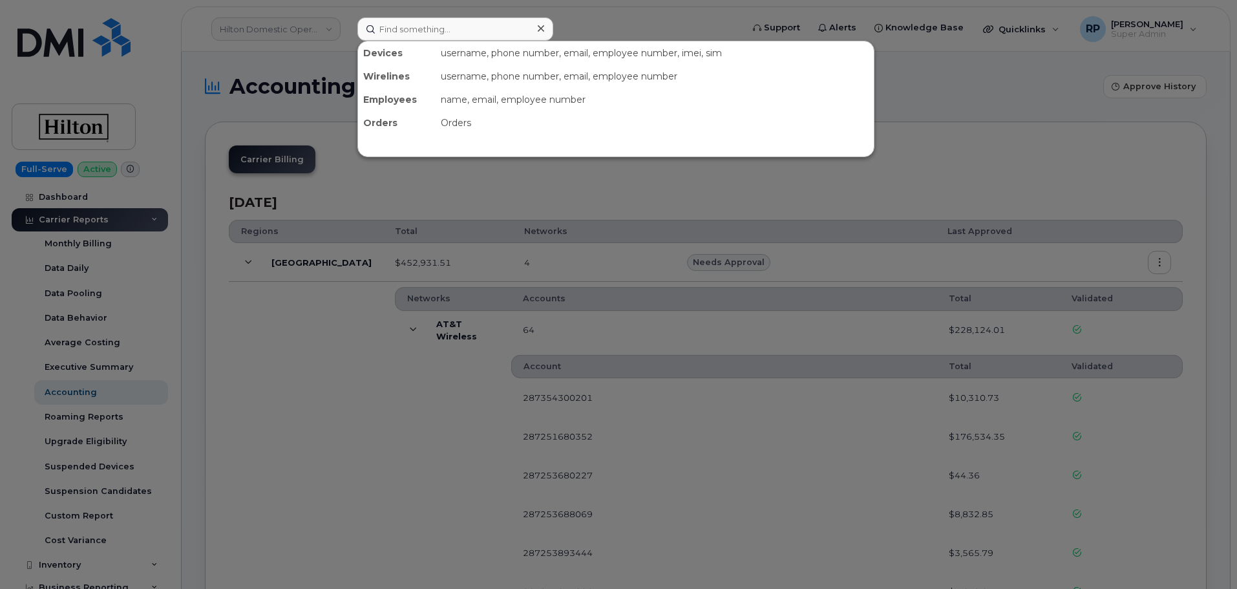
scroll to position [108, 0]
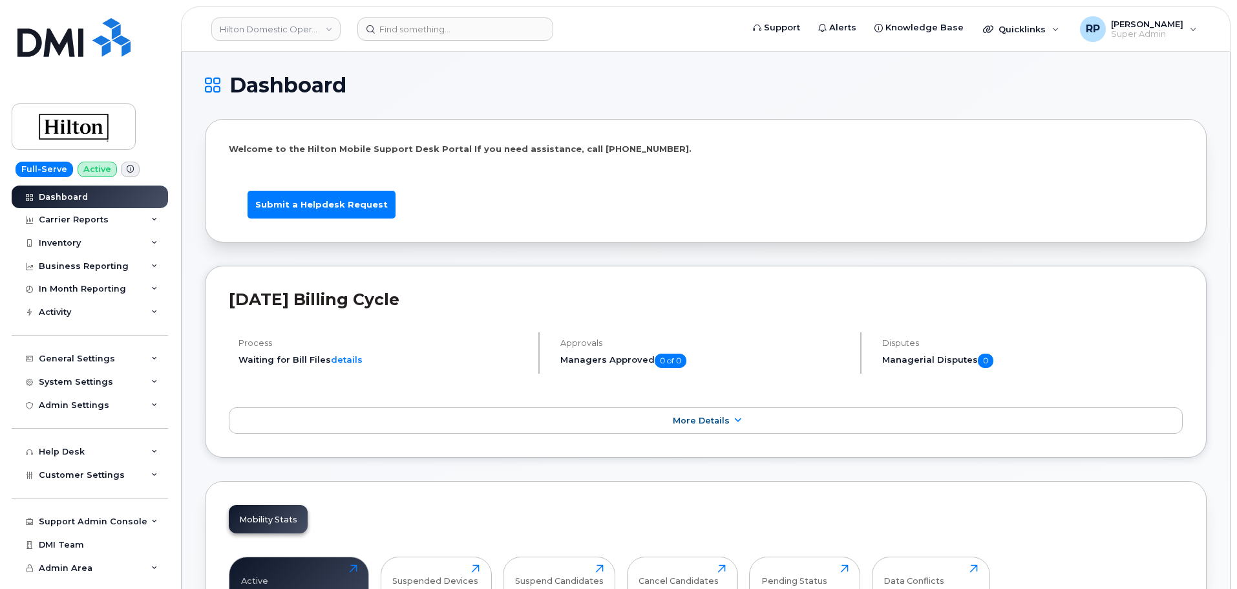
scroll to position [2017, 0]
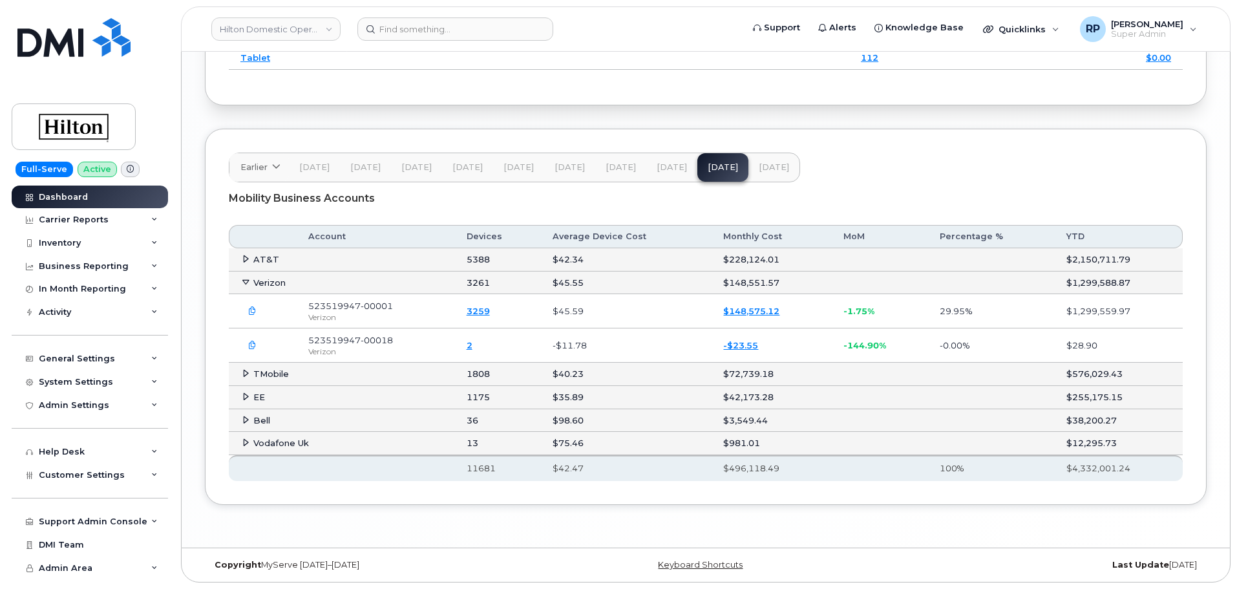
click at [255, 311] on icon "button" at bounding box center [252, 311] width 8 height 8
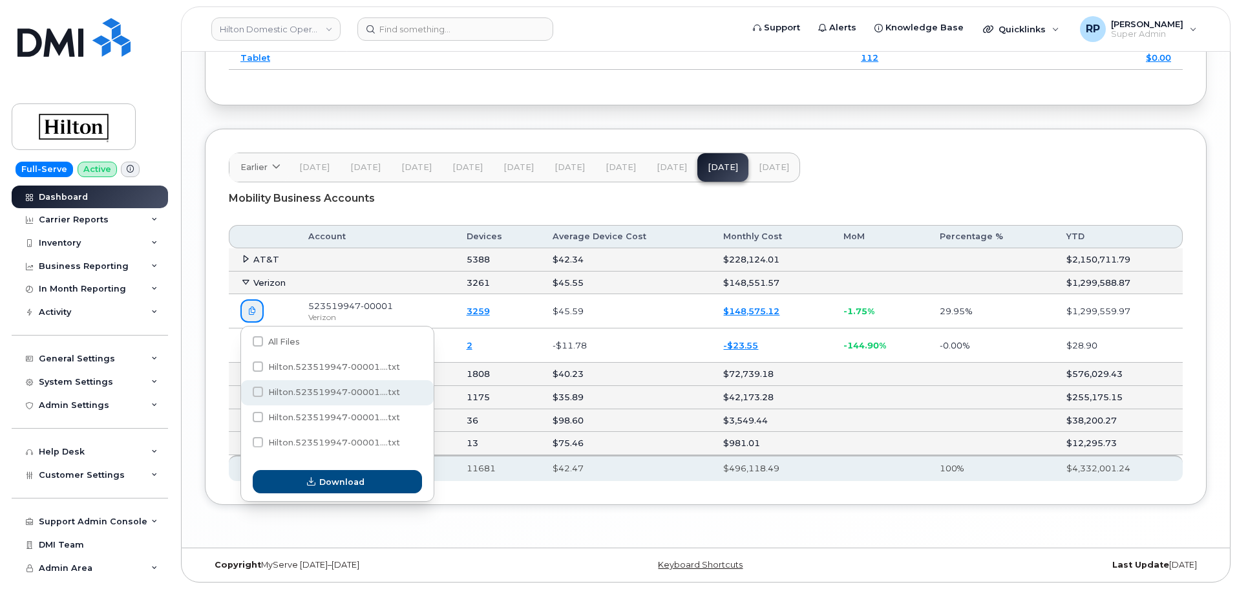
click at [314, 390] on span "Hilton.523519947-00001....txt" at bounding box center [334, 392] width 132 height 10
click at [244, 390] on input "Hilton.523519947-00001....txt" at bounding box center [240, 392] width 6 height 6
checkbox input "true"
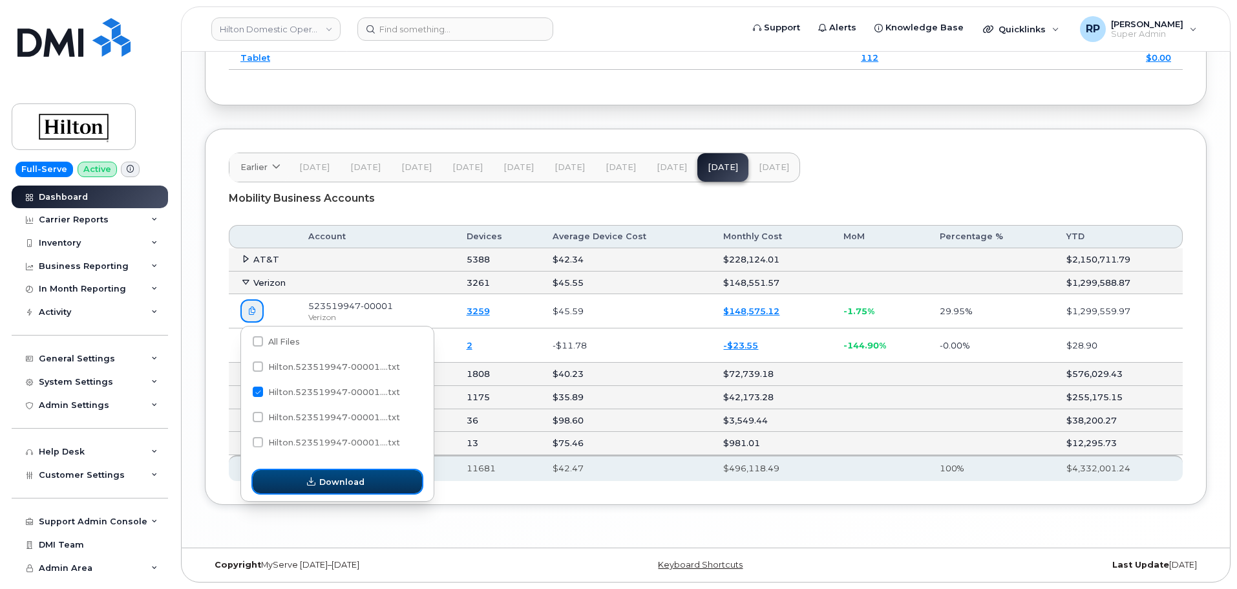
click at [348, 485] on span "Download" at bounding box center [341, 482] width 45 height 12
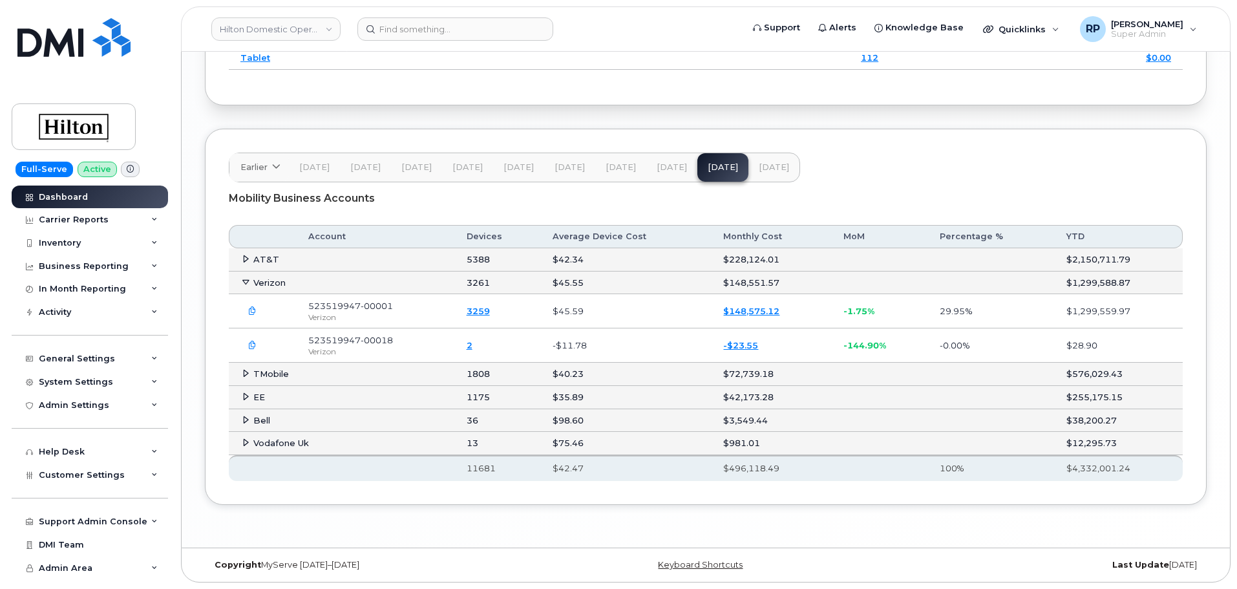
click at [250, 310] on icon "button" at bounding box center [252, 311] width 8 height 8
